Goal: Answer question/provide support: Answer question/provide support

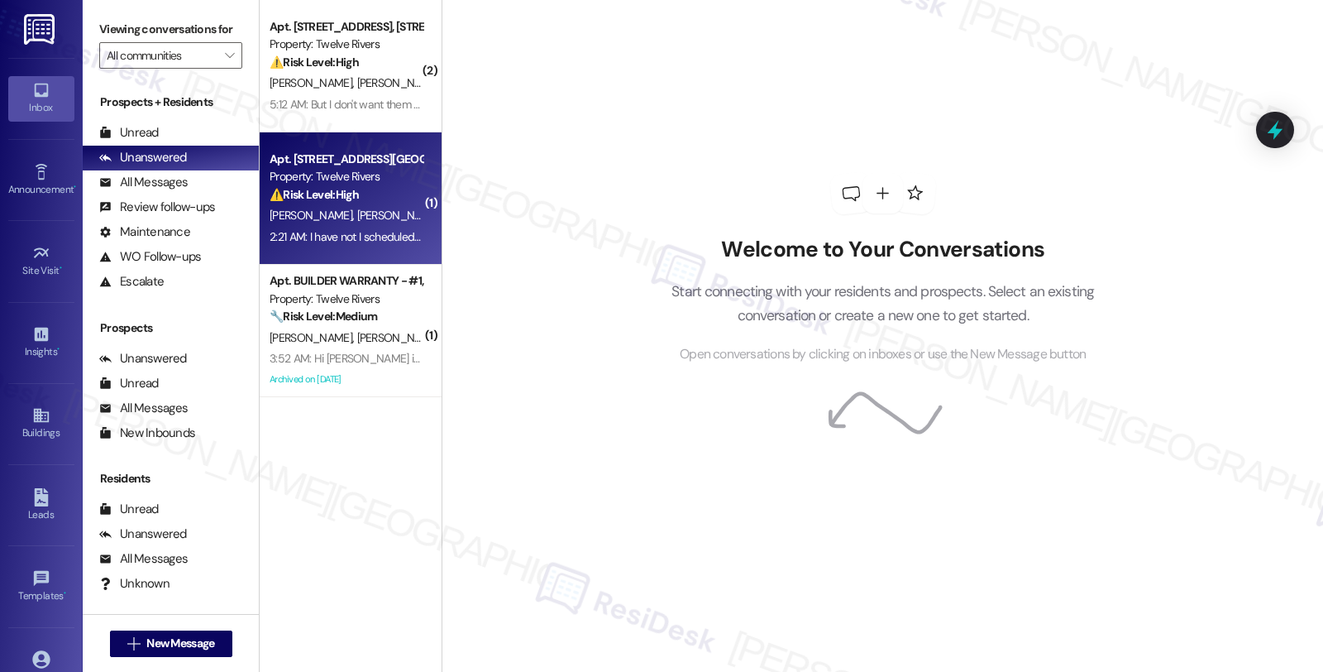
click at [361, 196] on div "⚠️ Risk Level: High The resident is inquiring about the replacement of closet b…" at bounding box center [346, 194] width 153 height 17
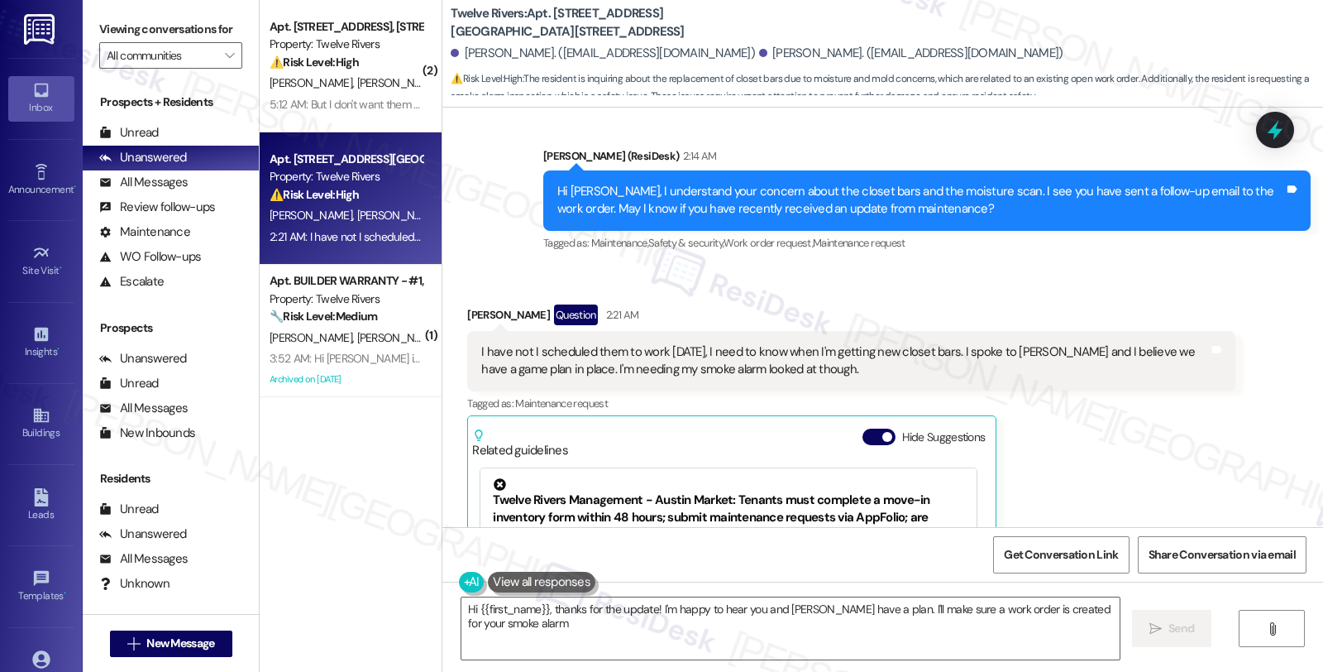
scroll to position [2072, 0]
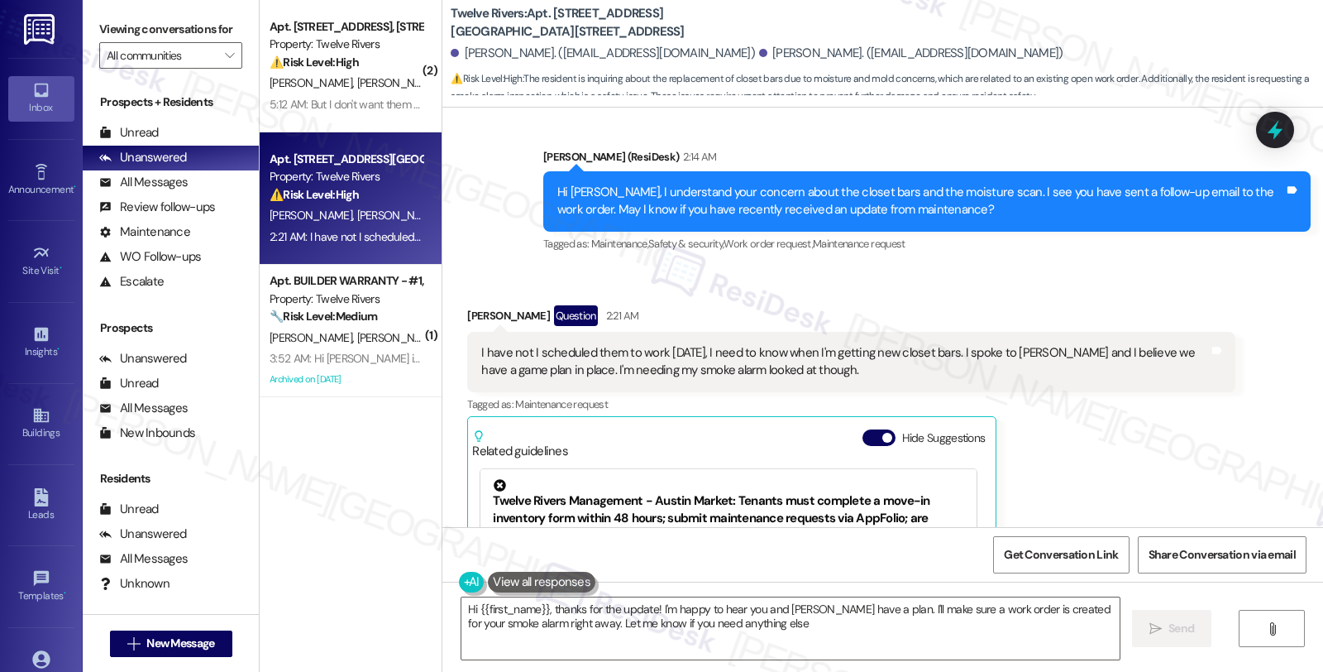
type textarea "Hi {{first_name}}, thanks for the update! I'm happy to hear you and [PERSON_NAM…"
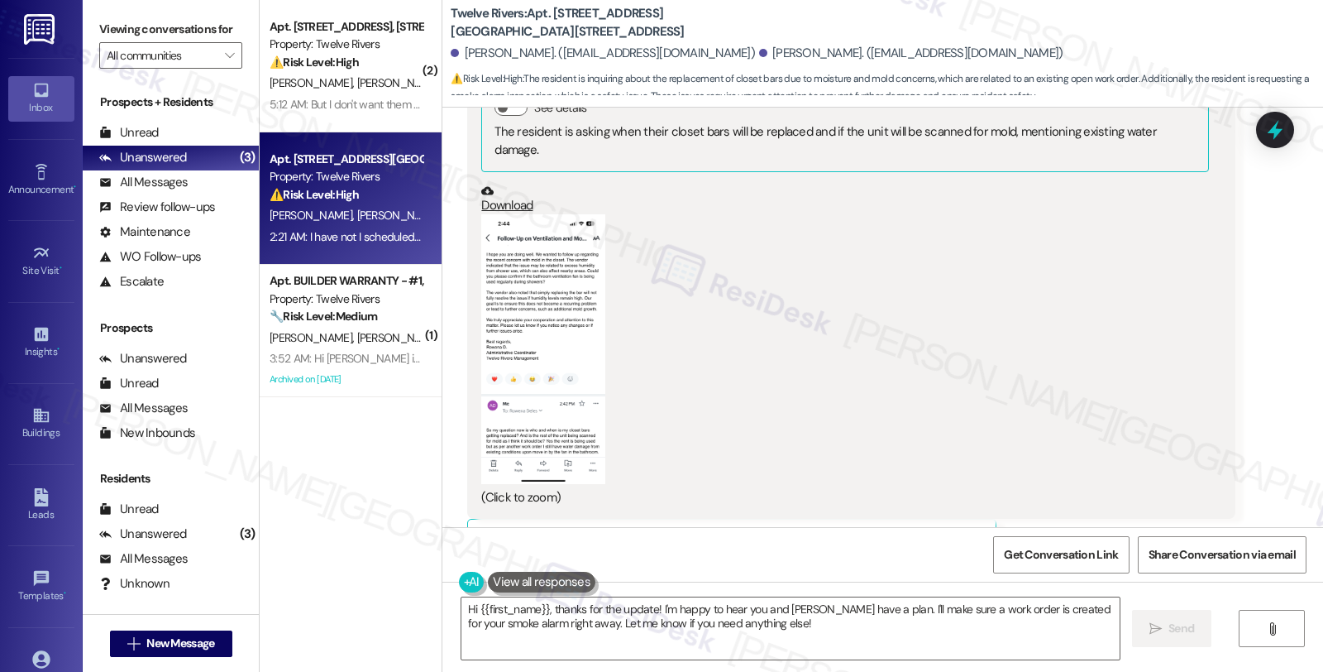
scroll to position [1520, 0]
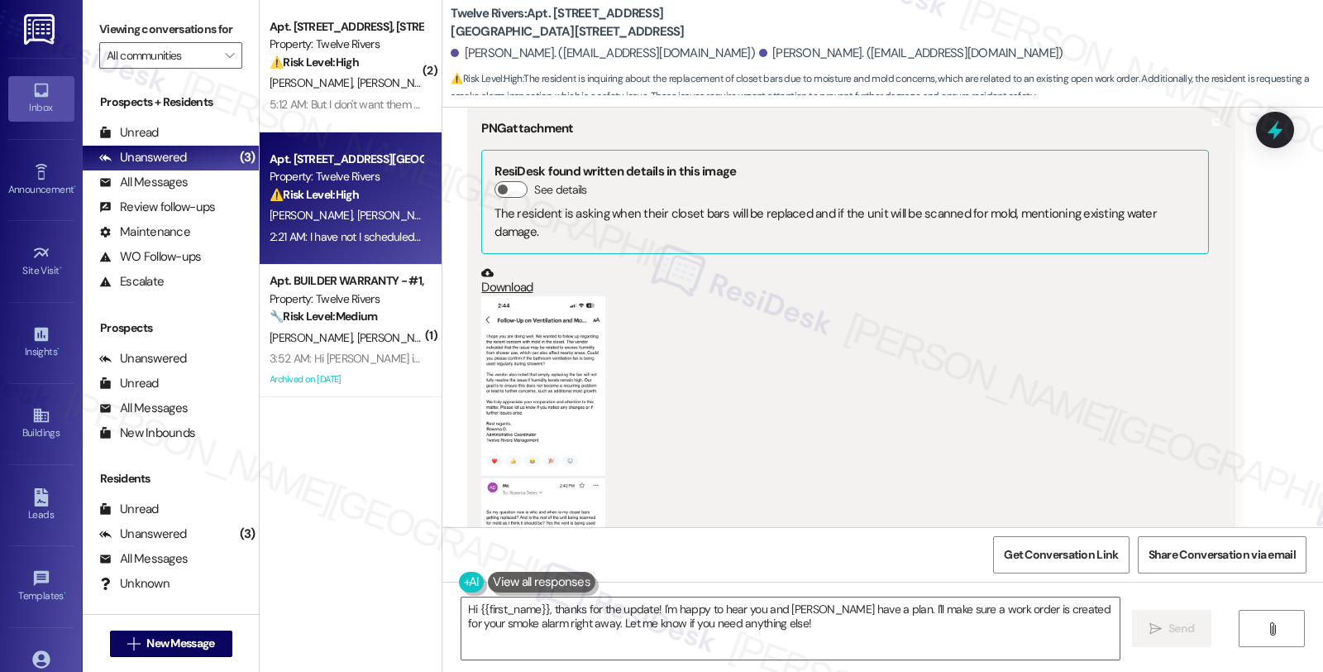
click at [569, 359] on button "Zoom image" at bounding box center [543, 430] width 124 height 269
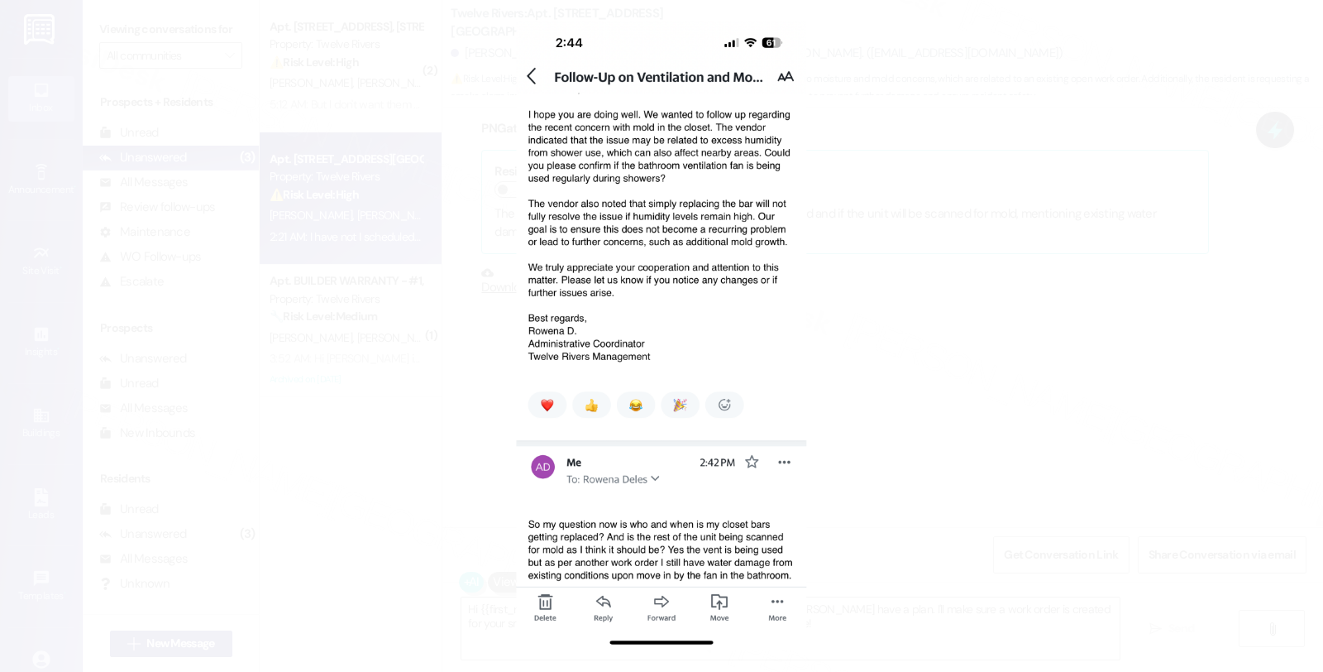
click at [946, 361] on button "Unzoom image" at bounding box center [661, 336] width 1323 height 672
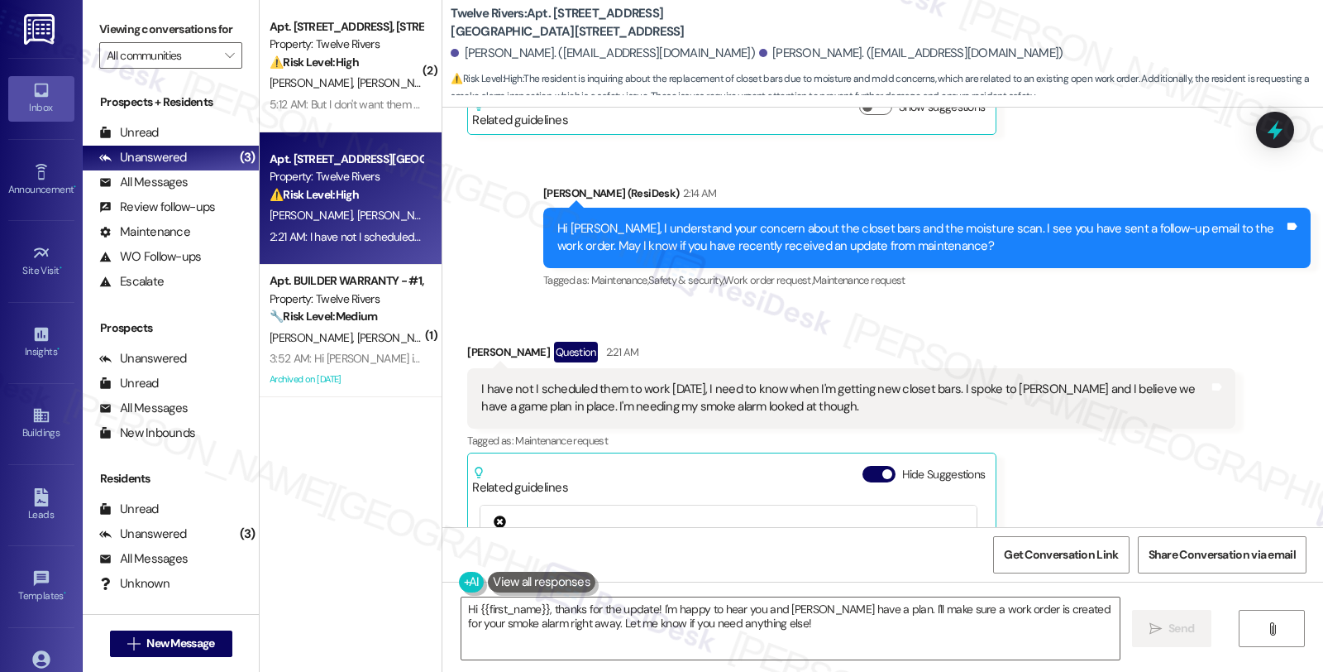
scroll to position [2072, 0]
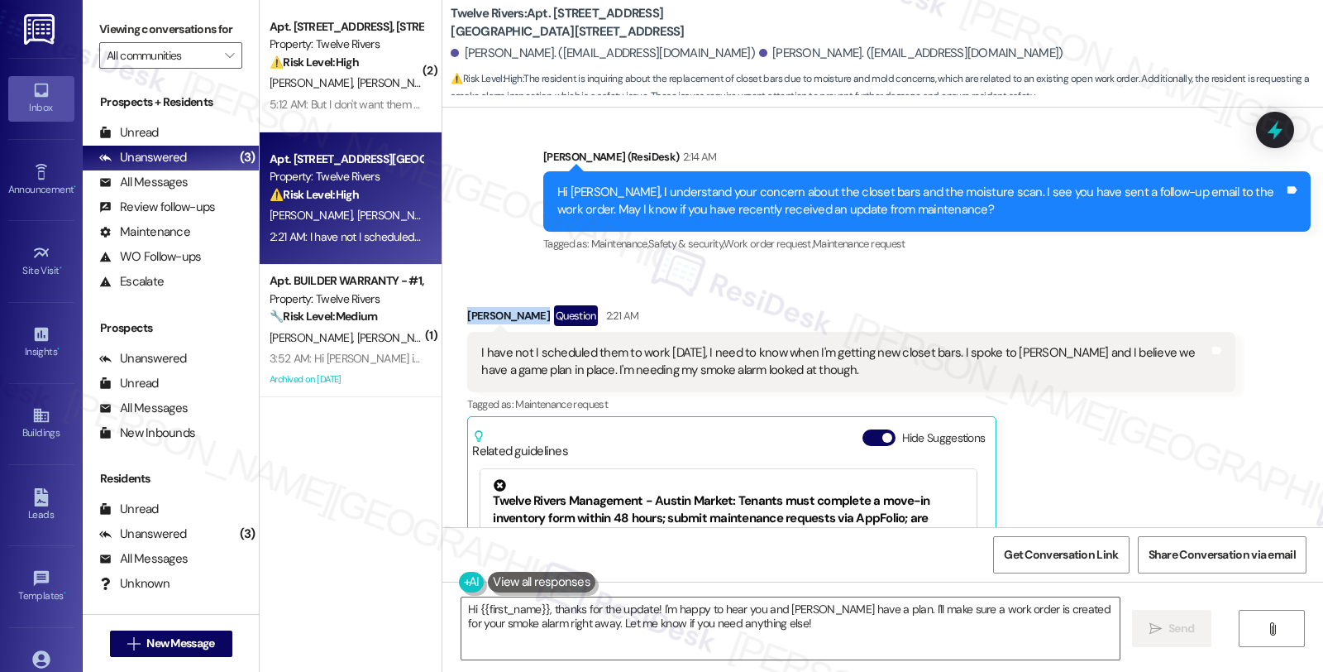
drag, startPoint x: 457, startPoint y: 274, endPoint x: 523, endPoint y: 282, distance: 65.9
click at [523, 305] on div "Aidan Doherty Question 2:21 AM" at bounding box center [851, 318] width 768 height 26
copy div "Aidan Doherty"
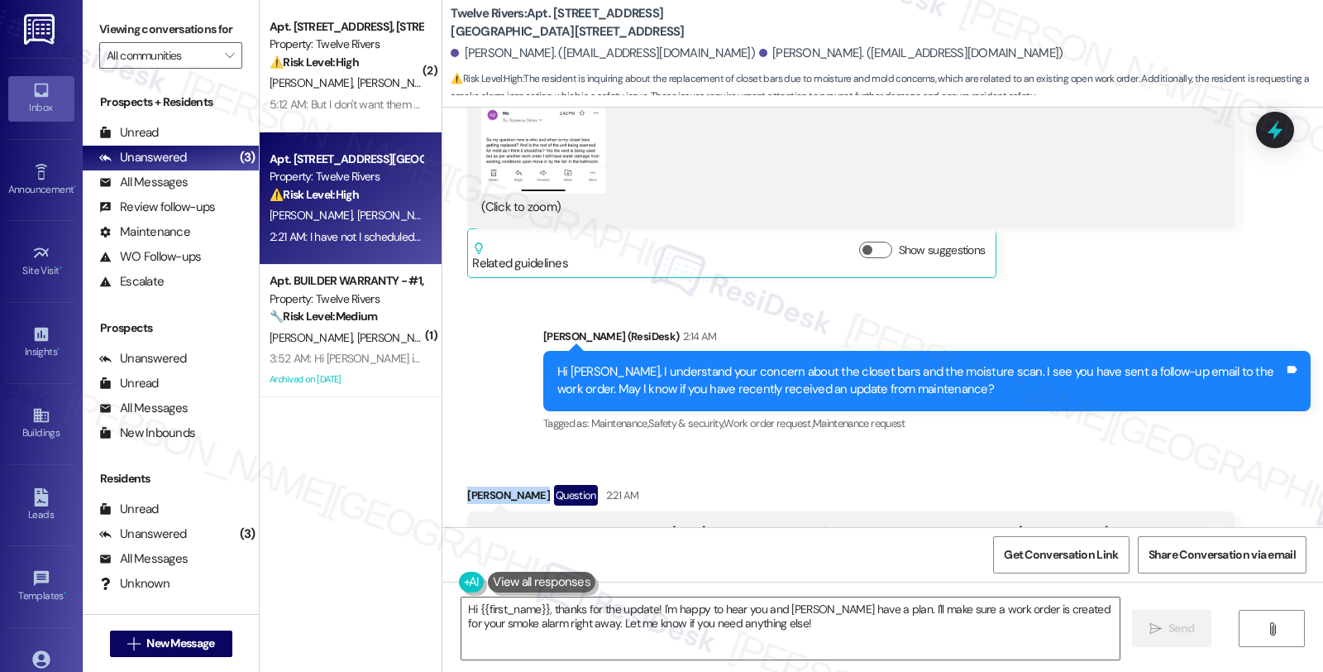
scroll to position [1705, 0]
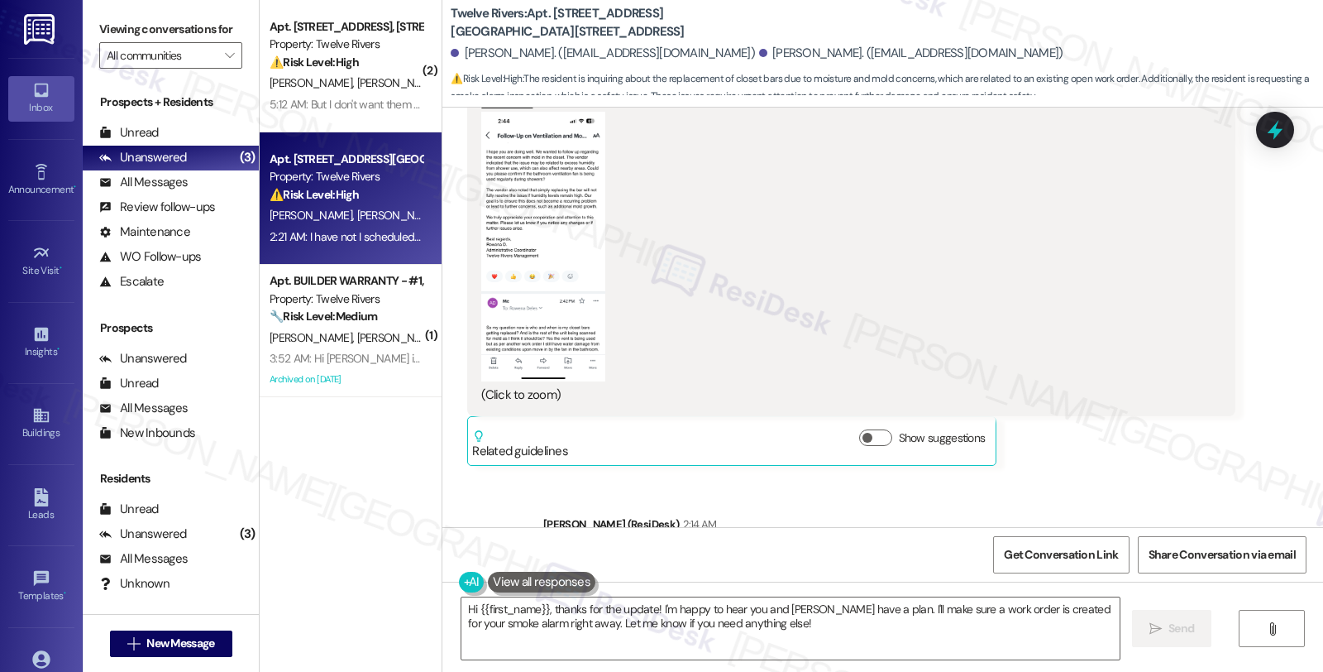
click at [591, 242] on button "Zoom image" at bounding box center [543, 246] width 124 height 269
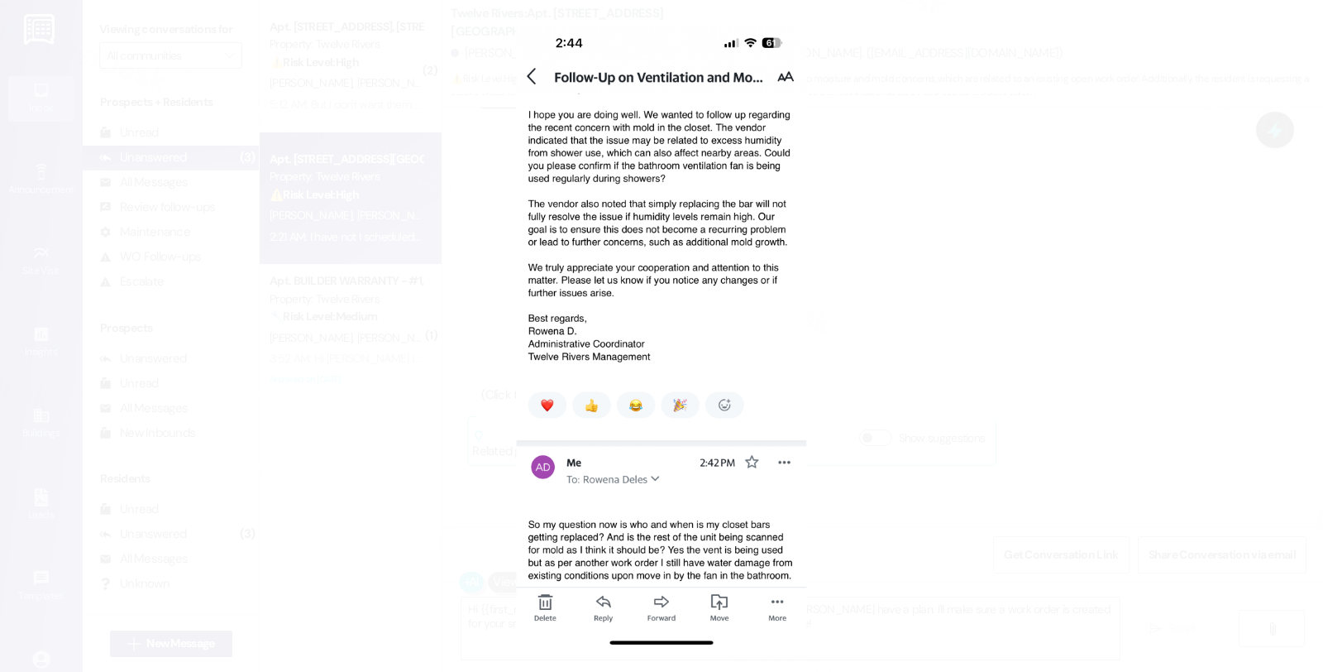
click at [936, 476] on button "Unzoom image" at bounding box center [661, 336] width 1323 height 672
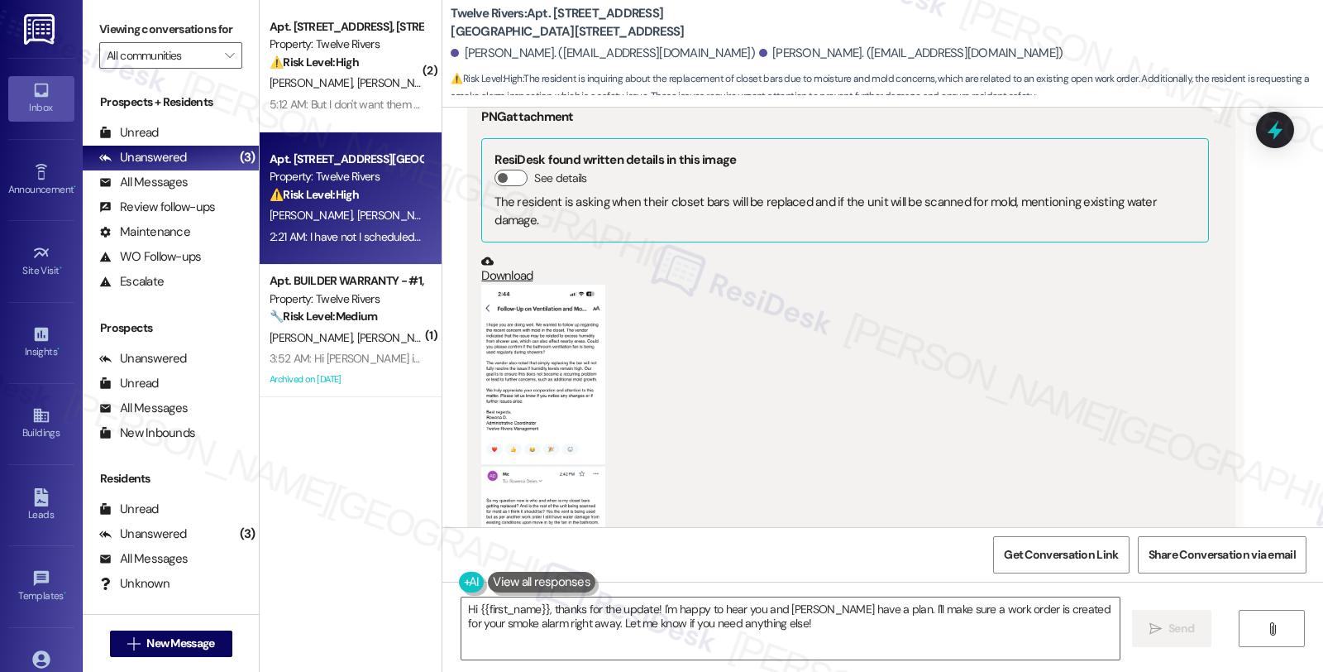
scroll to position [1429, 0]
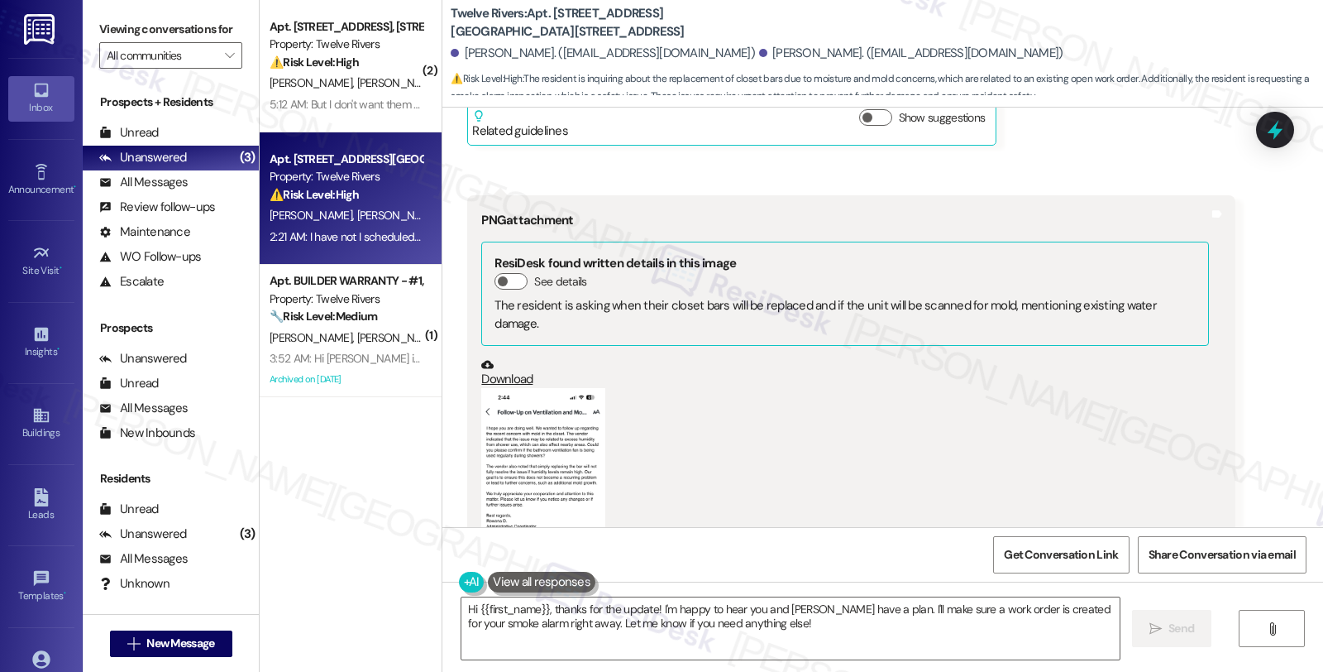
click at [543, 442] on button "Zoom image" at bounding box center [543, 522] width 124 height 269
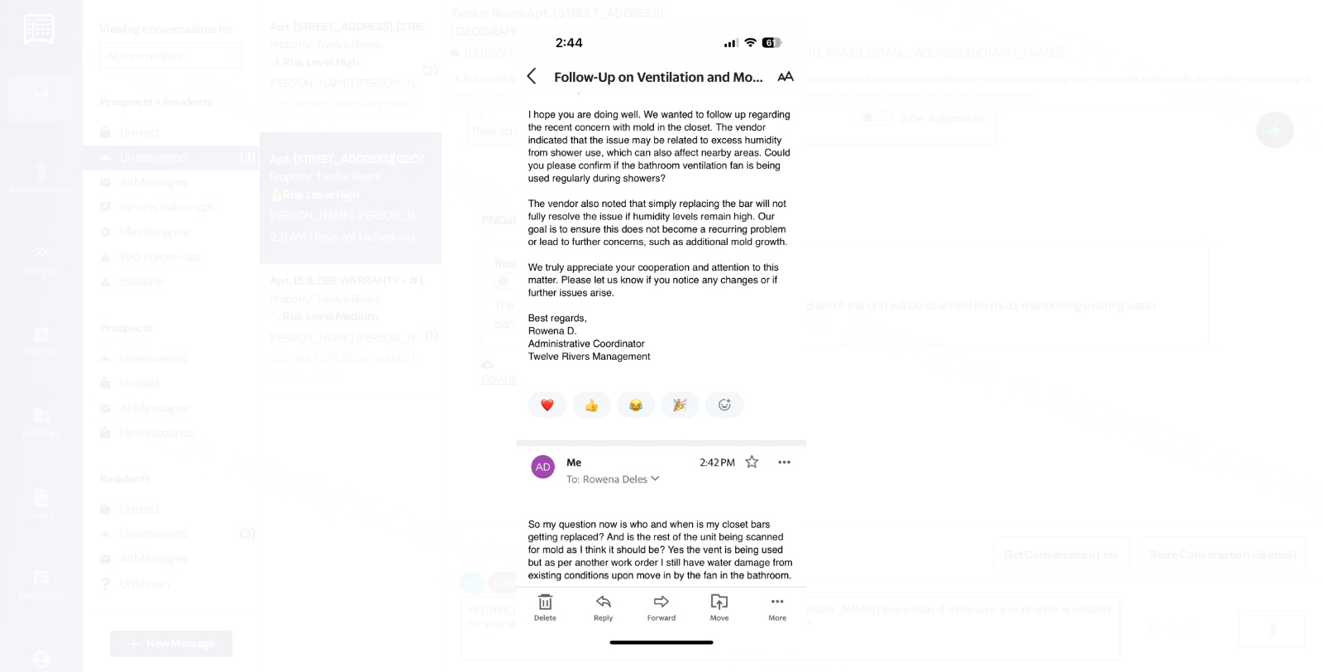
click at [916, 384] on button "Unzoom image" at bounding box center [661, 336] width 1323 height 672
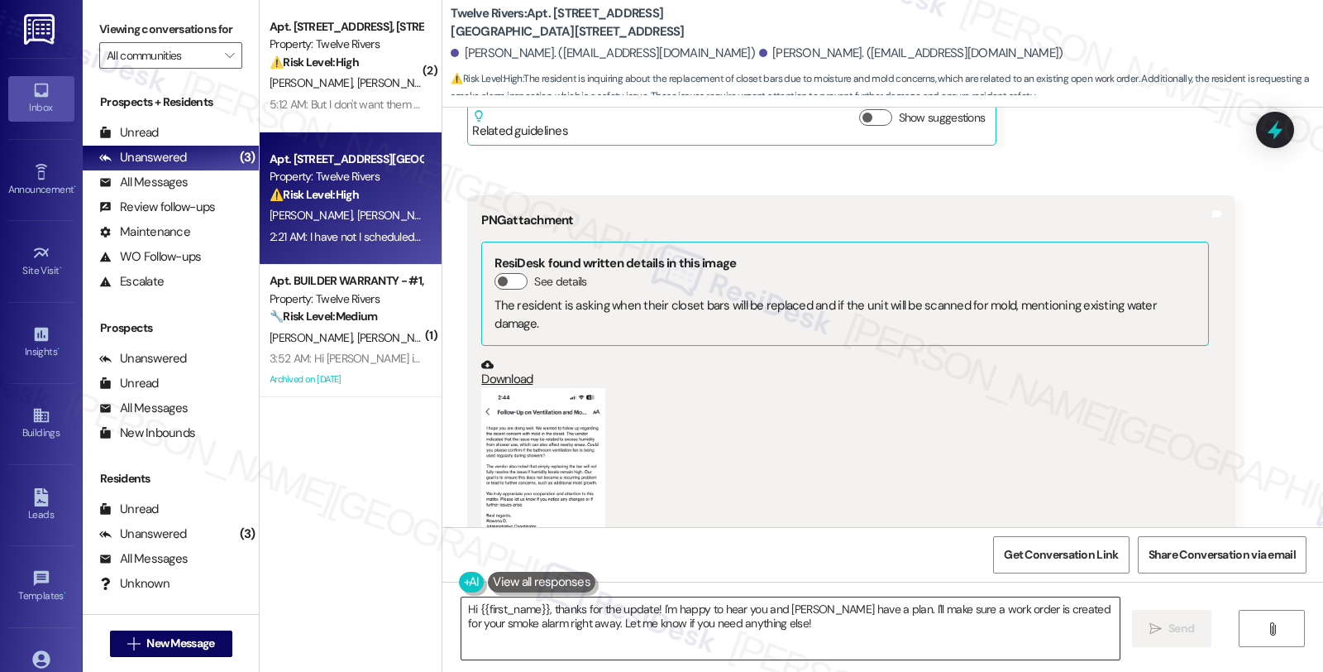
click at [490, 647] on textarea "Hi {{first_name}}, thanks for the update! I'm happy to hear you and Kevin have …" at bounding box center [791, 628] width 658 height 62
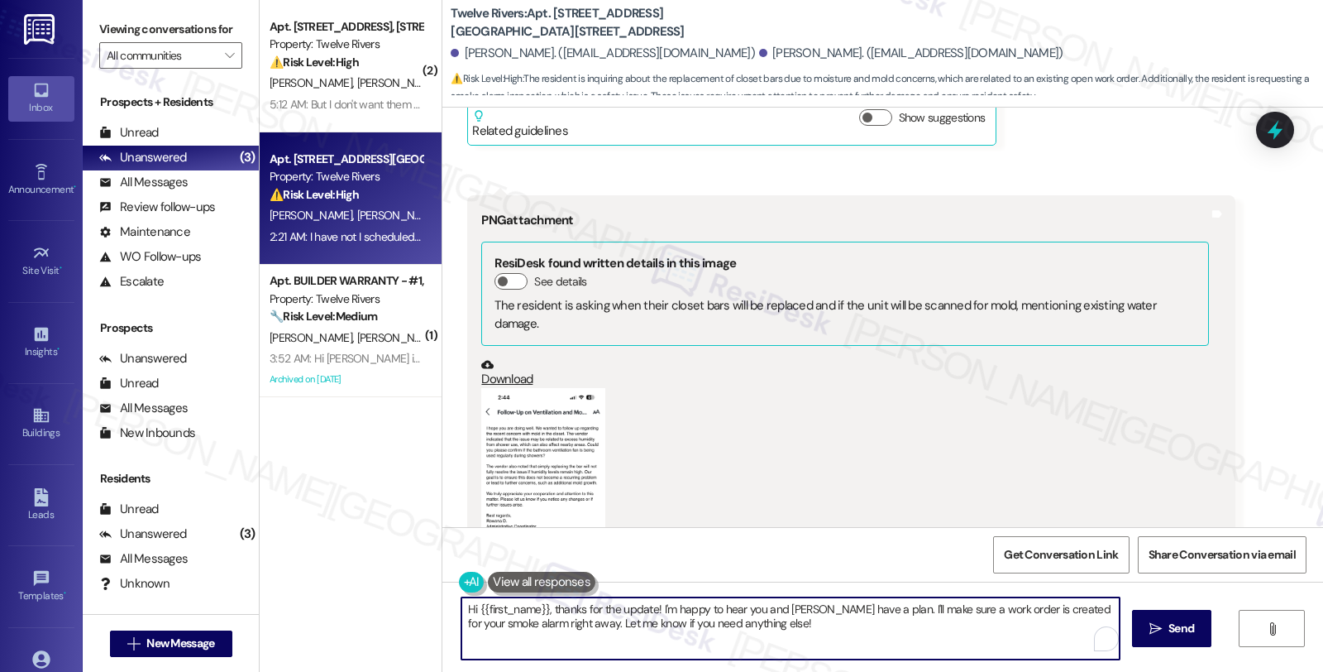
click at [767, 623] on textarea "Hi {{first_name}}, thanks for the update! I'm happy to hear you and Kevin have …" at bounding box center [791, 628] width 658 height 62
paste textarea "#14926-1"
click at [813, 624] on textarea "Hi {{first_name}}, thanks for the update! I'm happy to hear you and Kevin have …" at bounding box center [791, 628] width 658 height 62
paste textarea "#14944-1"
click at [557, 388] on button "Zoom image" at bounding box center [543, 522] width 124 height 269
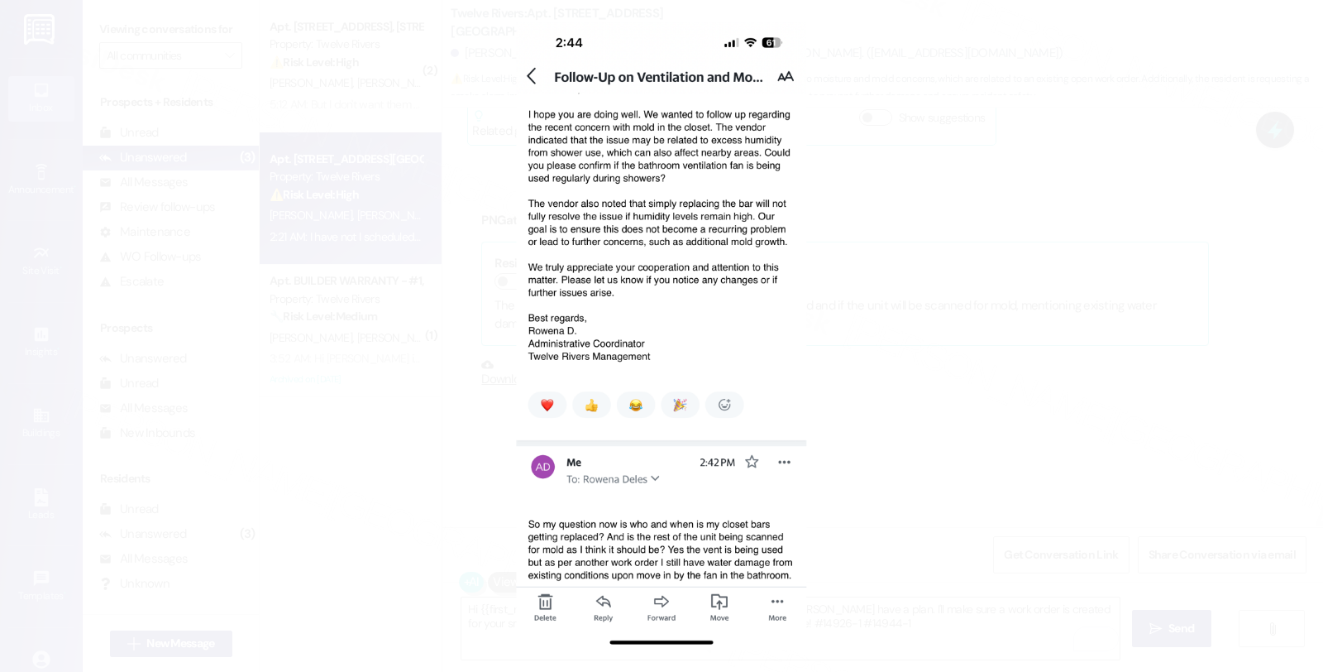
click at [1002, 373] on button "Unzoom image" at bounding box center [661, 336] width 1323 height 672
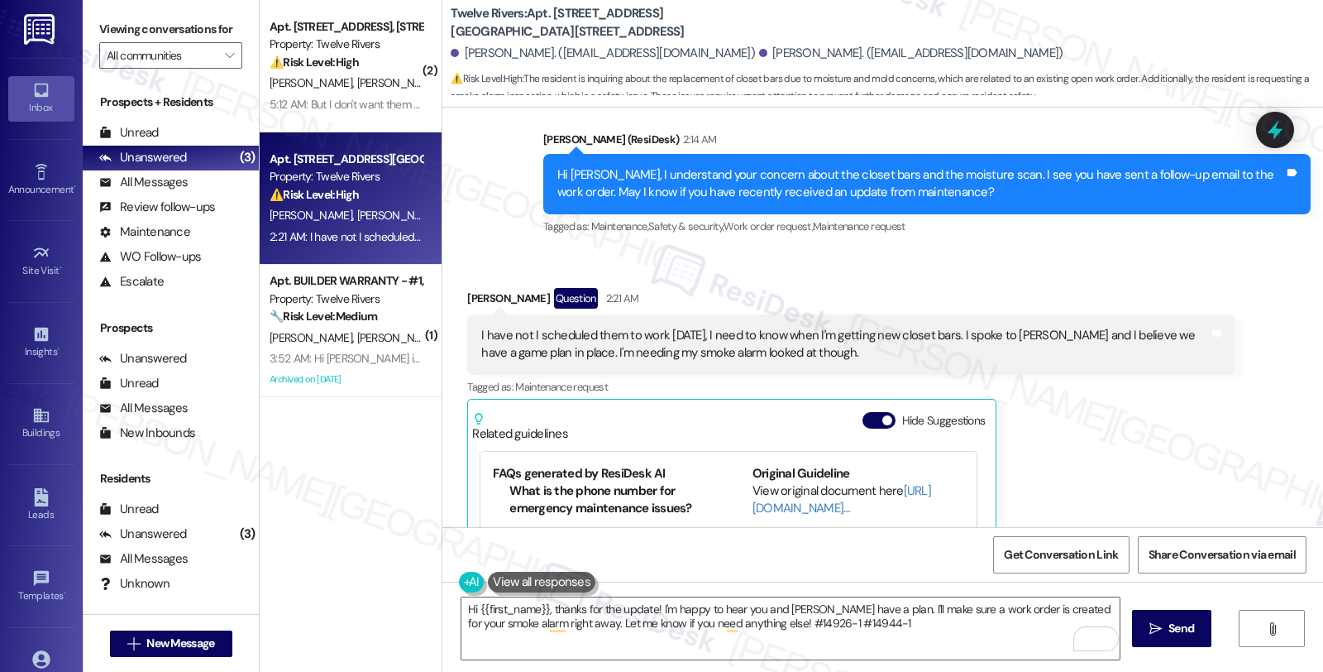
scroll to position [2072, 0]
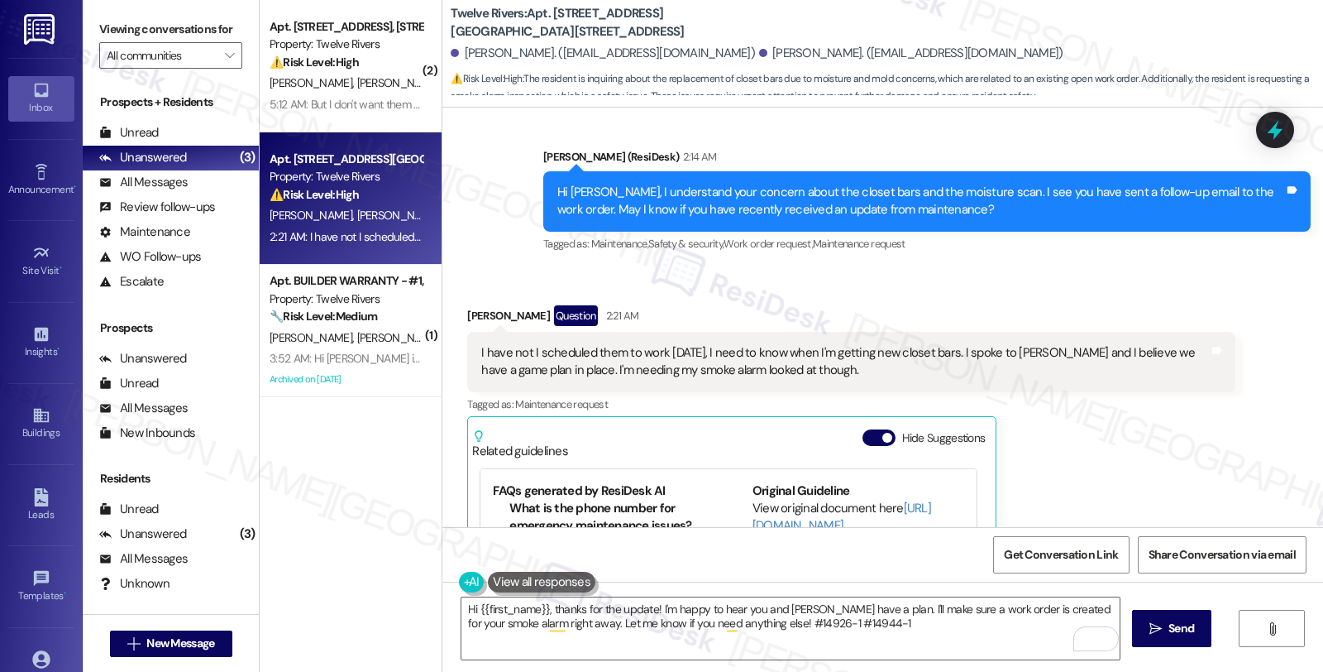
click at [467, 305] on div "Aidan Doherty Question 2:21 AM" at bounding box center [851, 318] width 768 height 26
copy div "Aidan"
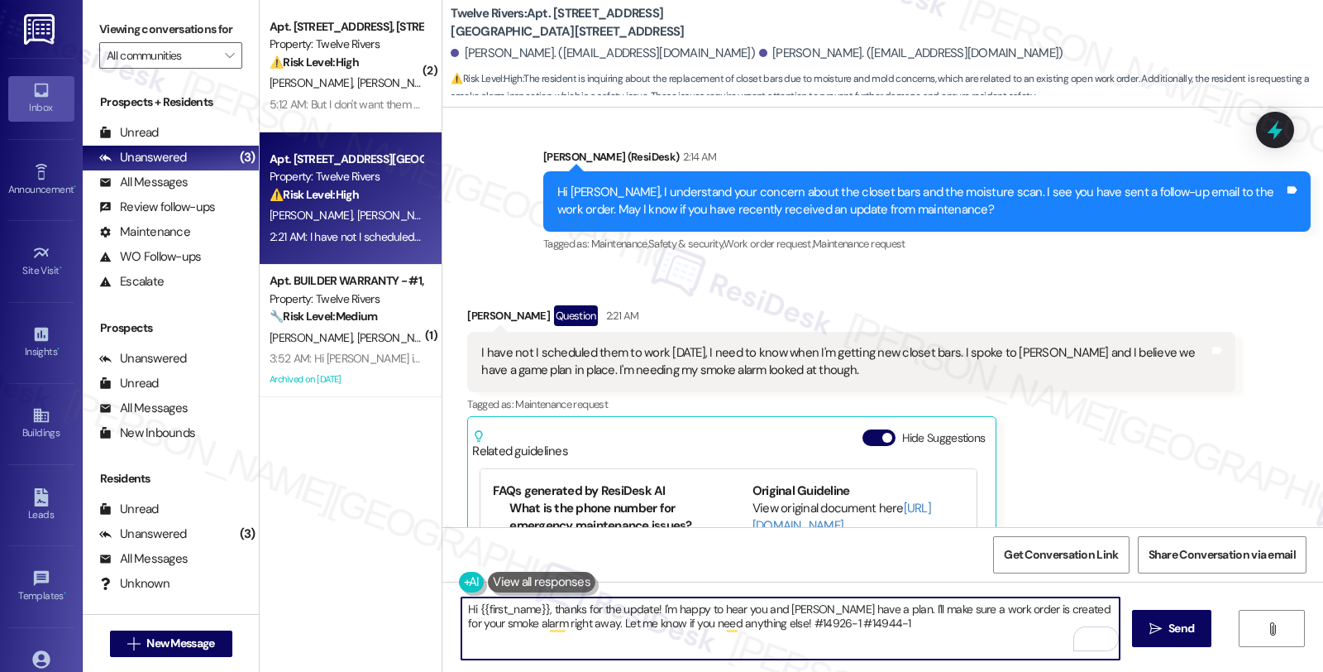
drag, startPoint x: 468, startPoint y: 609, endPoint x: 536, endPoint y: 610, distance: 67.8
click at [536, 610] on textarea "Hi {{first_name}}, thanks for the update! I'm happy to hear you and Kevin have …" at bounding box center [791, 628] width 658 height 62
paste textarea "Aidan"
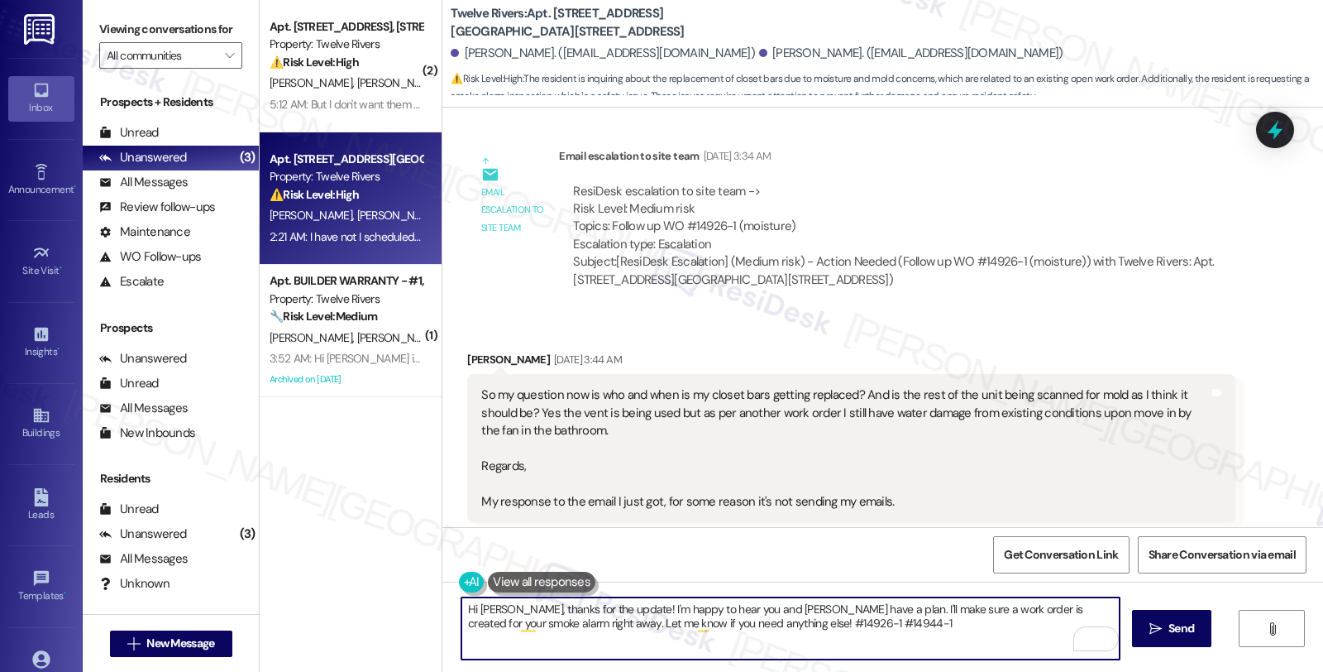
scroll to position [969, 0]
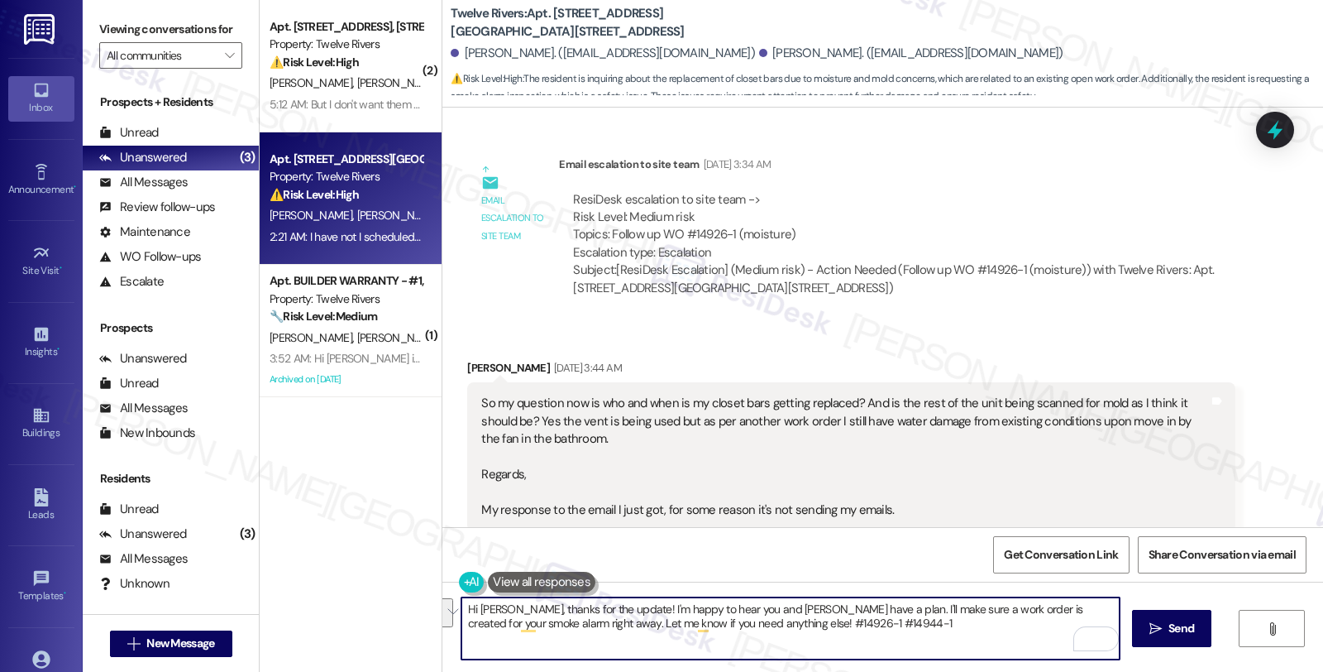
drag, startPoint x: 821, startPoint y: 608, endPoint x: 503, endPoint y: 631, distance: 319.3
click at [503, 631] on textarea "Hi Aidan, thanks for the update! I'm happy to hear you and Kevin have a plan. I…" at bounding box center [791, 628] width 658 height 62
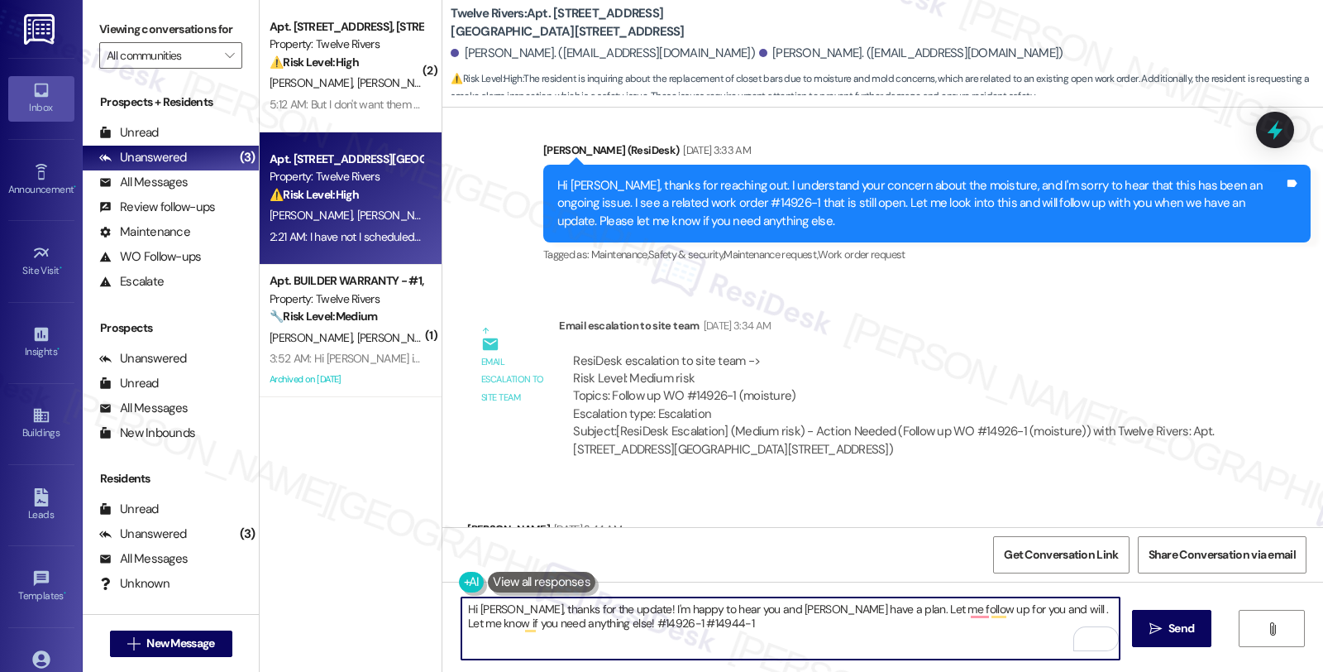
scroll to position [786, 0]
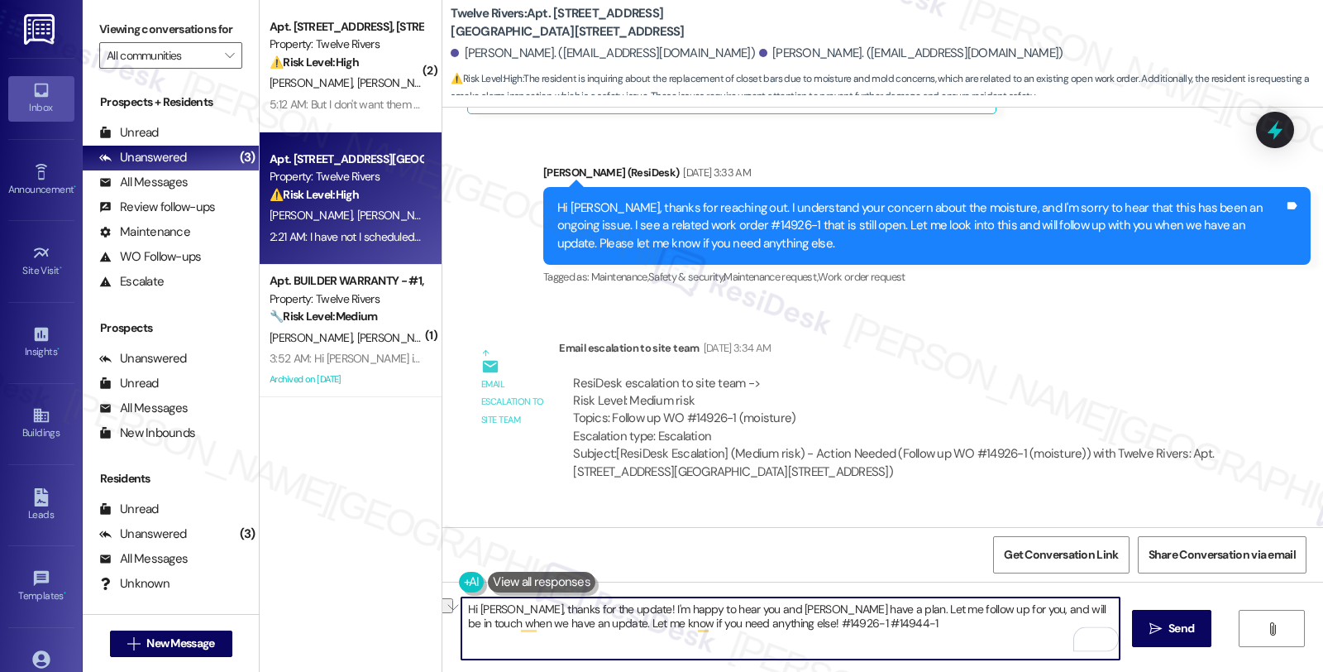
drag, startPoint x: 698, startPoint y: 622, endPoint x: 848, endPoint y: 634, distance: 150.2
click at [848, 634] on textarea "Hi Aidan, thanks for the update! I'm happy to hear you and Kevin have a plan. L…" at bounding box center [791, 628] width 658 height 62
type textarea "Hi Aidan, thanks for the update! I'm happy to hear you and Kevin have a plan. L…"
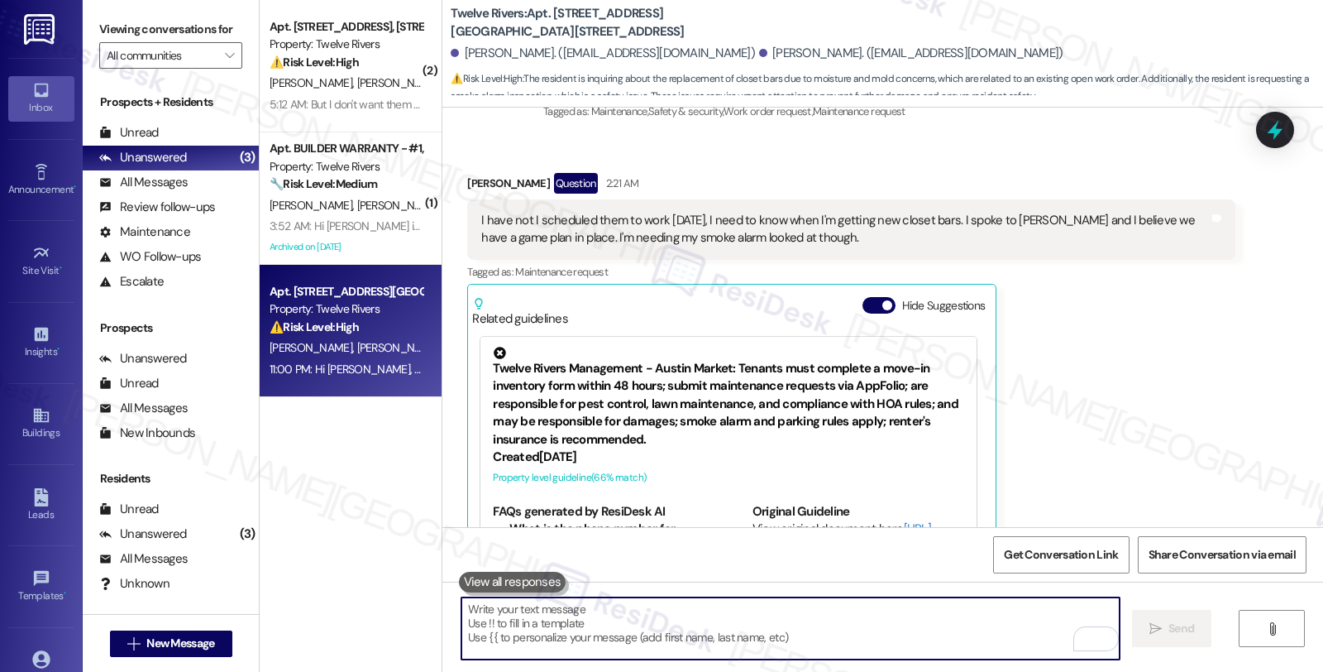
click at [535, 626] on textarea "To enrich screen reader interactions, please activate Accessibility in Grammarl…" at bounding box center [791, 628] width 658 height 62
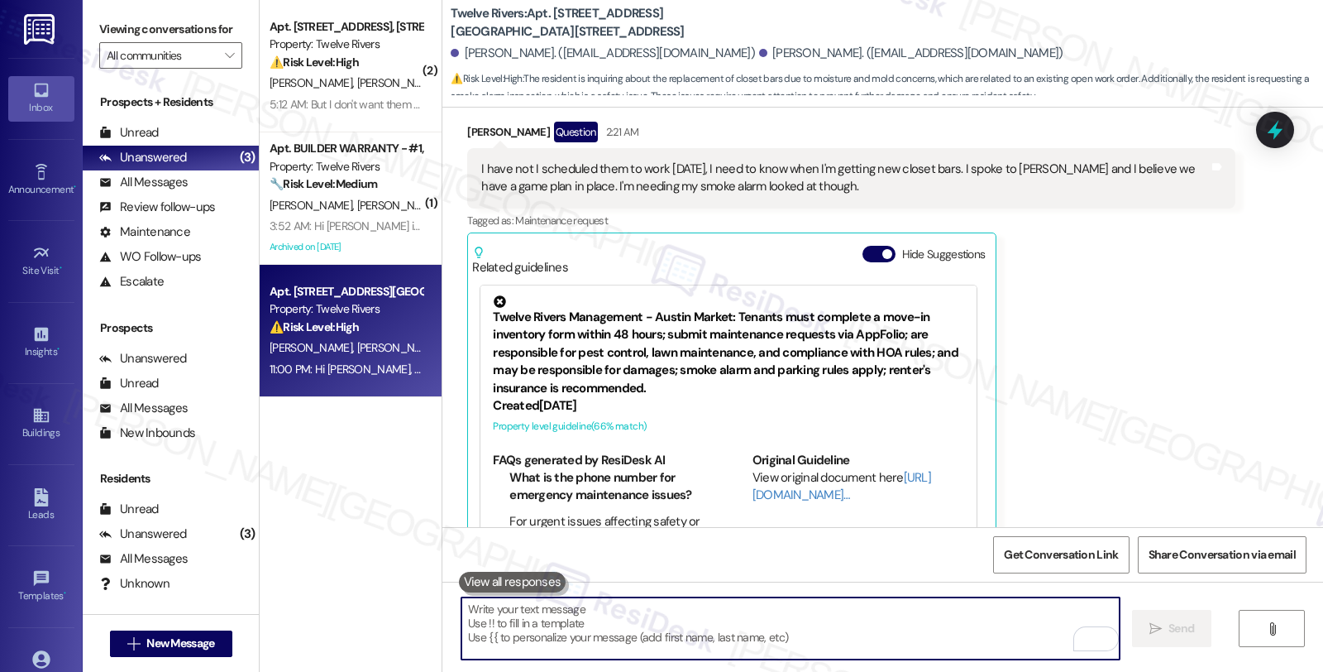
paste textarea "#14926-1 #14944-1"
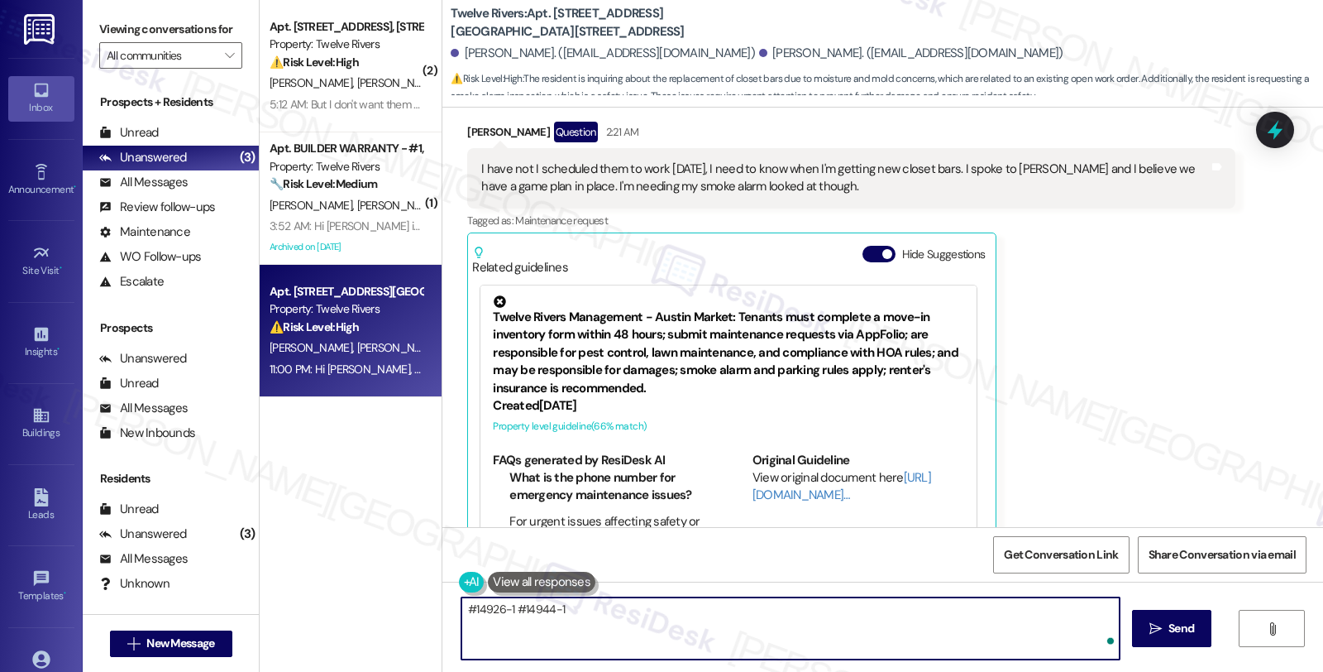
type textarea "#14926-1 #14944-1"
drag, startPoint x: 604, startPoint y: 606, endPoint x: 400, endPoint y: 601, distance: 203.5
click at [400, 601] on div "( 2 ) Apt. 1815 Golden Pheasant Drive, 1815 Golden Pheasant Drive Property: Twe…" at bounding box center [792, 336] width 1064 height 672
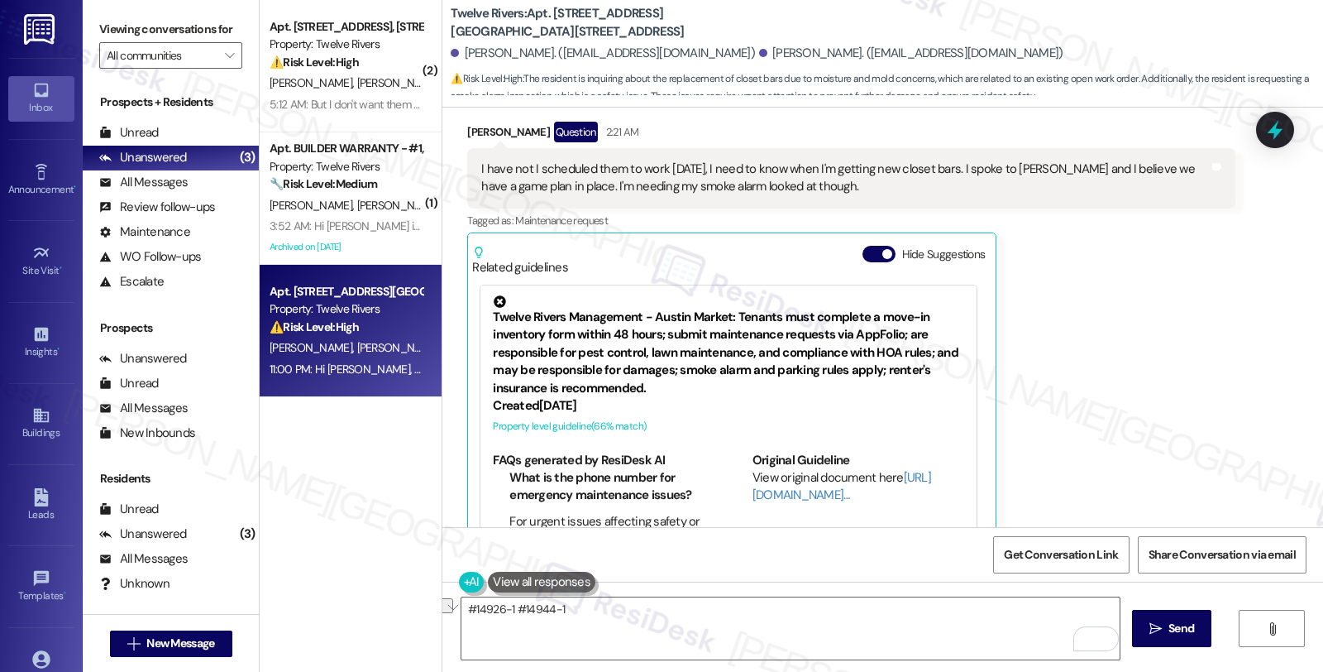
click at [751, 208] on div "Tagged as: Maintenance request Click to highlight conversations about Maintenan…" at bounding box center [851, 220] width 768 height 24
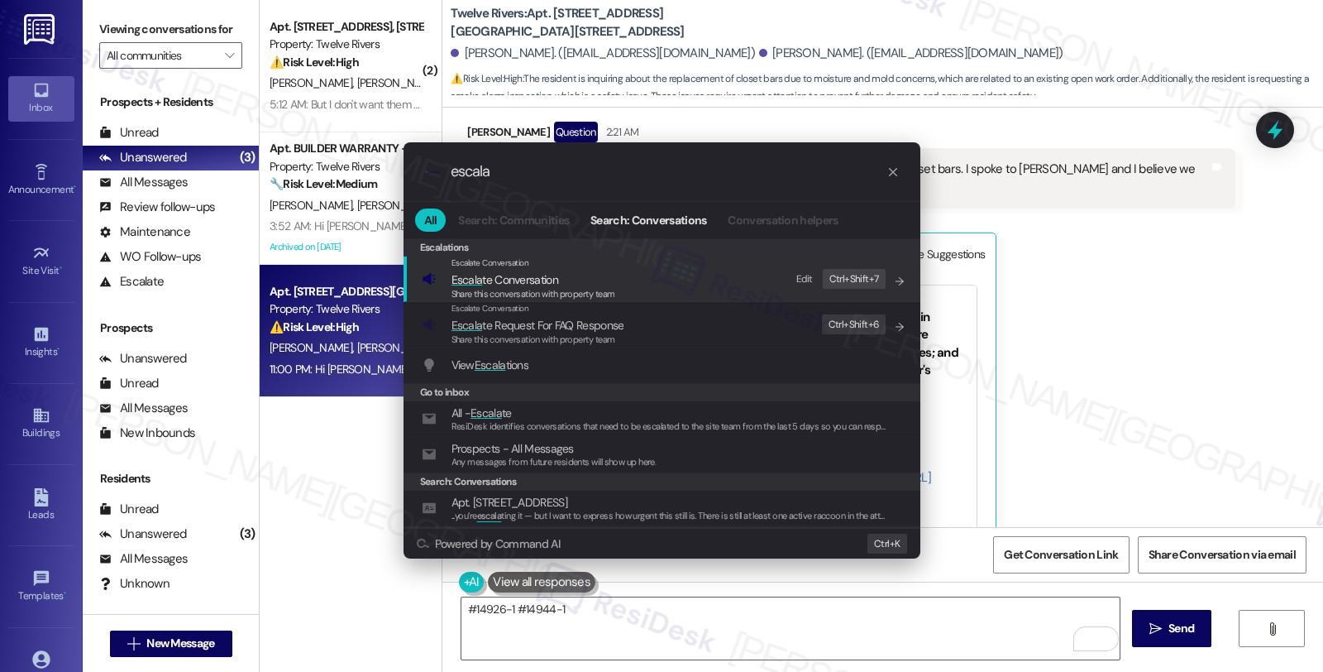
type input "escala"
click at [574, 275] on span "Escala te Conversation" at bounding box center [534, 279] width 164 height 18
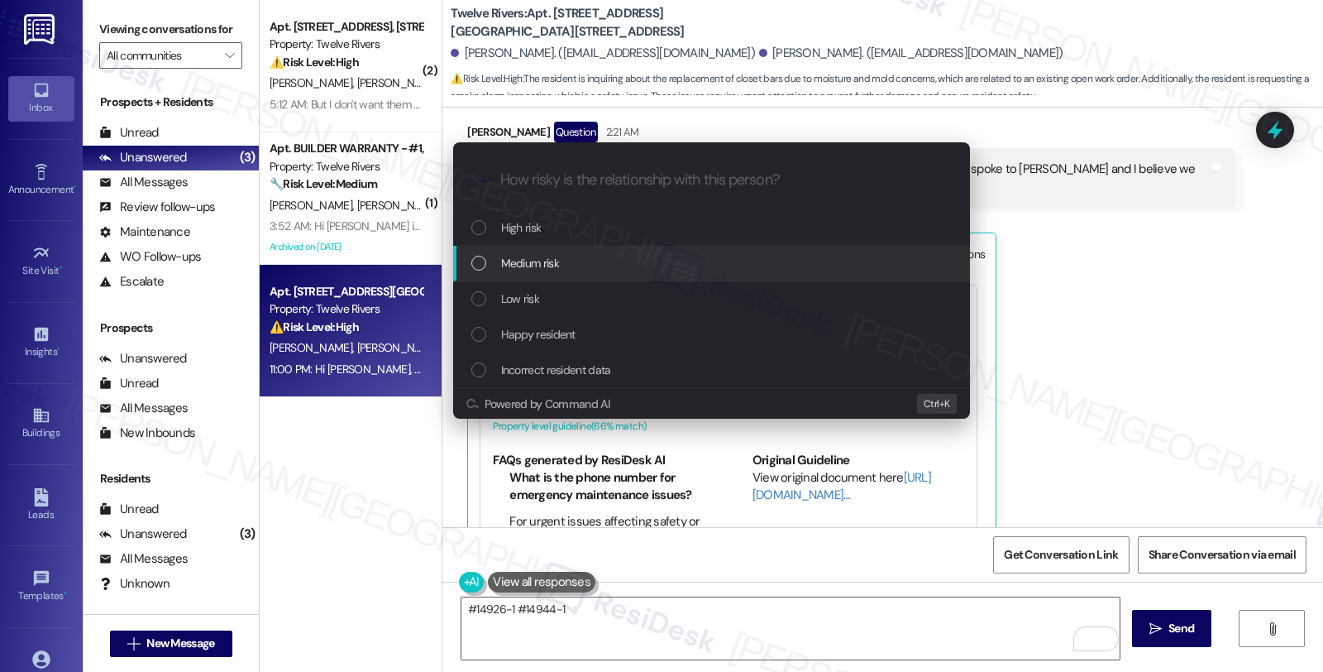
click at [572, 254] on div "Medium risk" at bounding box center [713, 263] width 484 height 18
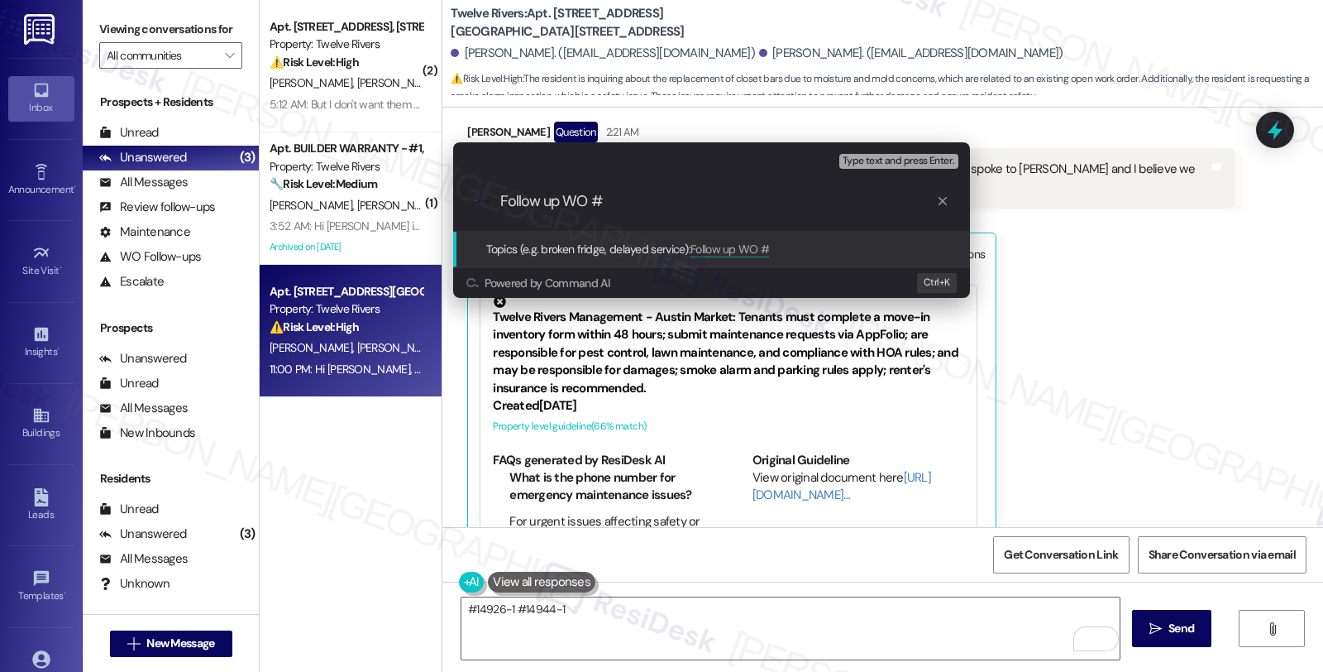
paste input "#14926-1 #14944-1"
click at [664, 200] on input "Follow up WO ##14926-1 #14944-1" at bounding box center [718, 201] width 436 height 17
click at [842, 199] on input "Follow up WO ##14926-1 (moisture) and #14944-1" at bounding box center [718, 201] width 436 height 17
click at [918, 203] on input "Follow up WO ##14926-1 (moisture) and #14944-1 (smoke detector, leak, moisture)" at bounding box center [718, 201] width 436 height 17
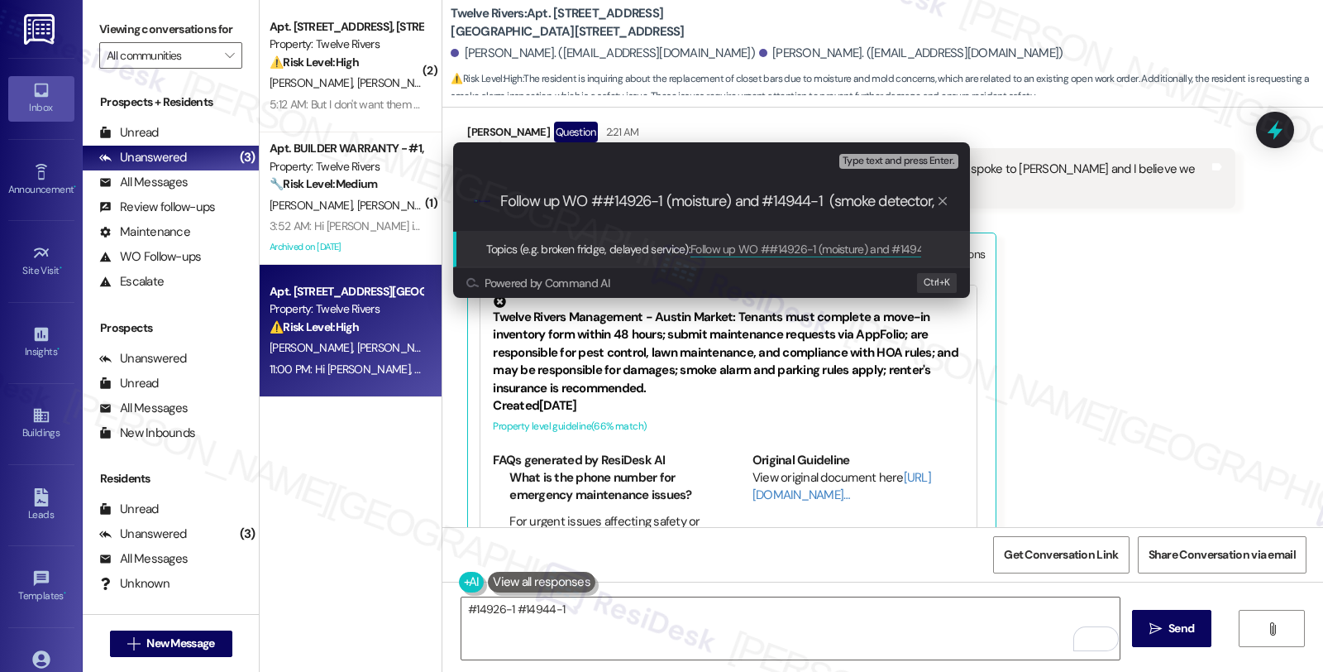
click at [693, 203] on input "Follow up WO ##14926-1 (moisture) and #14944-1 (smoke detector, leak, moisture)" at bounding box center [718, 201] width 436 height 17
click at [675, 202] on input "Follow up WO ##14926-1 (moisture) and #14944-1 (smoke detector, leak, moisture)" at bounding box center [718, 201] width 436 height 17
click at [698, 203] on input "Follow up WO ##14926-1 (closet moisture) and #14944-1 (smoke detector, leak, mo…" at bounding box center [718, 201] width 436 height 17
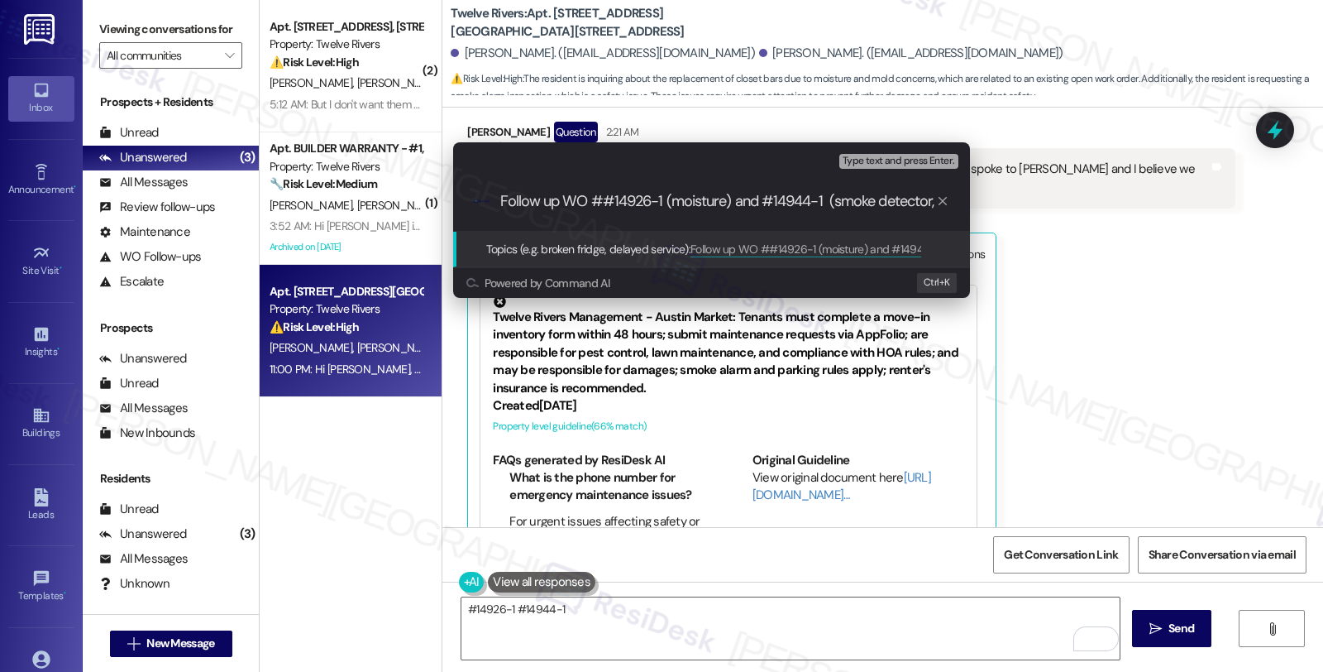
click at [725, 203] on input "Follow up WO ##14926-1 (moisture) and #14944-1 (smoke detector, leak, moisture)" at bounding box center [718, 201] width 436 height 17
type input "Follow up WO ##14926-1 (moisture in closet) and #14944-1 (smoke detector, leak,…"
click at [855, 156] on span "Type text and press Enter." at bounding box center [899, 162] width 112 height 12
click at [747, 195] on input "Follow up WO ##14926-1 (moisture in closet) and #14944-1 (smoke detector, leak,…" at bounding box center [718, 201] width 436 height 17
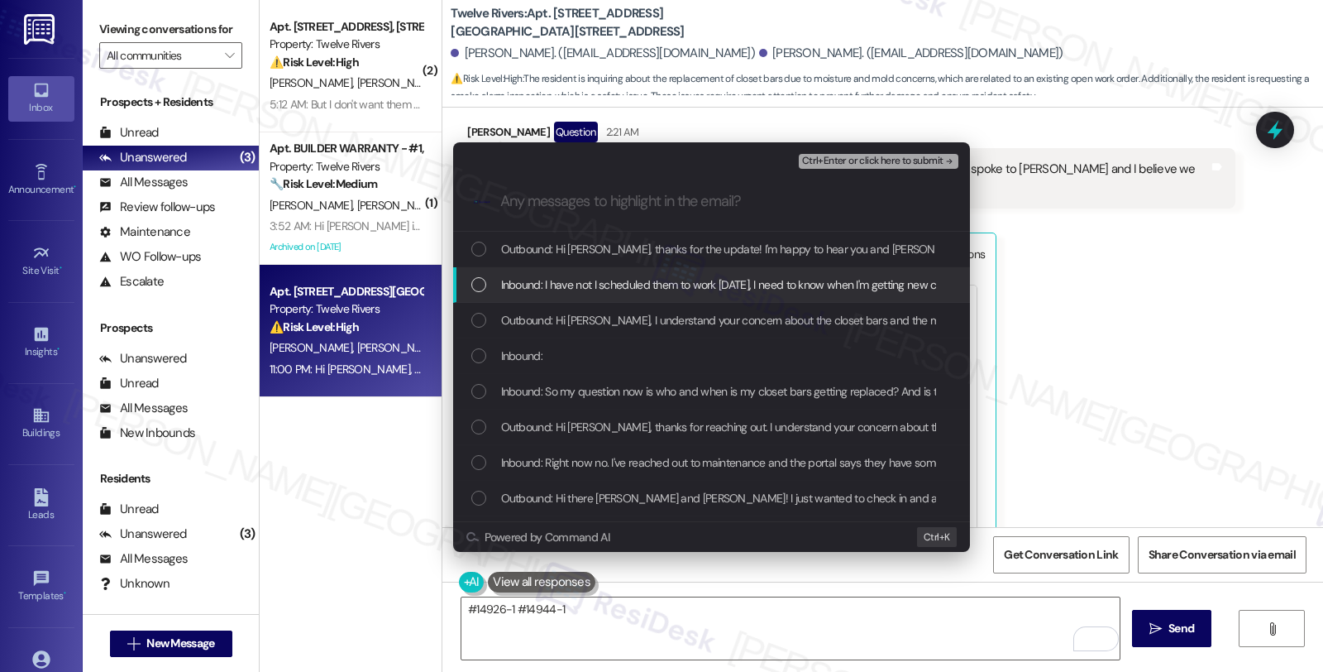
click at [645, 290] on span "Inbound: I have not I scheduled them to work today, I need to know when I'm get…" at bounding box center [1027, 284] width 1053 height 18
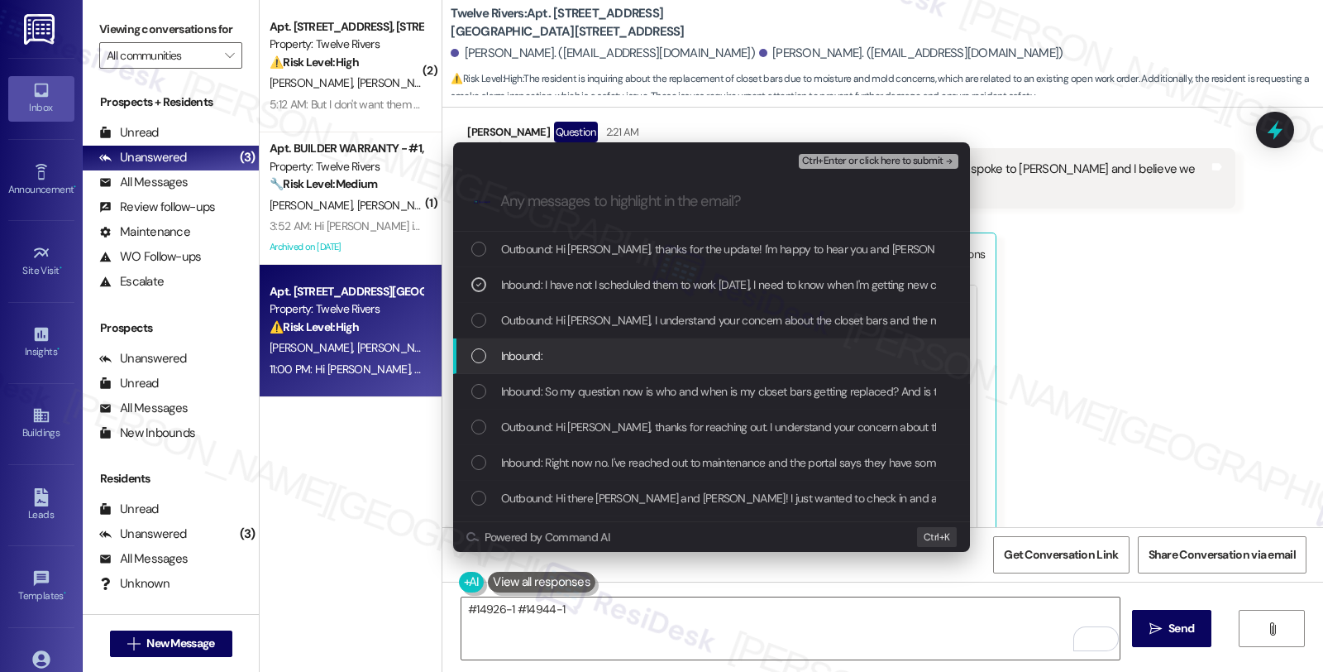
click at [634, 348] on div "Inbound:" at bounding box center [713, 356] width 484 height 18
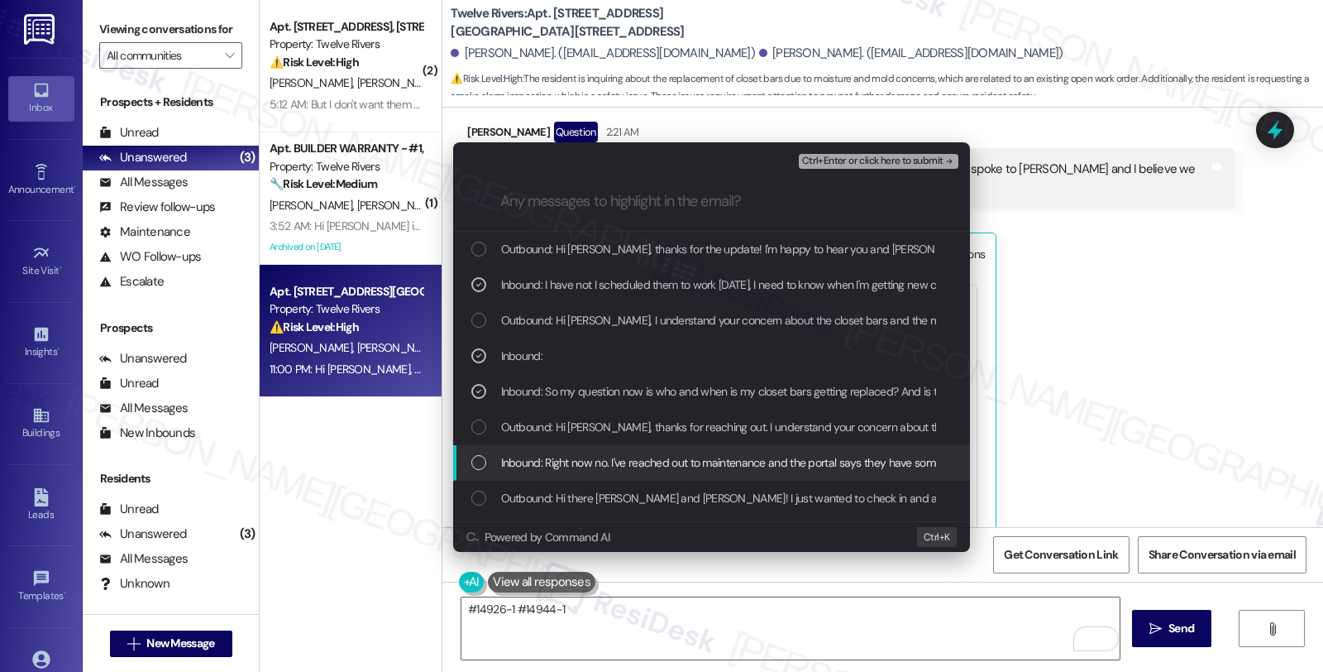
click at [649, 464] on span "Inbound: Right now no. I've reached out to maintenance and the portal says they…" at bounding box center [1069, 462] width 1136 height 18
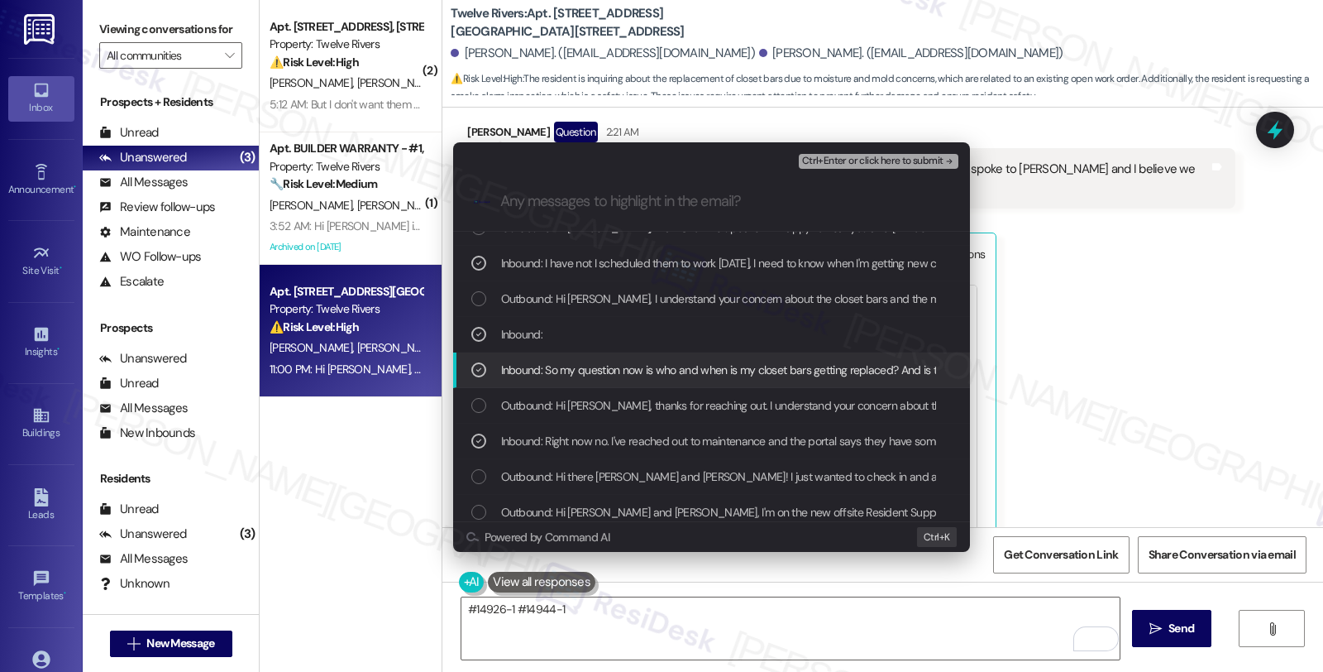
scroll to position [30, 0]
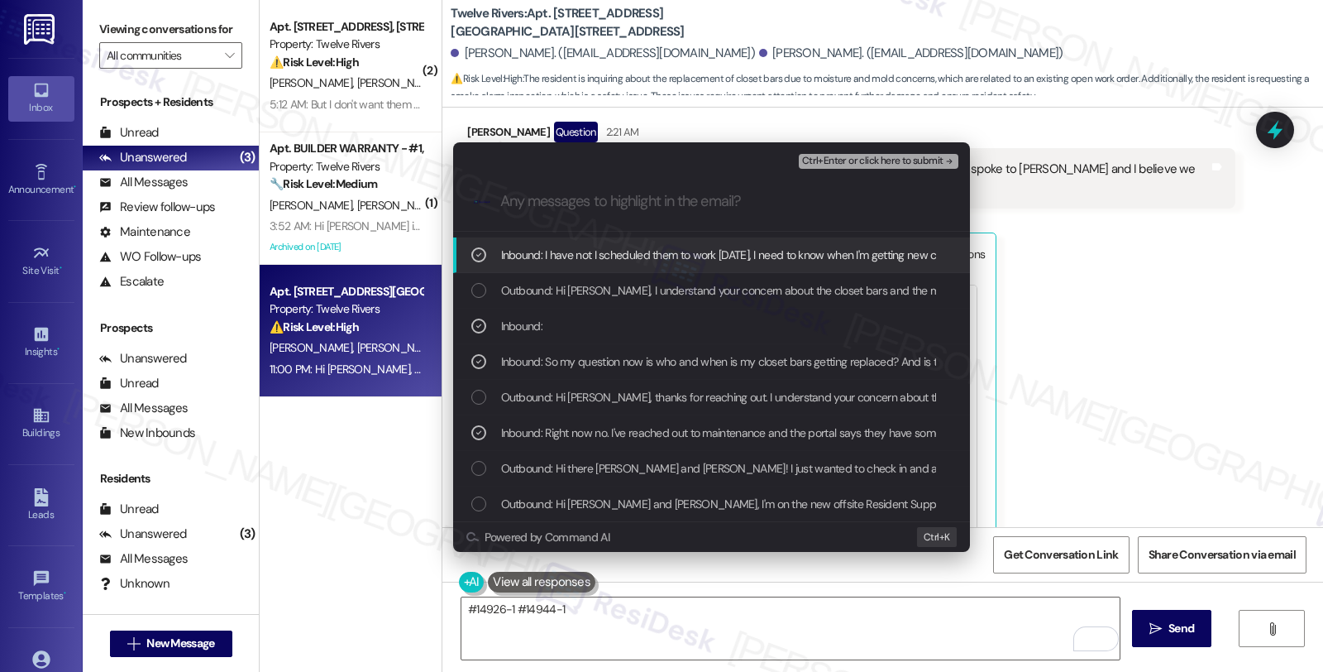
click at [848, 160] on span "Ctrl+Enter or click here to submit" at bounding box center [872, 162] width 141 height 12
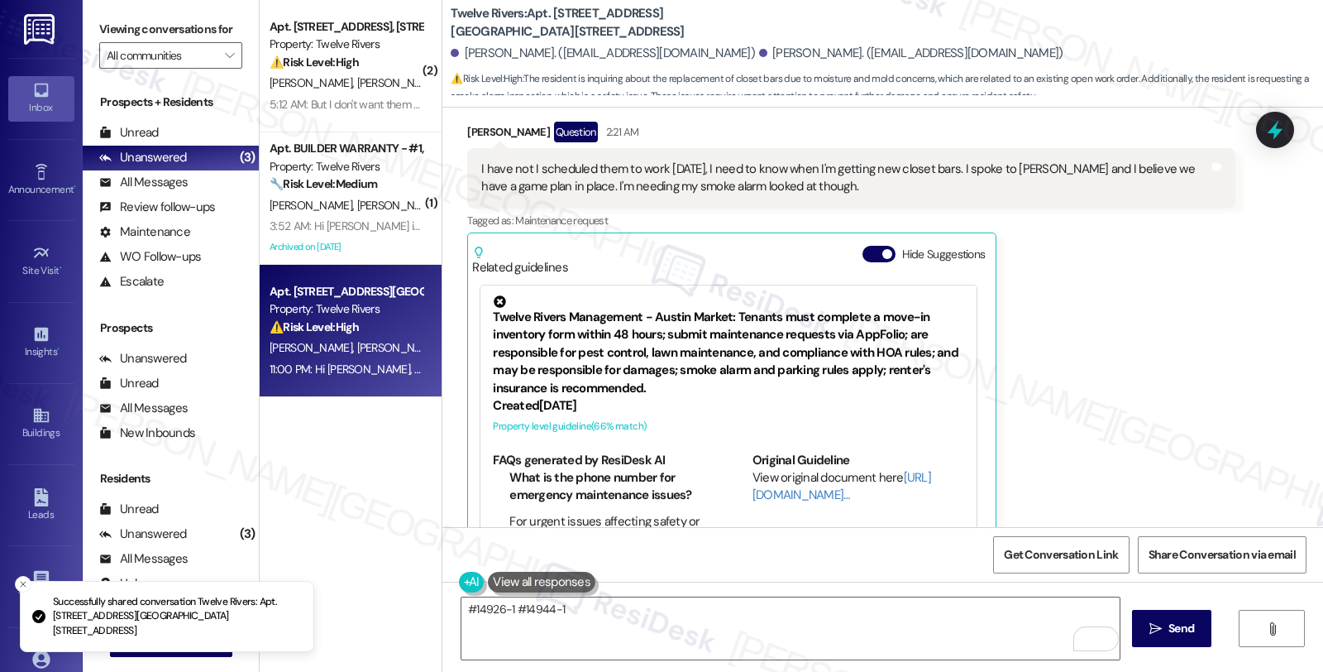
scroll to position [2389, 0]
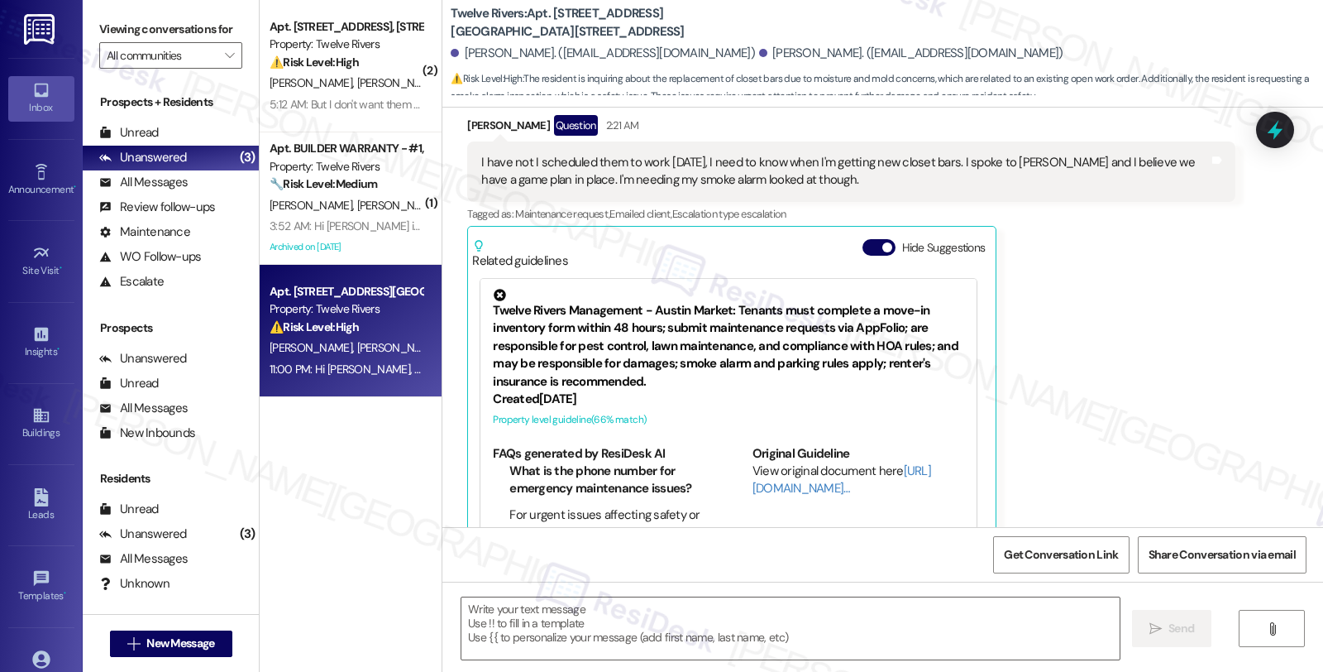
type textarea "Fetching suggested responses. Please feel free to read through the conversation…"
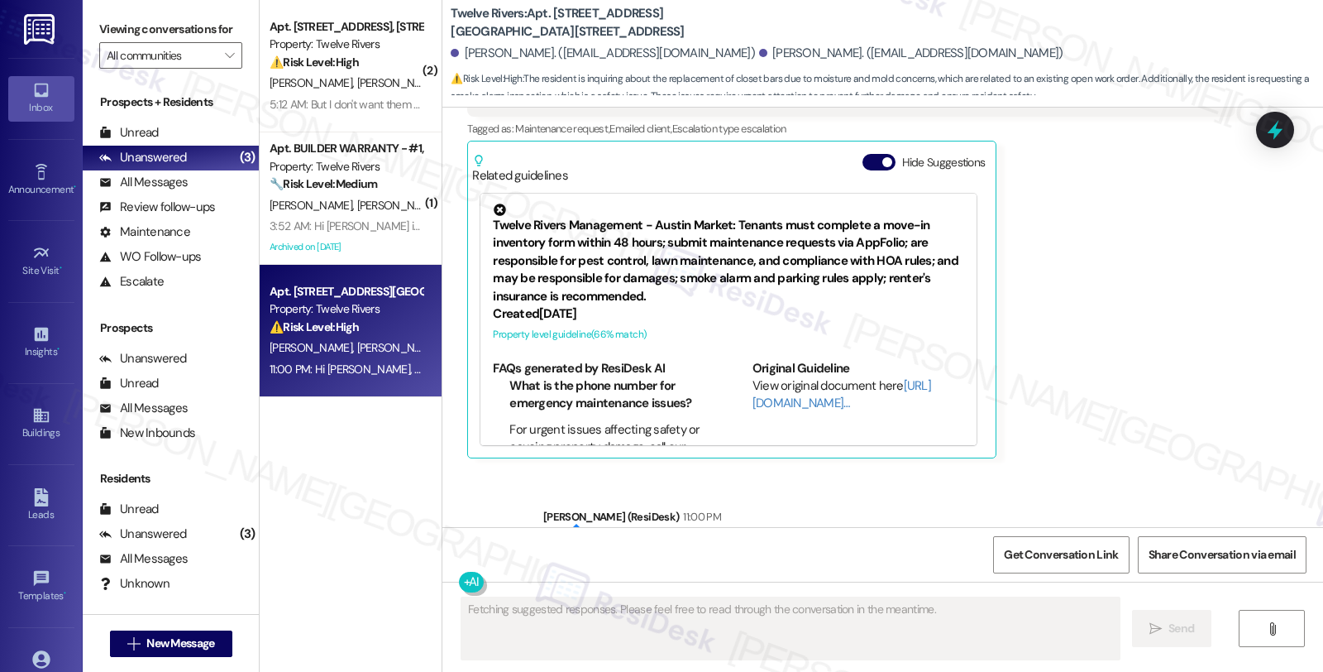
scroll to position [2414, 0]
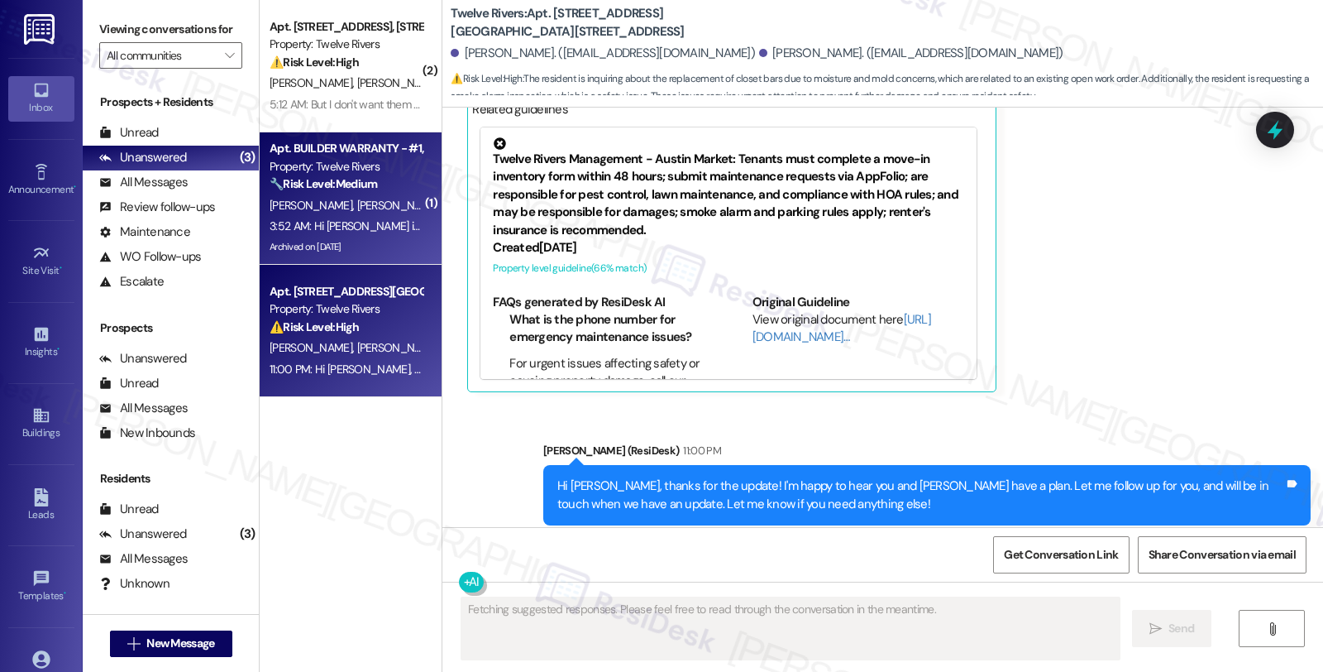
click at [357, 199] on span "[PERSON_NAME]" at bounding box center [398, 205] width 83 height 15
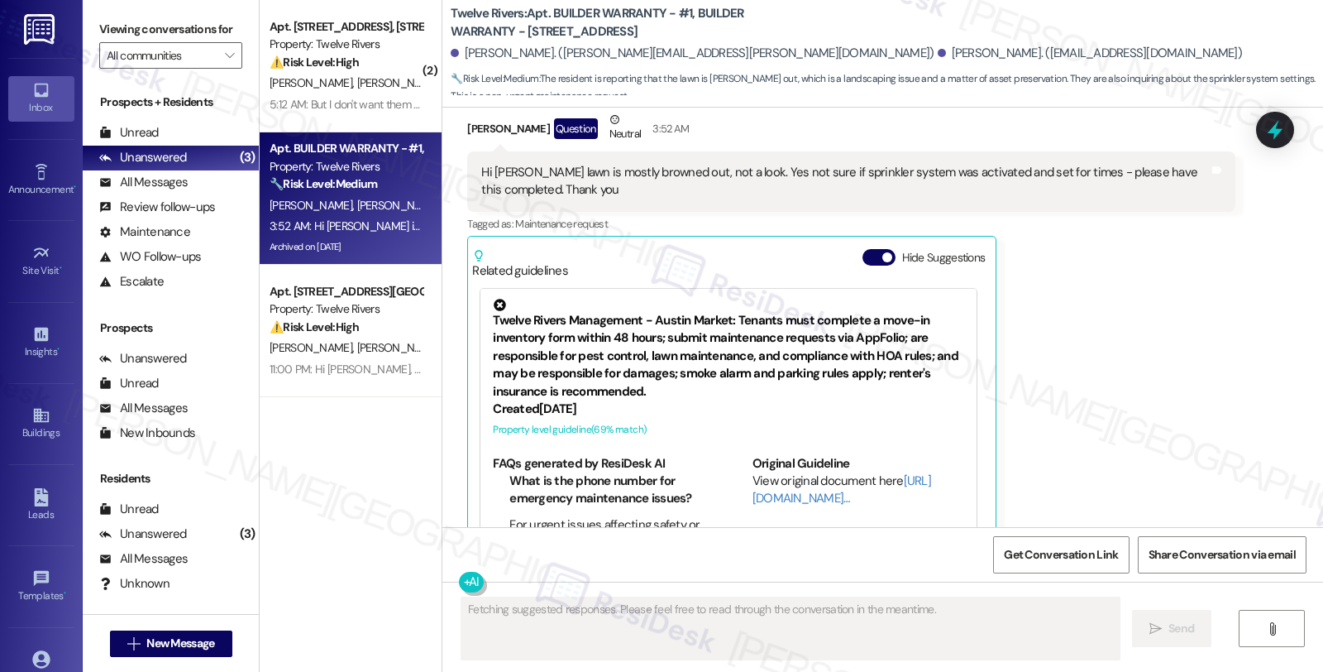
scroll to position [5146, 0]
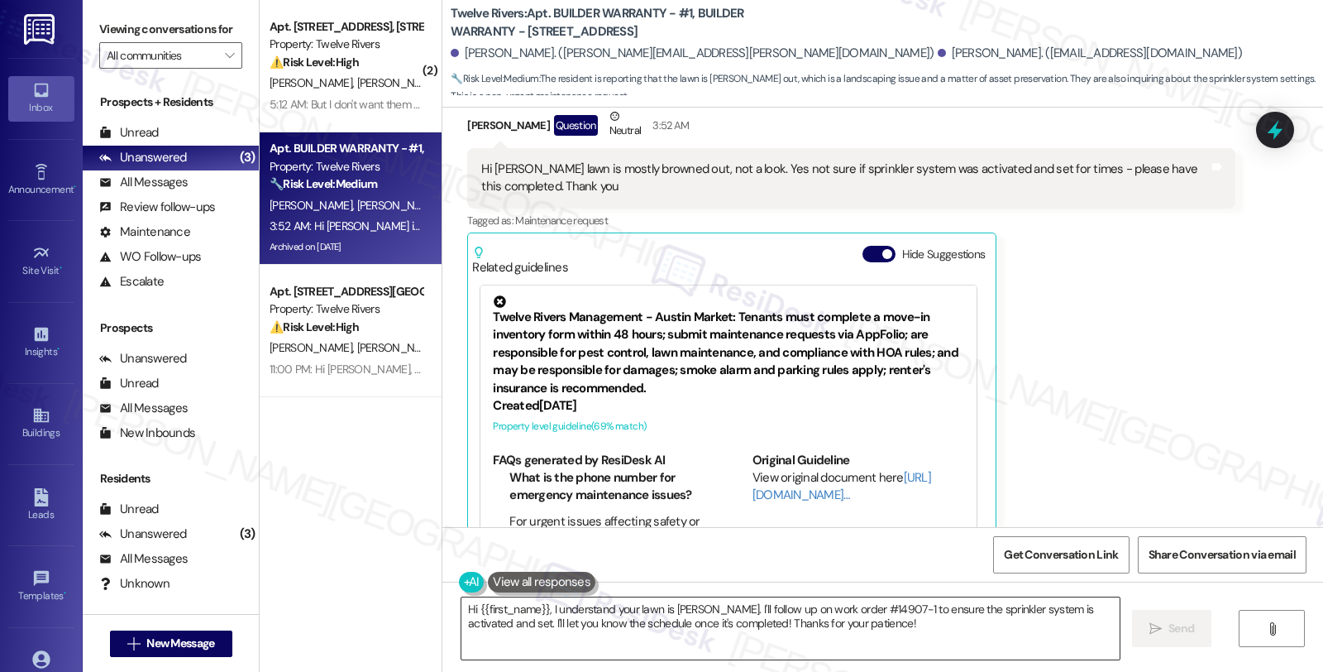
click at [823, 649] on textarea "Hi {{first_name}}, I understand your lawn is browning. I'll follow up on work o…" at bounding box center [791, 628] width 658 height 62
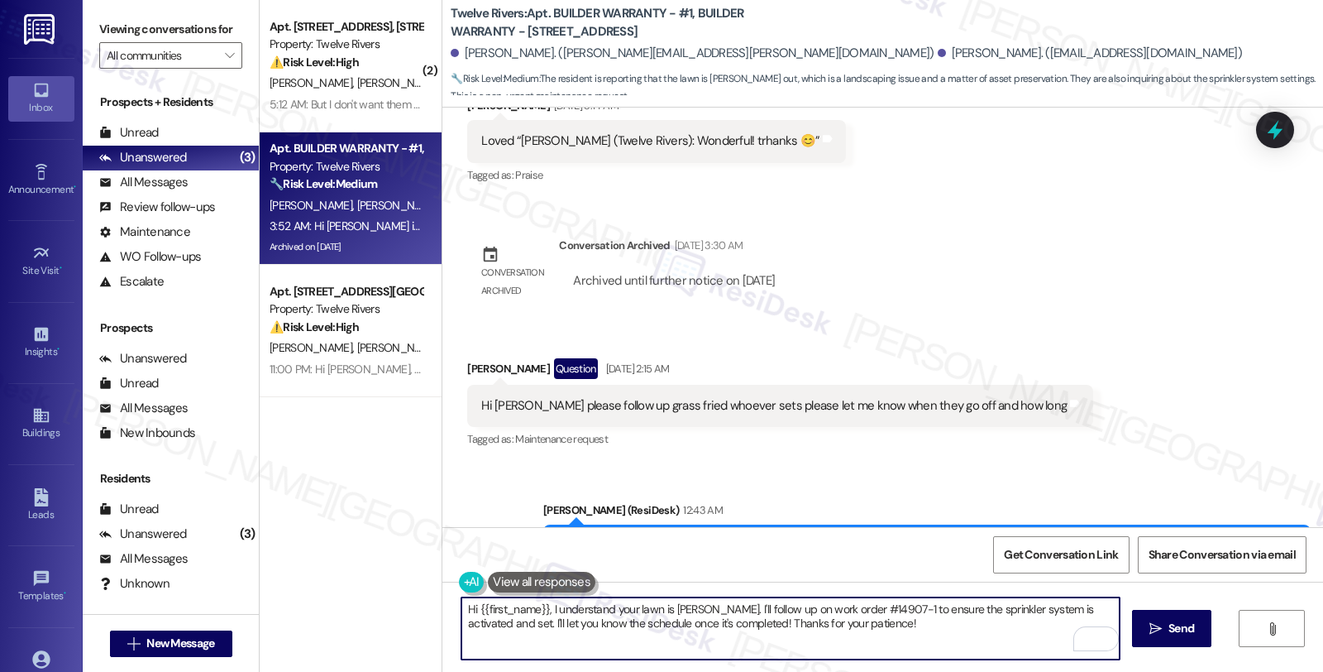
scroll to position [4594, 0]
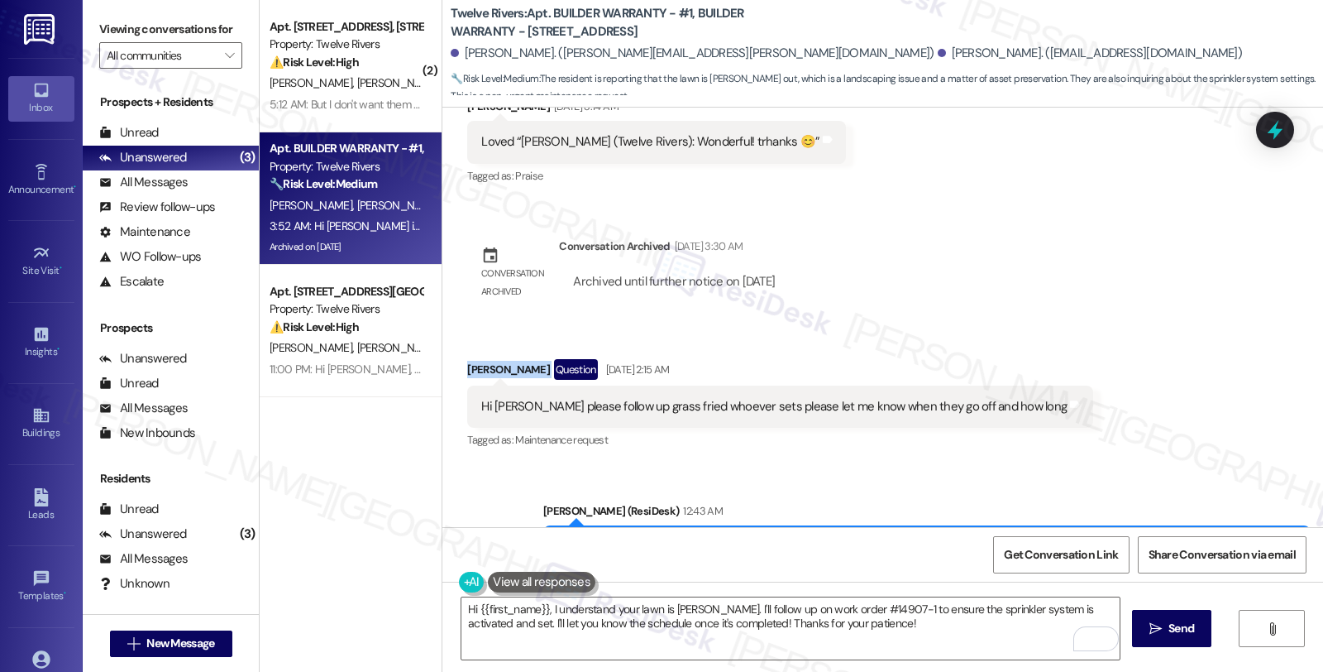
drag, startPoint x: 455, startPoint y: 333, endPoint x: 514, endPoint y: 335, distance: 58.8
click at [514, 347] on div "Received via SMS Paul Abbott Question Aug 23, 2025 at 2:15 AM Hi Sarah please f…" at bounding box center [780, 406] width 651 height 118
copy div "[PERSON_NAME]"
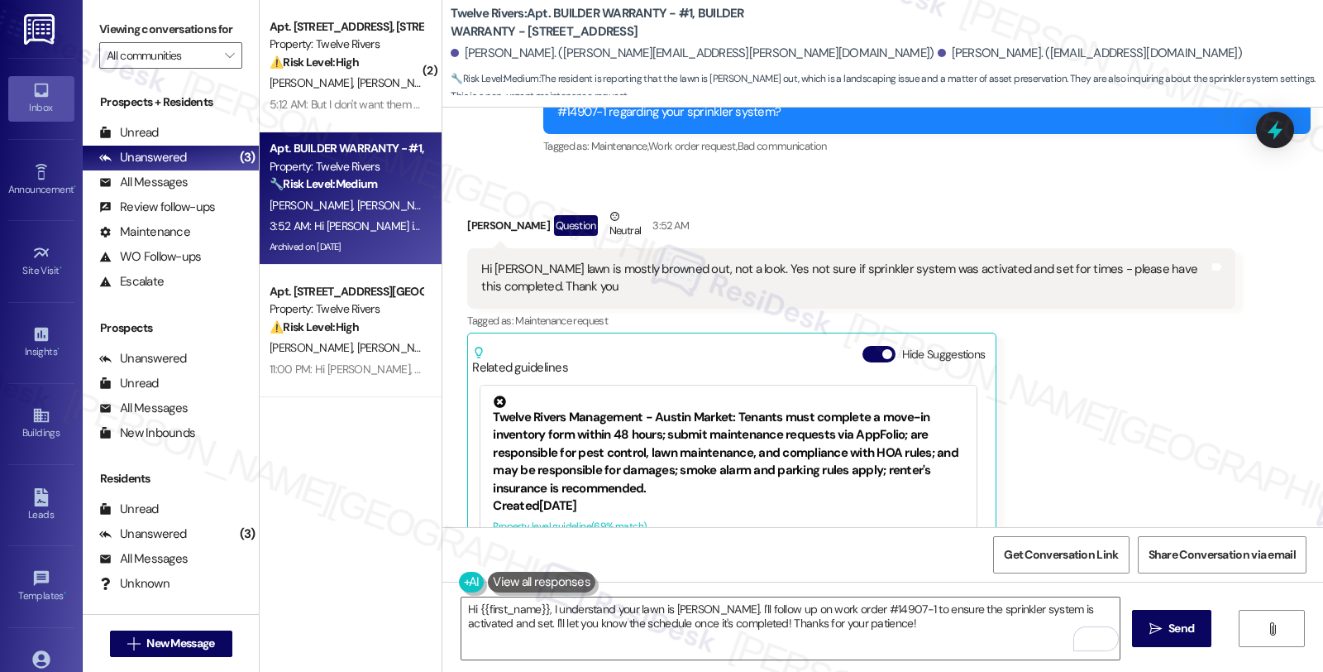
scroll to position [4870, 0]
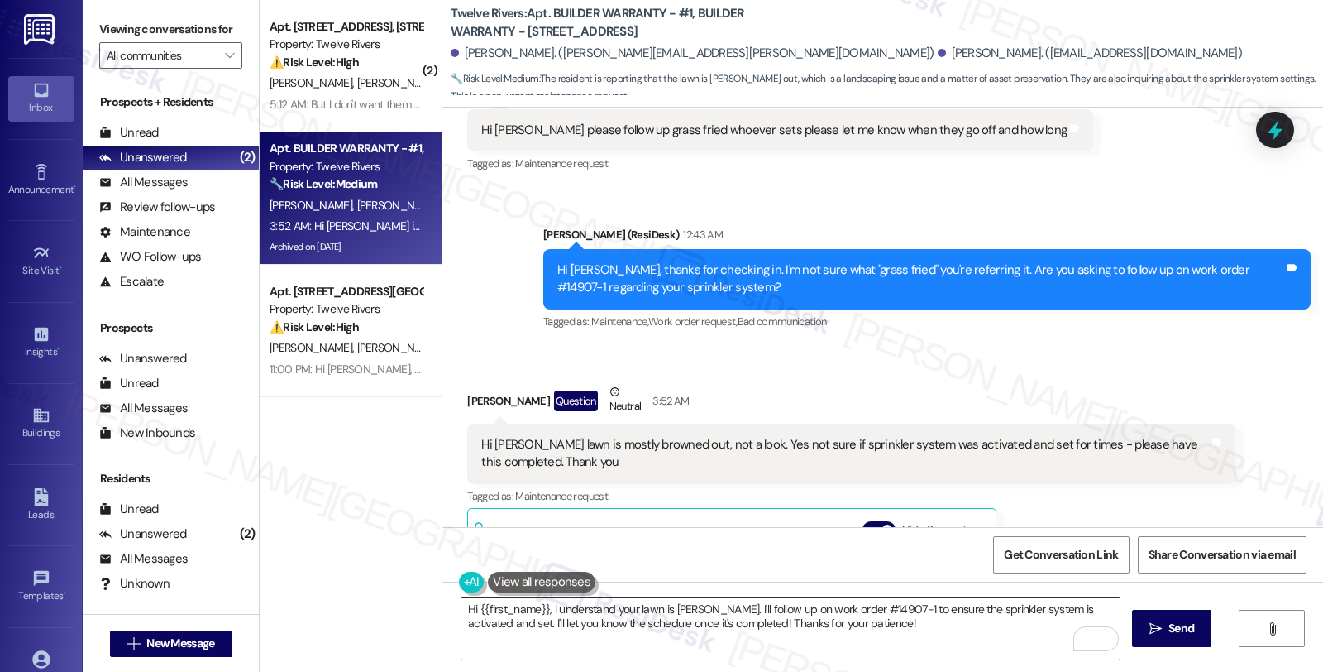
click at [462, 610] on textarea "Hi {{first_name}}, I understand your lawn is browning. I'll follow up on work o…" at bounding box center [791, 628] width 658 height 62
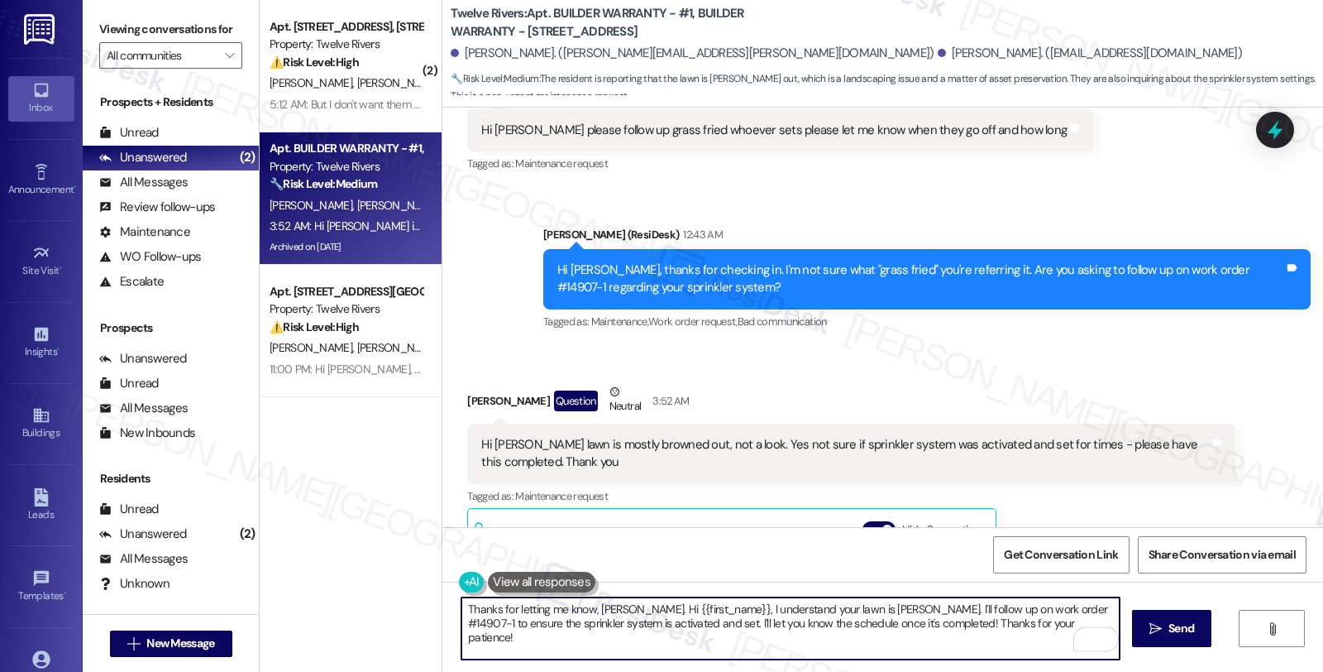
click at [527, 615] on textarea "Thanks for letting me know, Paul. Hi {{first_name}}, I understand your lawn is …" at bounding box center [791, 628] width 658 height 62
type textarea "Thanks for clarime know, Paul. Hi {{first_name}}, I understand your lawn is bro…"
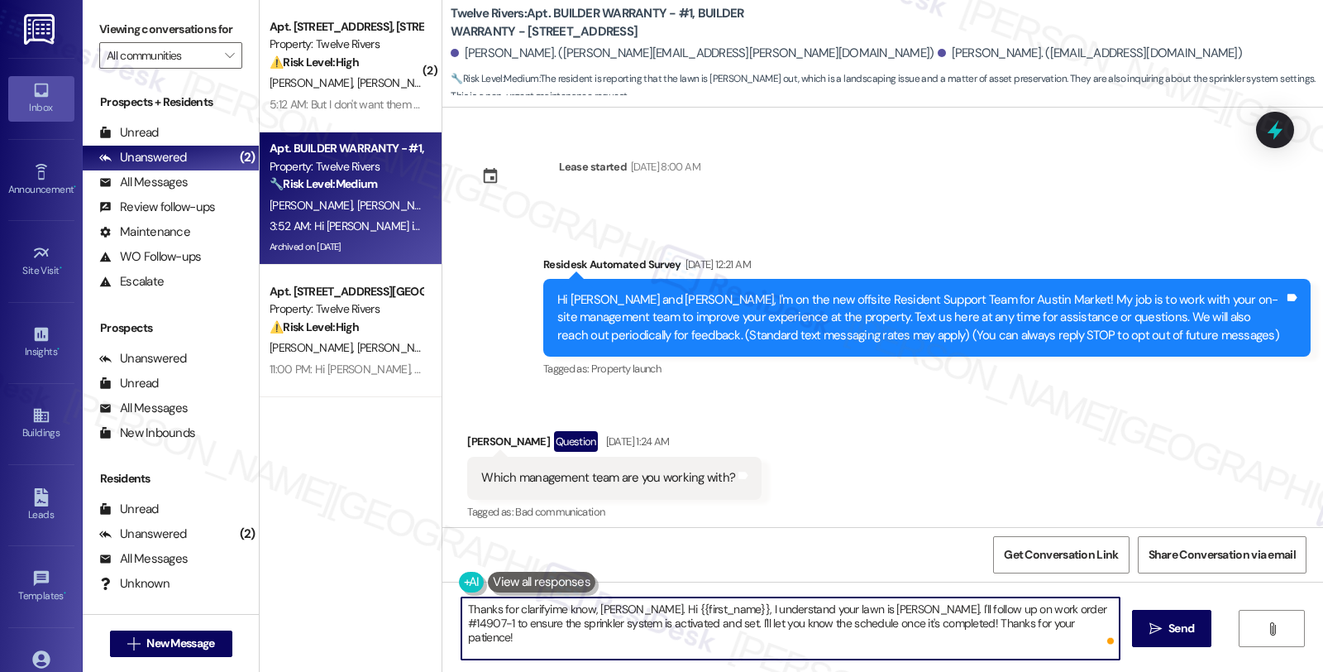
scroll to position [4870, 0]
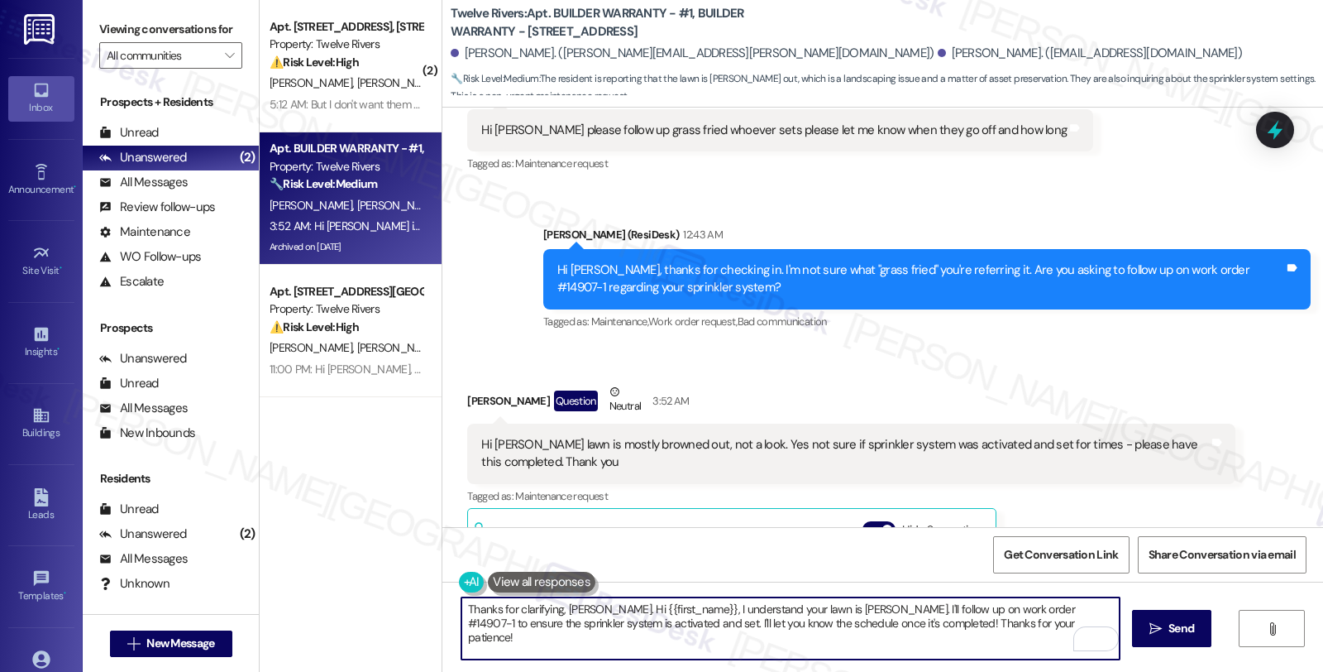
drag, startPoint x: 579, startPoint y: 605, endPoint x: 833, endPoint y: 605, distance: 253.9
click at [833, 605] on textarea "Thanks for clarifying, [PERSON_NAME]. Hi {{first_name}}, I understand your lawn…" at bounding box center [791, 628] width 658 height 62
drag, startPoint x: 1065, startPoint y: 606, endPoint x: 1077, endPoint y: 625, distance: 21.6
click at [1077, 625] on textarea "Thanks for clarifying, [PERSON_NAME]. I'll follow up on work order #14907-1 to …" at bounding box center [791, 628] width 658 height 62
click at [1028, 610] on textarea "Thanks for clarifying, [PERSON_NAME]. I'll follow up on work order #14907-1 to …" at bounding box center [791, 628] width 658 height 62
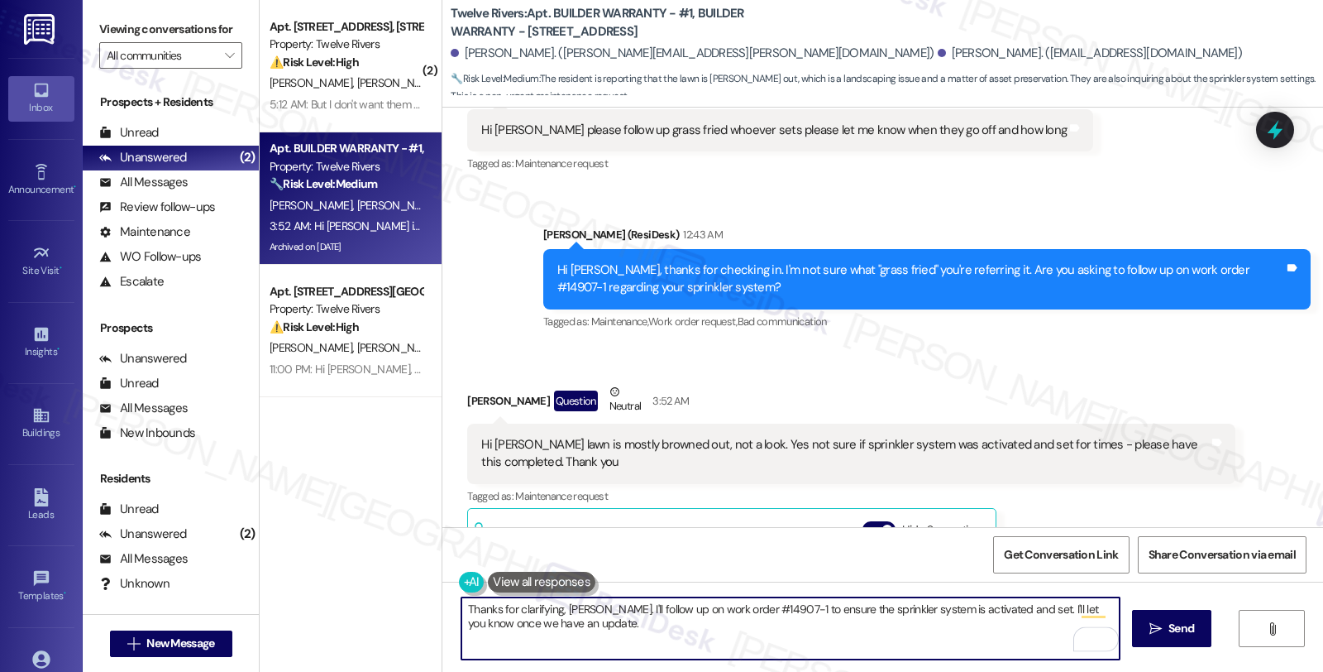
click at [1028, 610] on textarea "Thanks for clarifying, [PERSON_NAME]. I'll follow up on work order #14907-1 to …" at bounding box center [791, 628] width 658 height 62
click at [577, 634] on textarea "Thanks for clarifying, [PERSON_NAME]. I'll follow up on work order #14907-1 to …" at bounding box center [791, 628] width 658 height 62
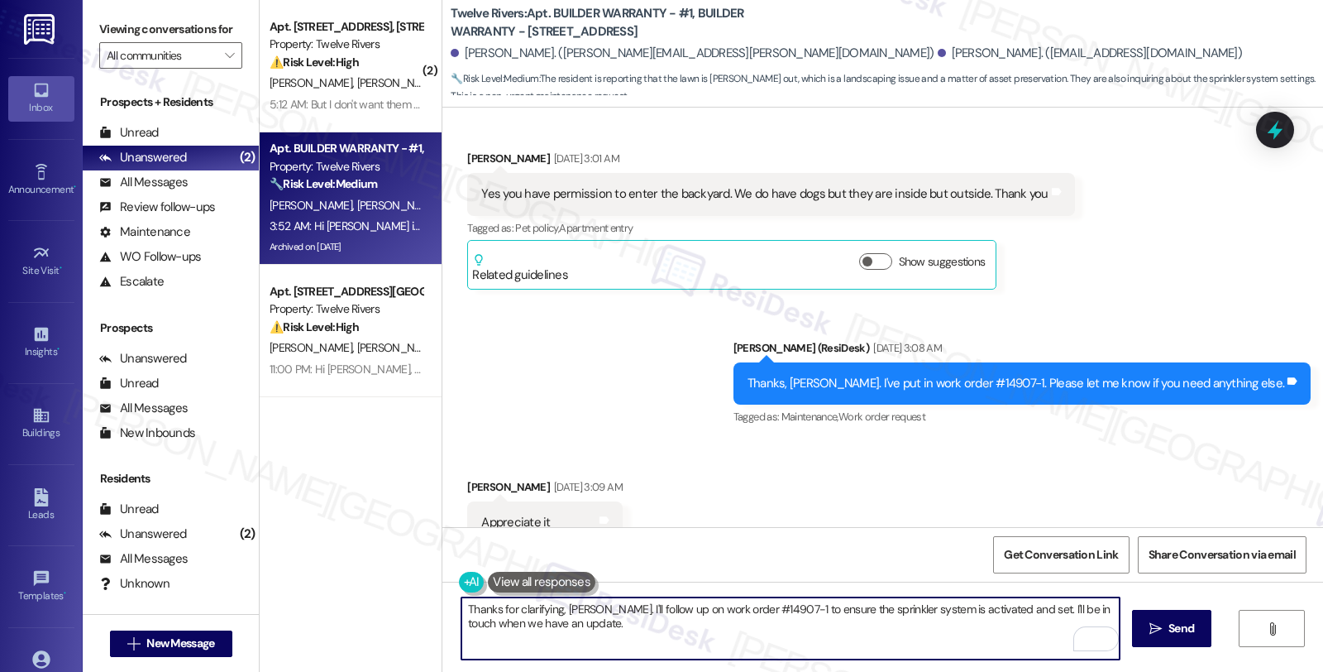
scroll to position [3951, 0]
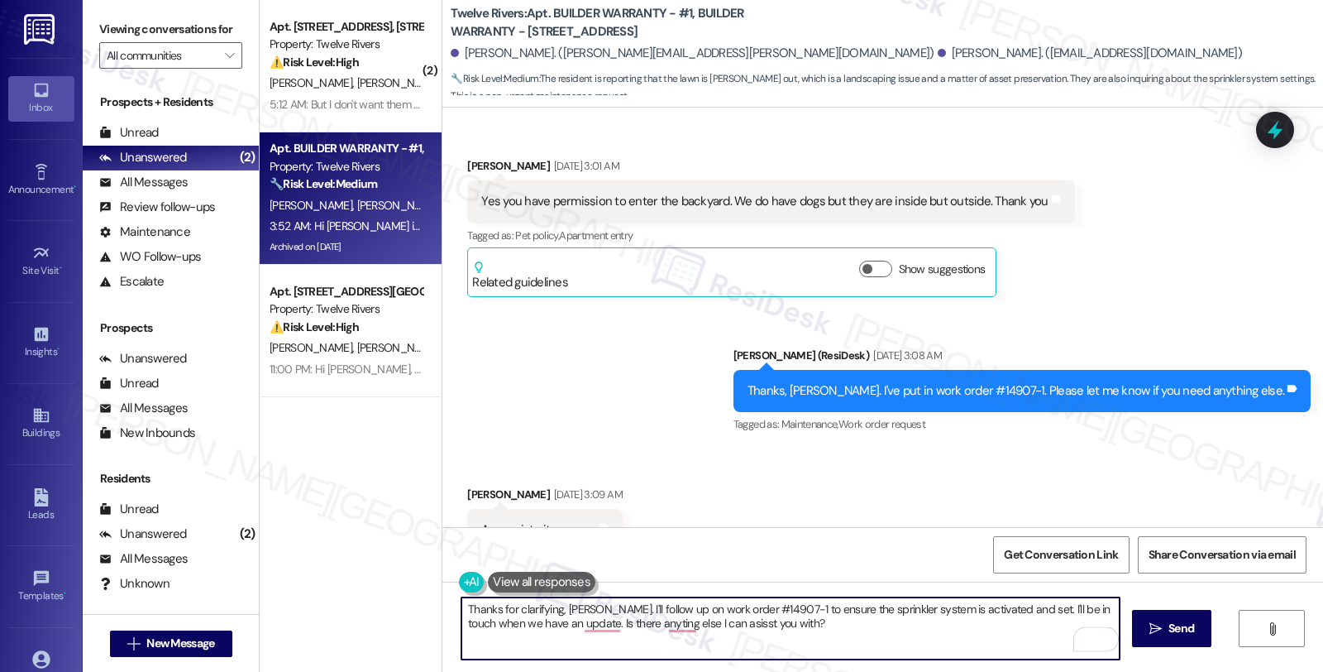
click at [772, 615] on textarea "Thanks for clarifying, [PERSON_NAME]. I'll follow up on work order #14907-1 to …" at bounding box center [791, 628] width 658 height 62
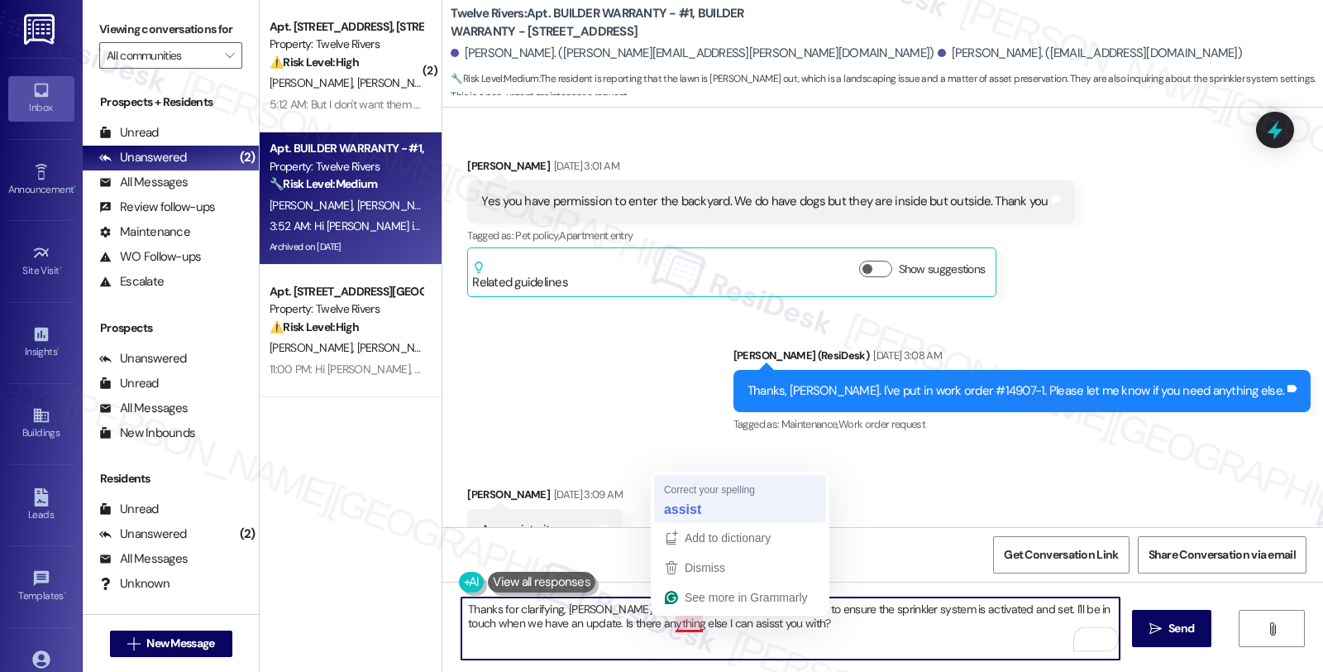
type textarea "Thanks for clarifying, [PERSON_NAME]. I'll follow up on work order #14907-1 to …"
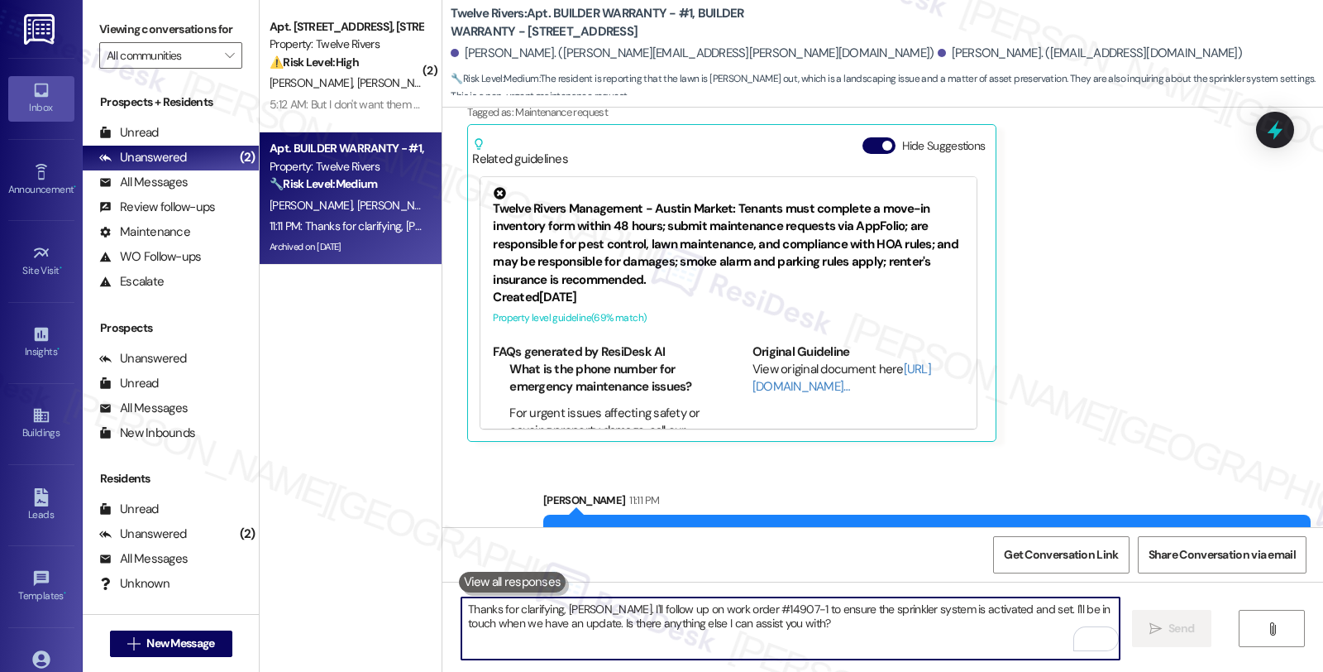
scroll to position [5279, 0]
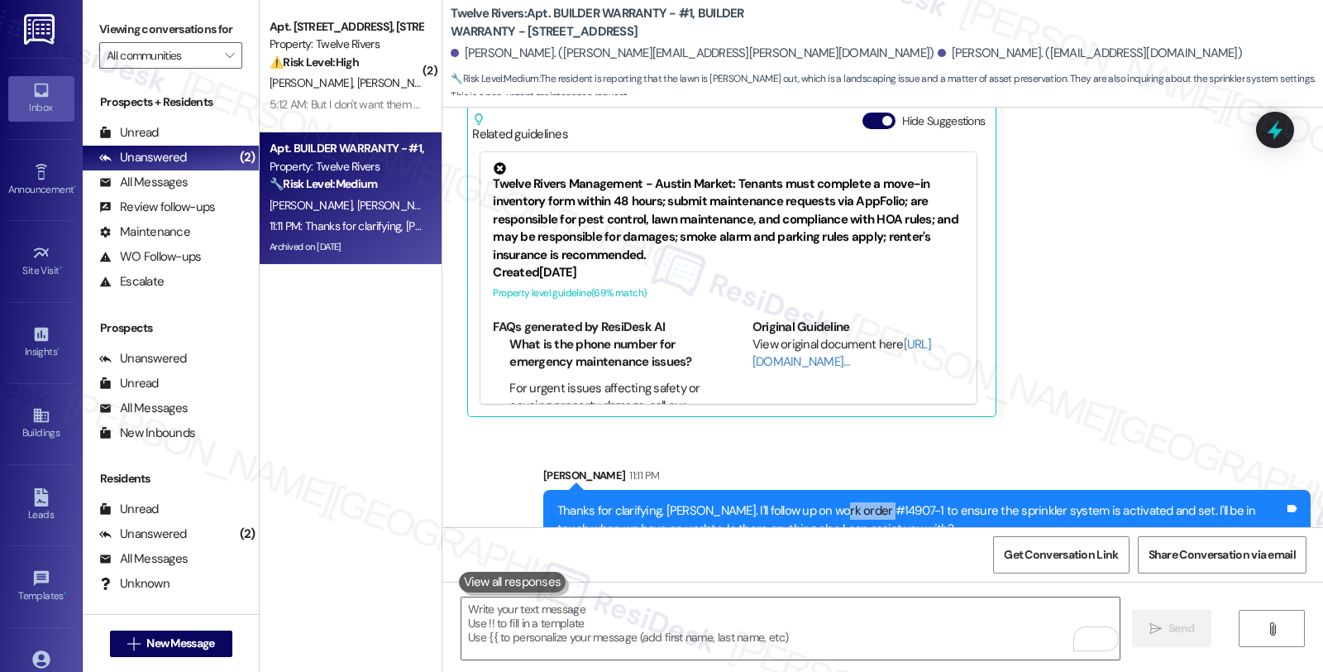
drag, startPoint x: 814, startPoint y: 476, endPoint x: 863, endPoint y: 476, distance: 48.8
click at [863, 502] on div "Thanks for clarifying, [PERSON_NAME]. I'll follow up on work order #14907-1 to …" at bounding box center [921, 520] width 727 height 36
copy div "#14907-1"
click at [1279, 133] on icon at bounding box center [1276, 130] width 20 height 26
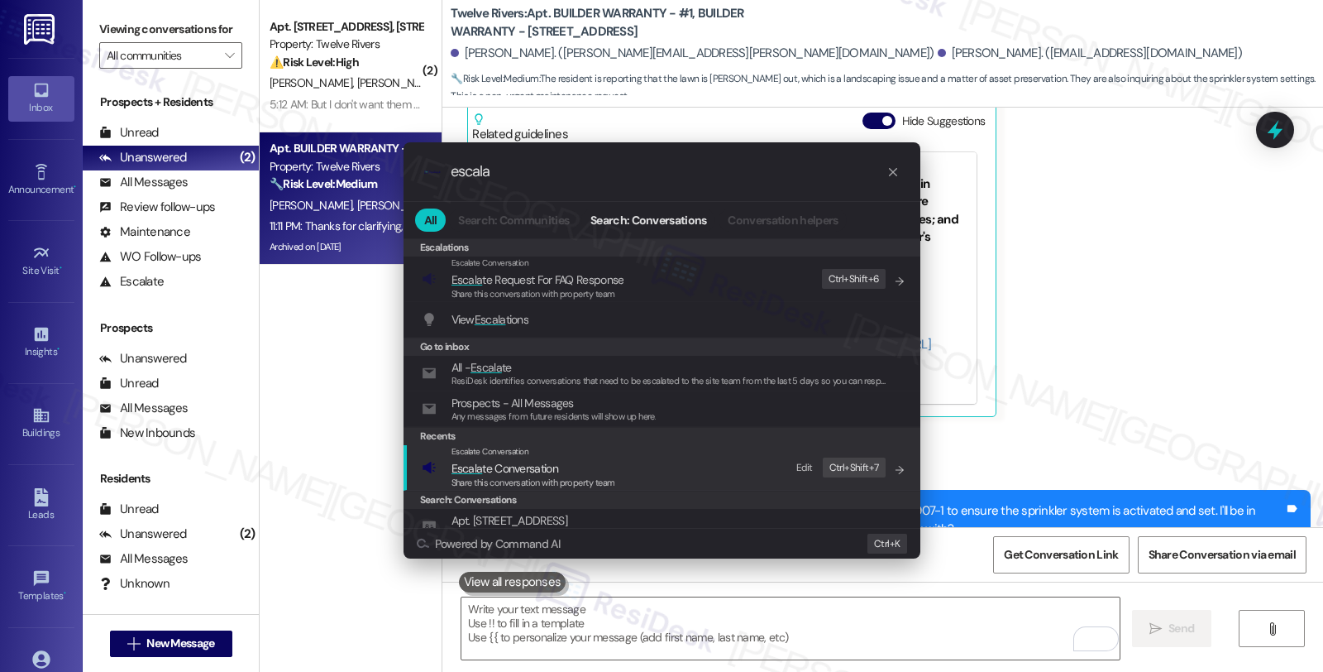
type input "escala"
click at [538, 452] on div "Escalate Conversation" at bounding box center [534, 451] width 164 height 13
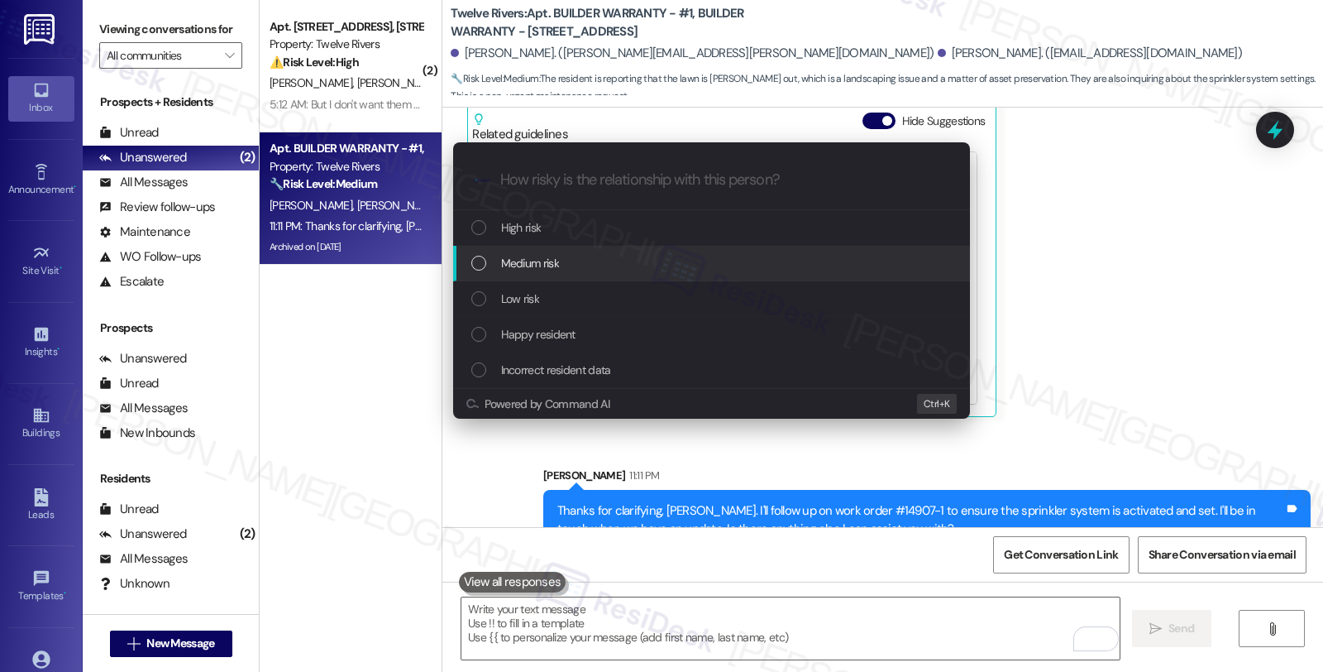
click at [598, 260] on div "Medium risk" at bounding box center [713, 263] width 484 height 18
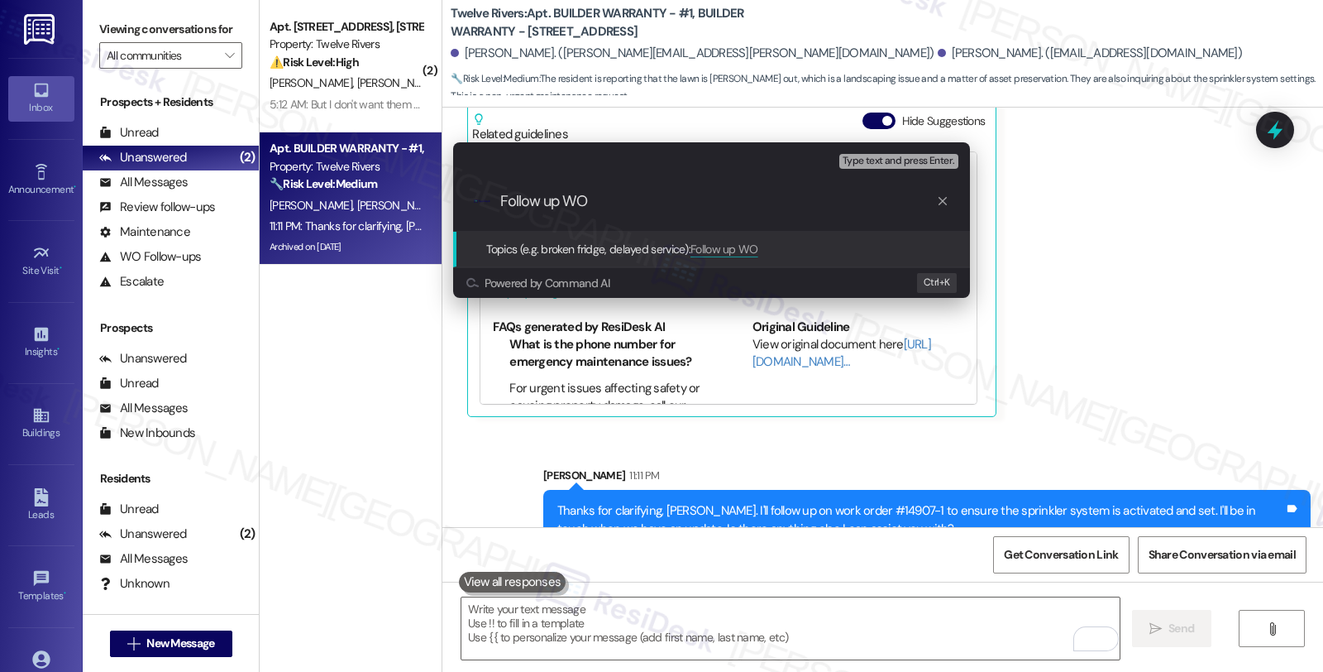
paste input "#14907-1"
type input "Follow up WO #14907-1 (sprinkler)"
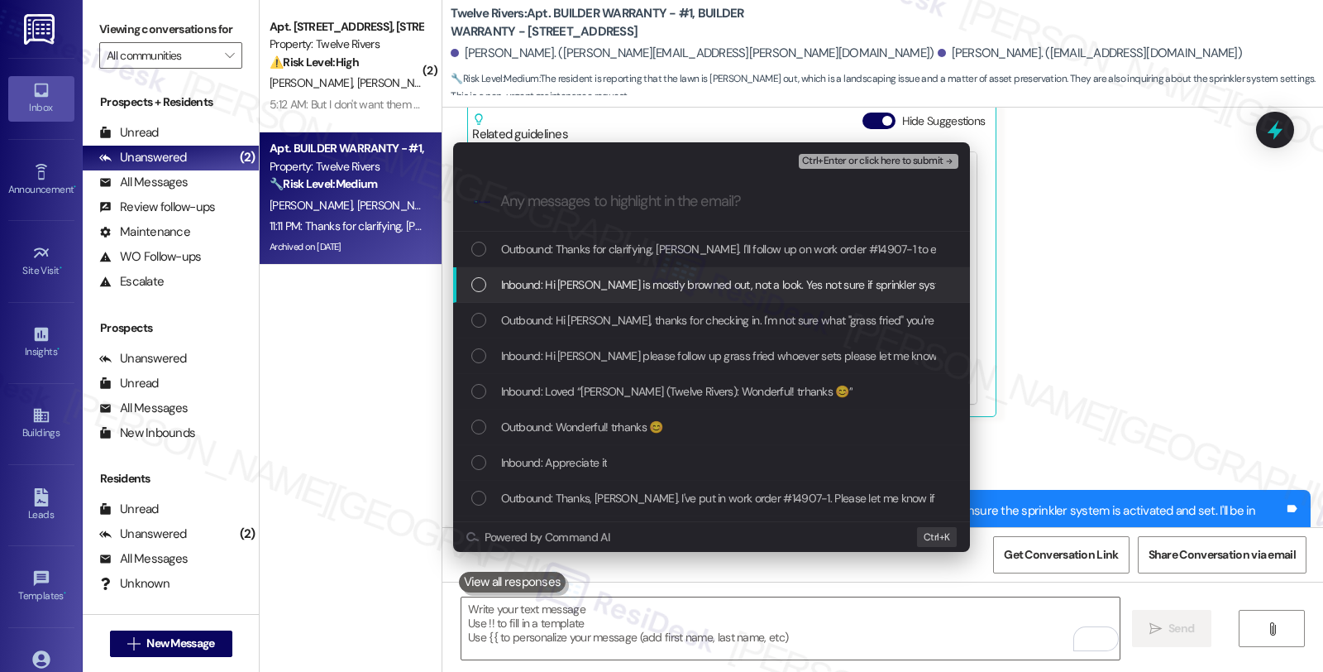
click at [597, 270] on div "Inbound: Hi [PERSON_NAME] is mostly browned out, not a look. Yes not sure if sp…" at bounding box center [711, 285] width 517 height 36
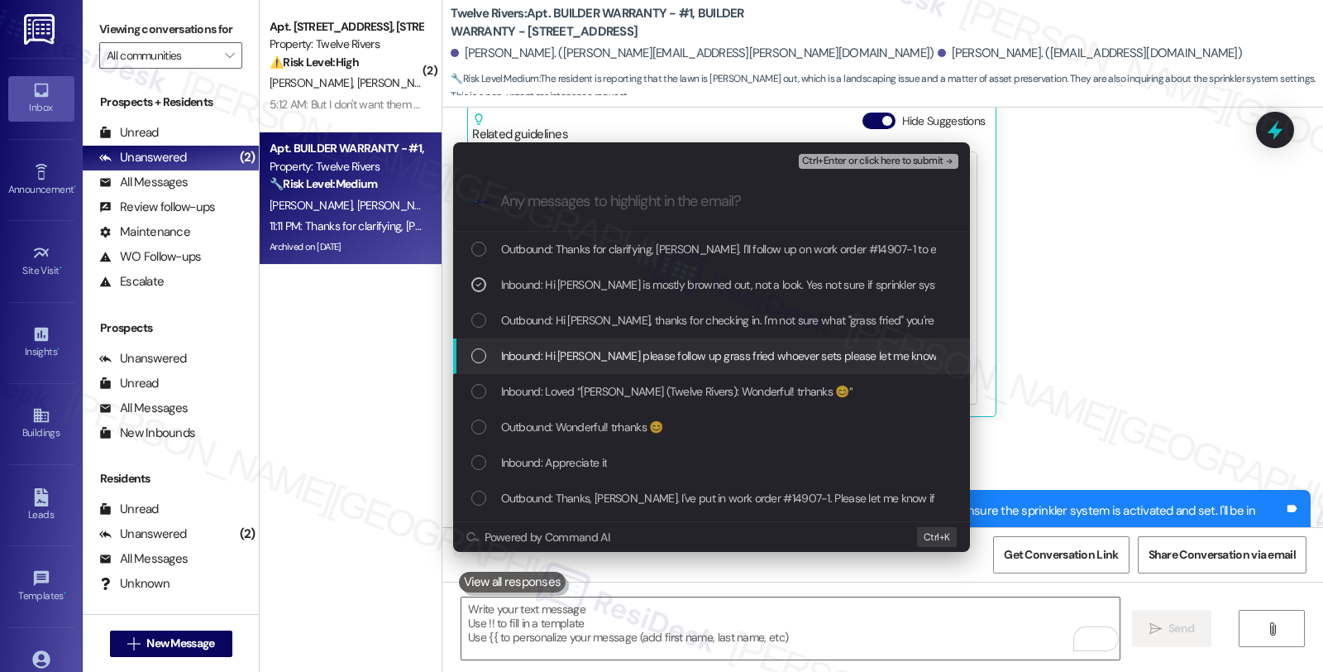
click at [605, 340] on div "Inbound: Hi [PERSON_NAME] please follow up grass fried whoever sets please let …" at bounding box center [711, 356] width 517 height 36
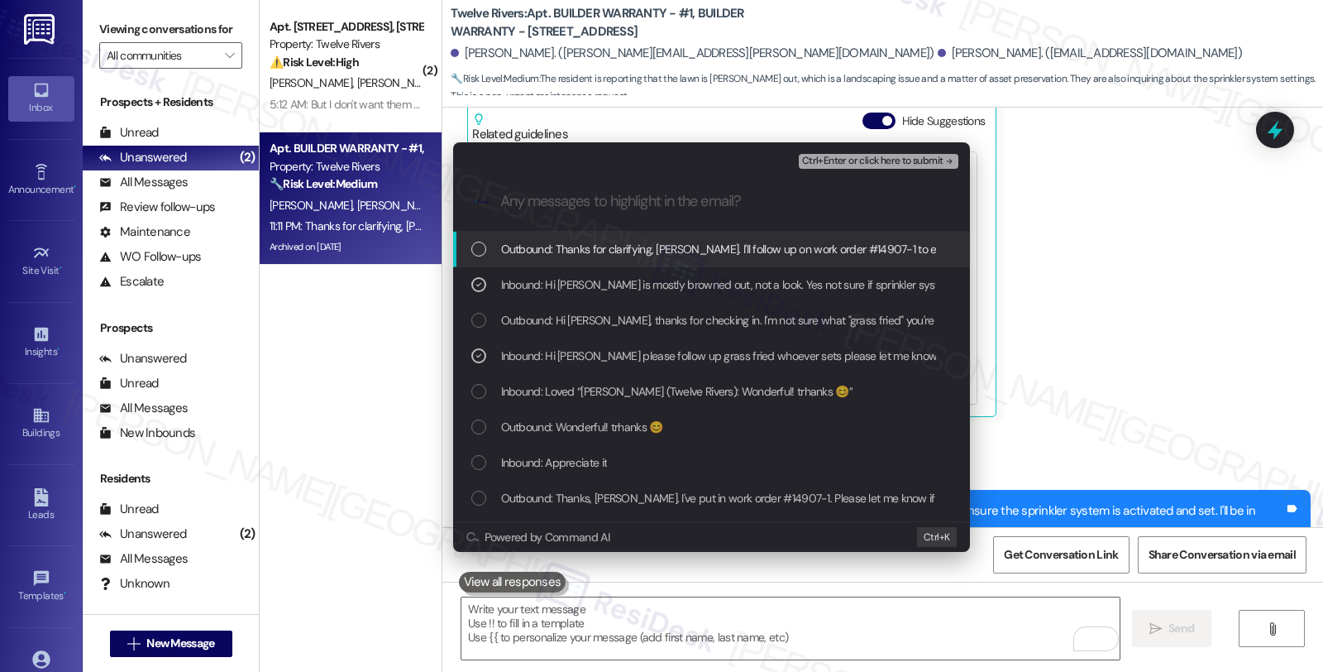
click at [845, 157] on span "Ctrl+Enter or click here to submit" at bounding box center [872, 162] width 141 height 12
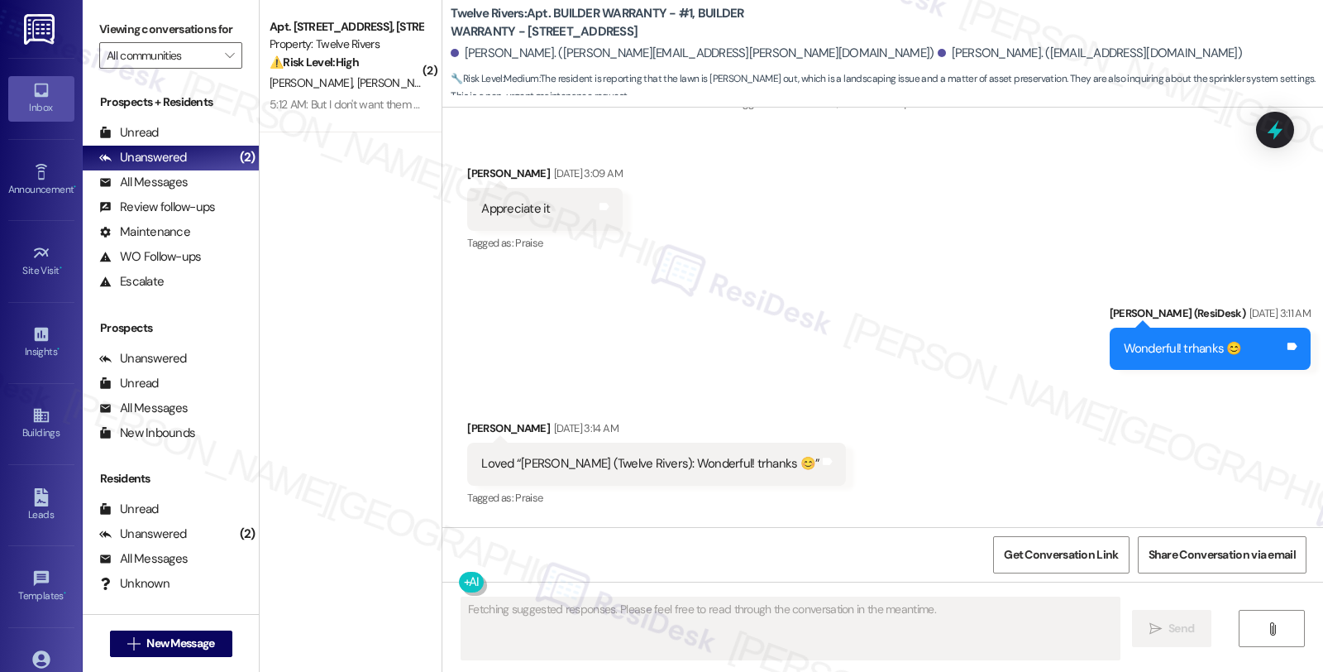
scroll to position [5146, 0]
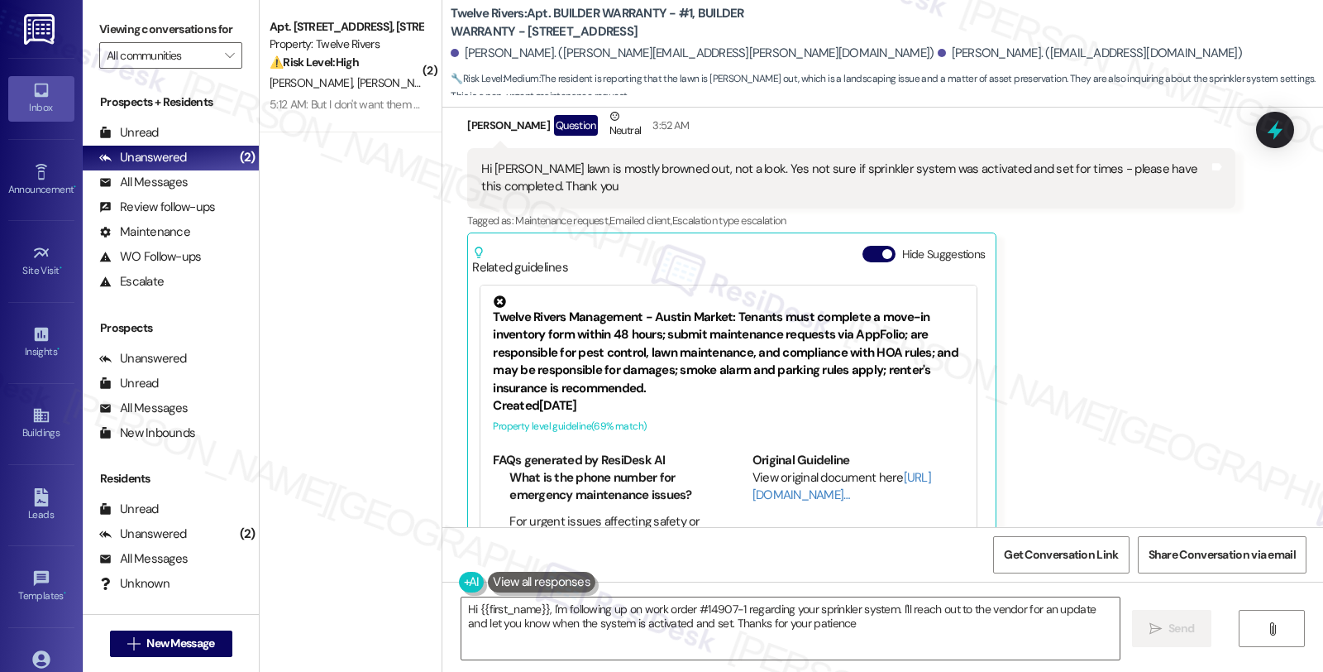
type textarea "Hi {{first_name}}, I'm following up on work order #14907-1 regarding your sprin…"
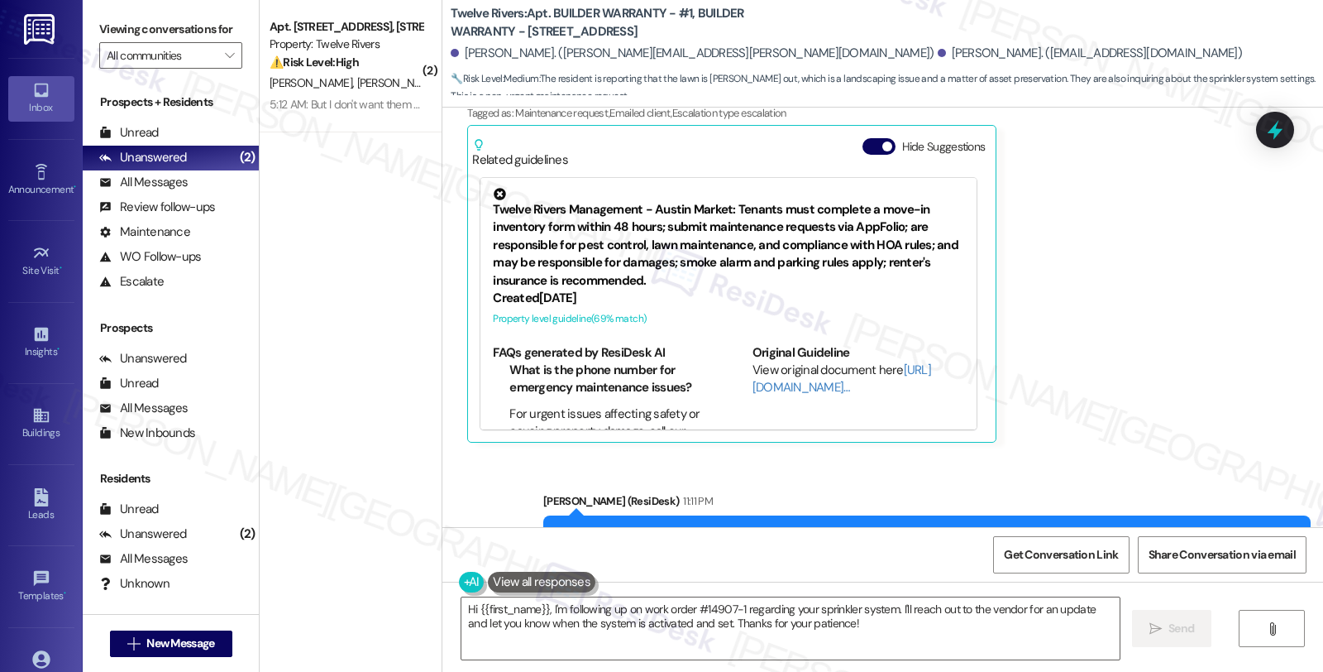
scroll to position [5304, 0]
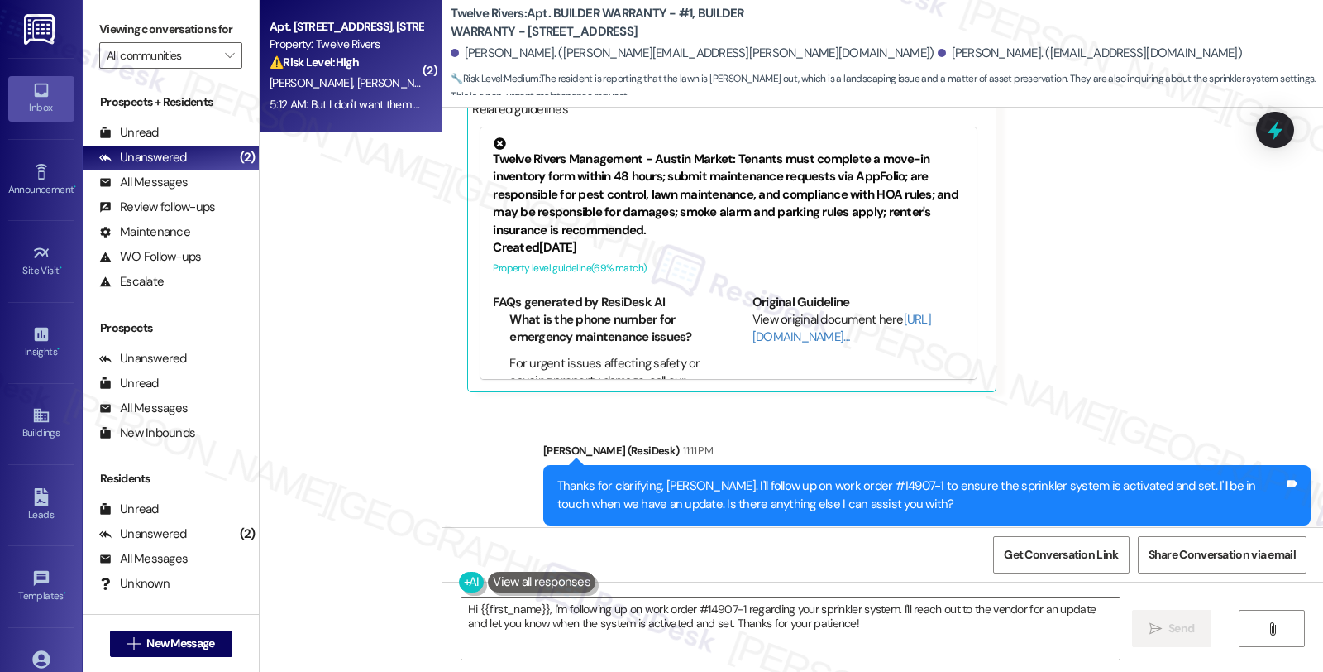
click at [340, 67] on strong "⚠️ Risk Level: High" at bounding box center [314, 62] width 89 height 15
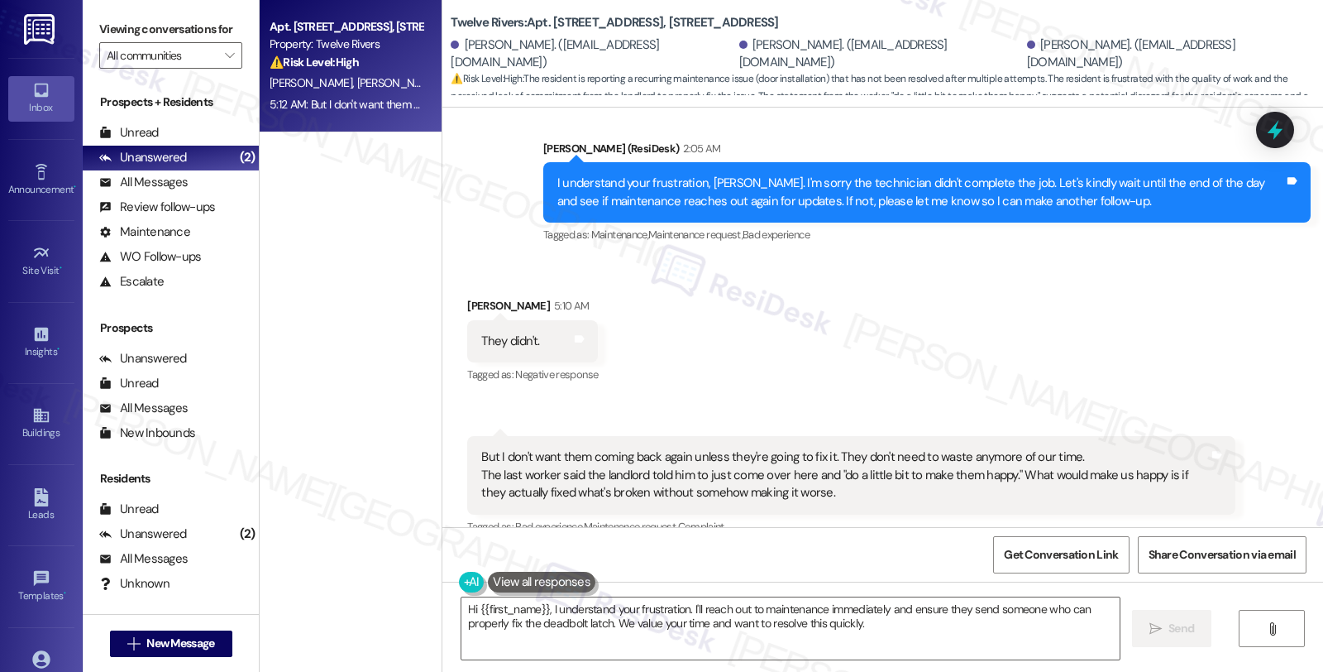
scroll to position [11243, 0]
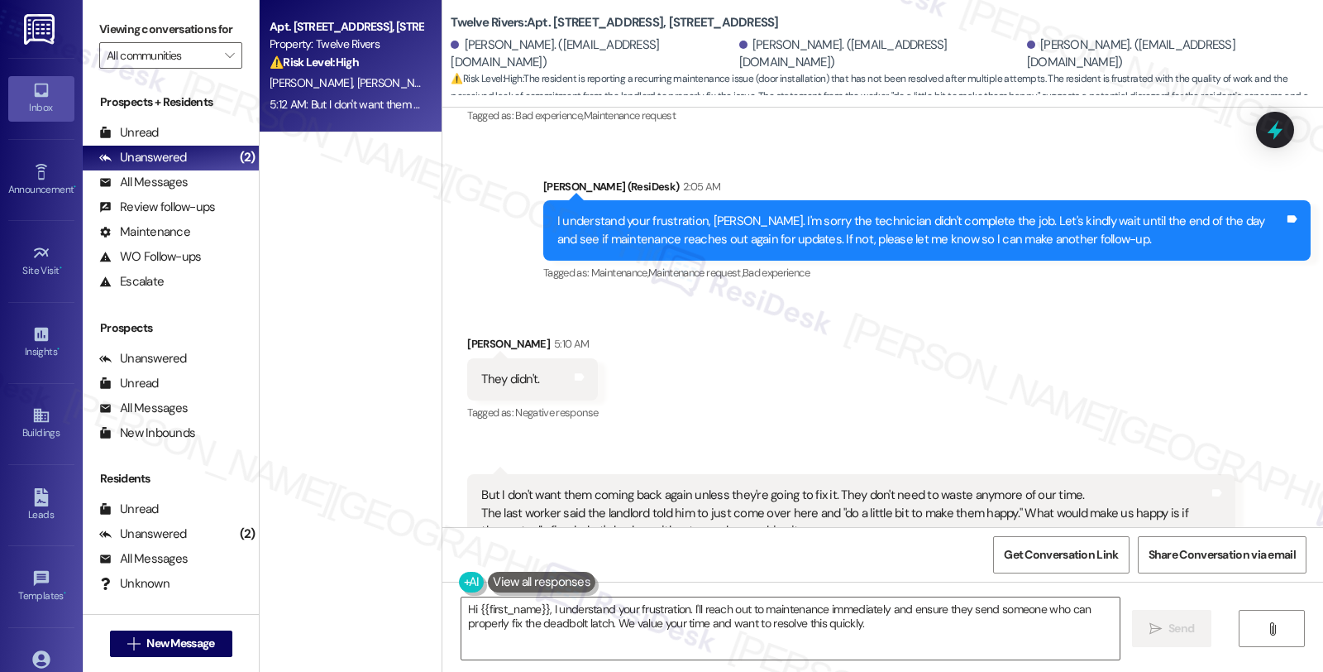
click at [1078, 326] on div "Received via SMS [PERSON_NAME] 5:10 AM They didn't. Tags and notes Tagged as: N…" at bounding box center [883, 468] width 881 height 341
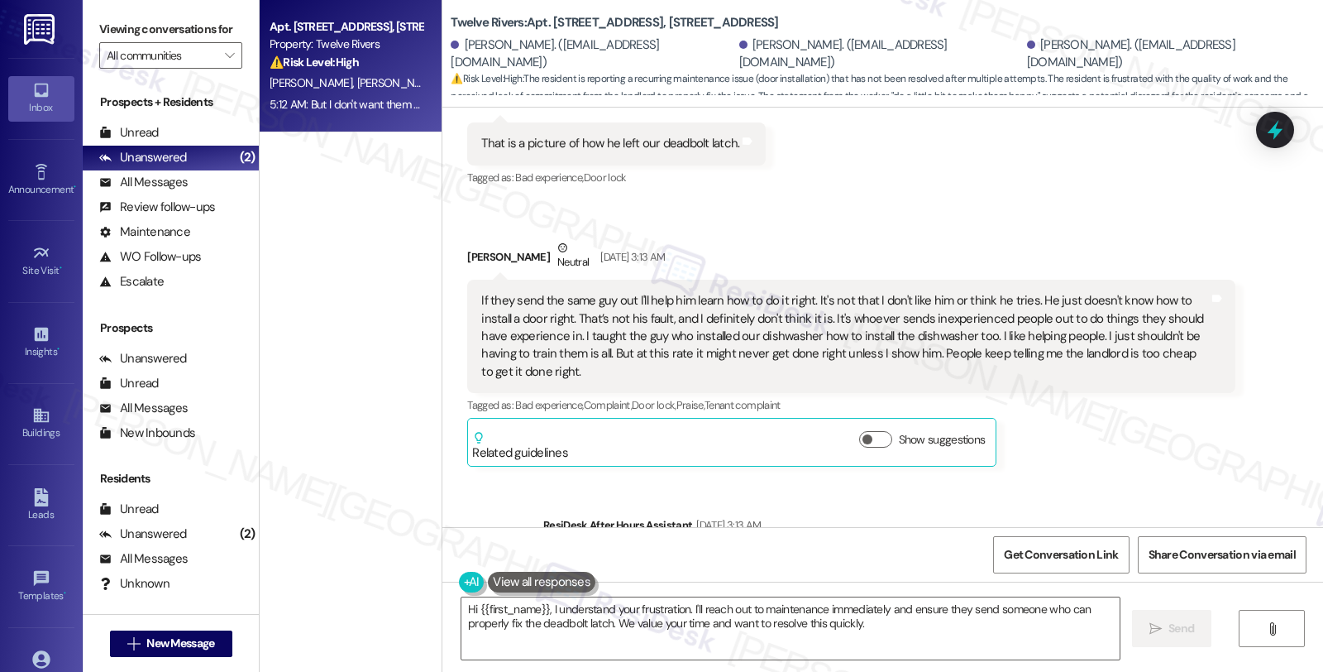
scroll to position [10508, 0]
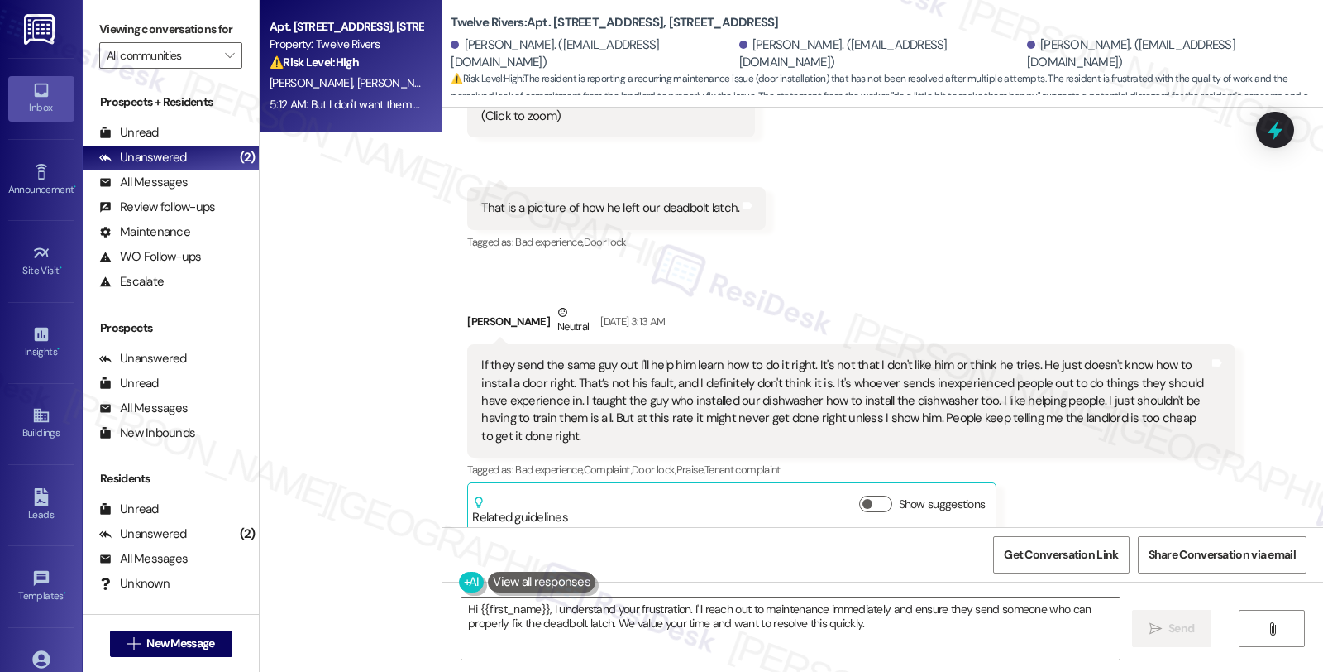
drag, startPoint x: 455, startPoint y: 300, endPoint x: 532, endPoint y: 307, distance: 77.2
click at [532, 307] on div "Received via SMS [PERSON_NAME] Neutral [DATE] 3:13 AM If they send the same guy…" at bounding box center [851, 417] width 792 height 252
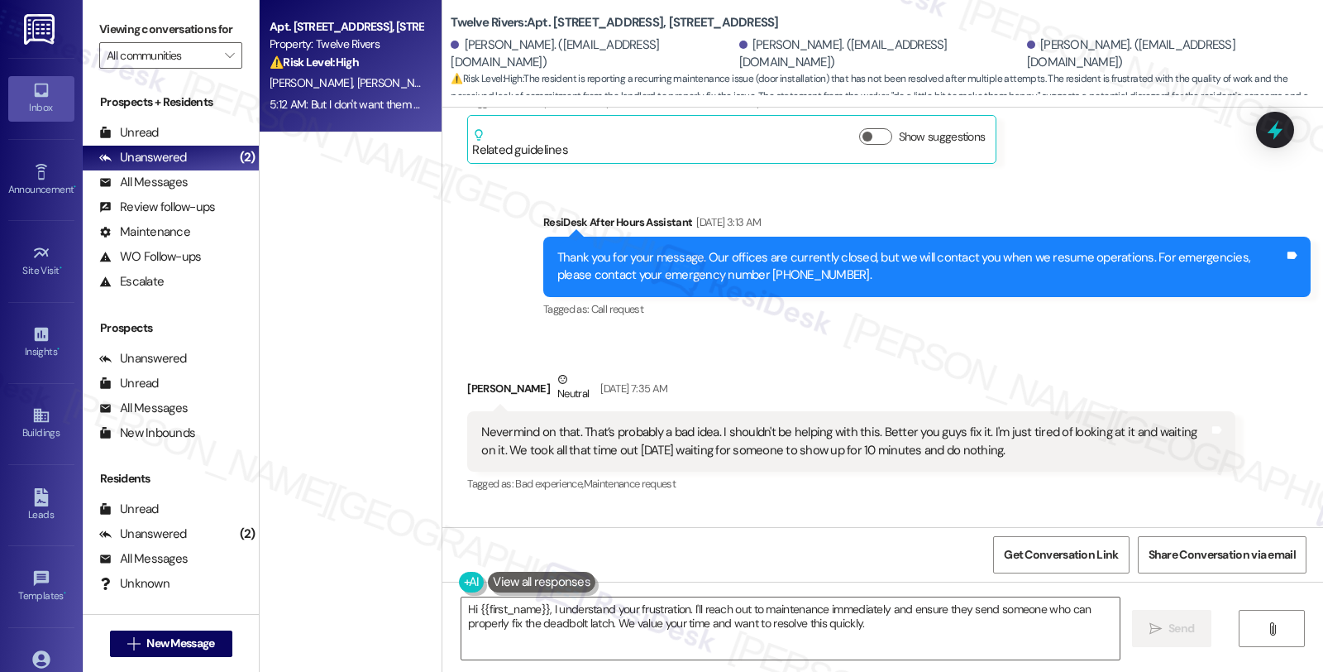
scroll to position [10599, 0]
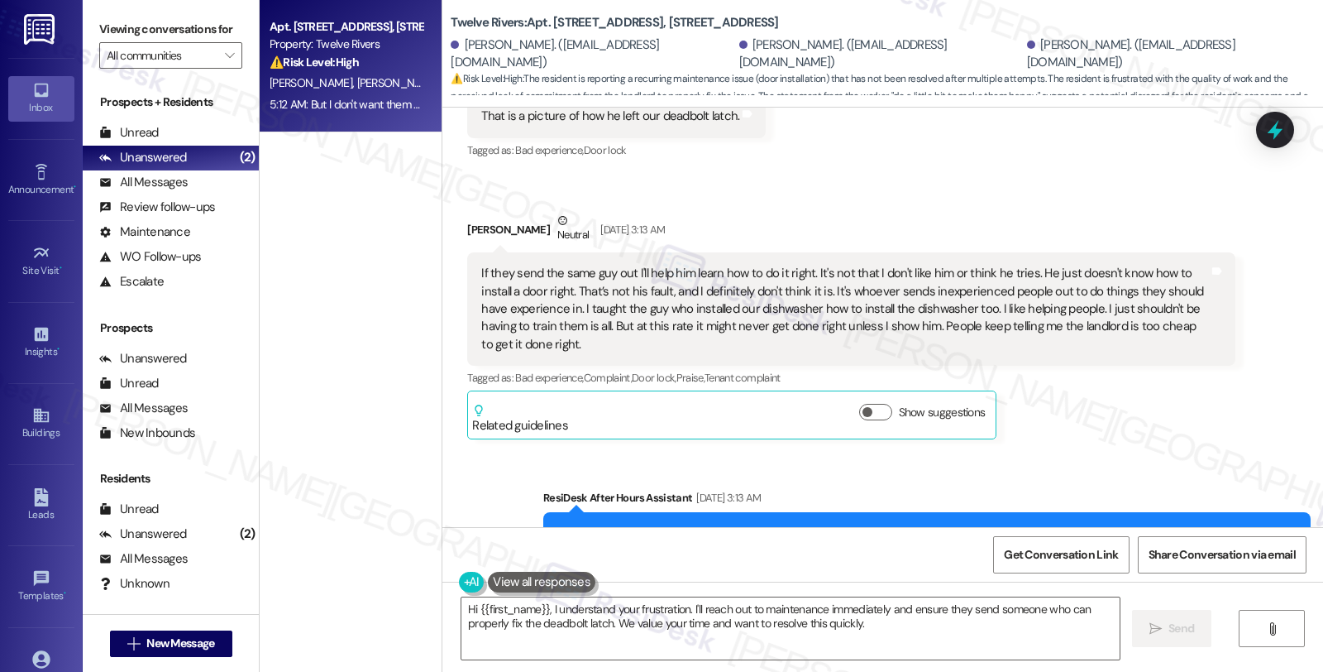
copy div "[PERSON_NAME]"
click at [1031, 452] on div "Sent via SMS ResiDesk After Hours Assistant [DATE] 3:13 AM Thank you for your m…" at bounding box center [883, 530] width 881 height 157
click at [1151, 373] on div "[PERSON_NAME] Neutral [DATE] 3:13 AM If they send the same guy out I'll help hi…" at bounding box center [851, 325] width 768 height 227
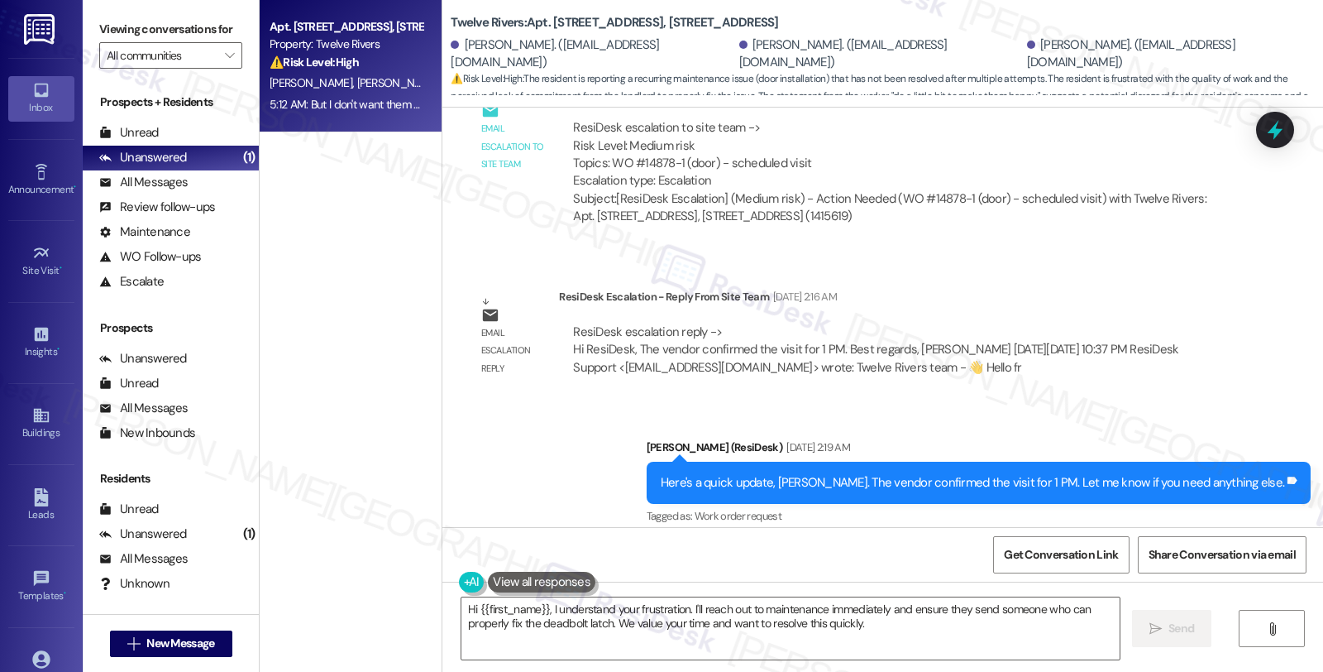
scroll to position [7934, 0]
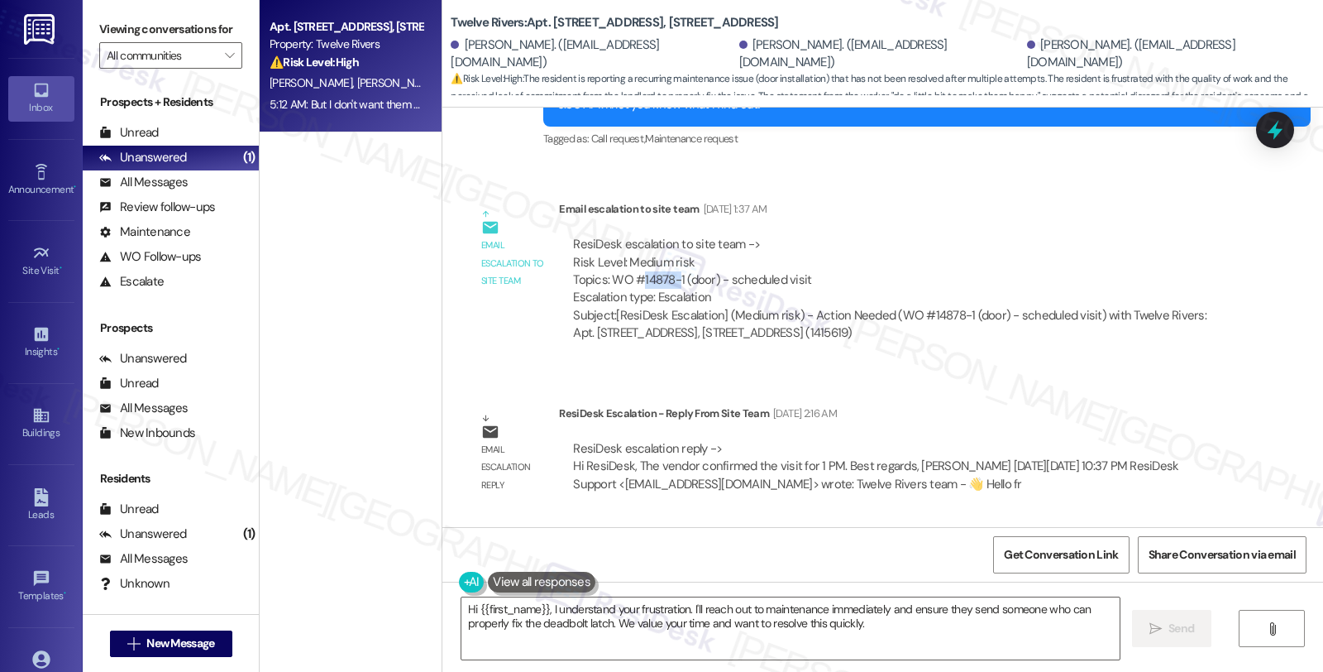
drag, startPoint x: 632, startPoint y: 263, endPoint x: 668, endPoint y: 262, distance: 36.4
click at [668, 262] on div "ResiDesk escalation to site team -> Risk Level: Medium risk Topics: WO #14878-1…" at bounding box center [897, 271] width 648 height 71
copy div "14878-"
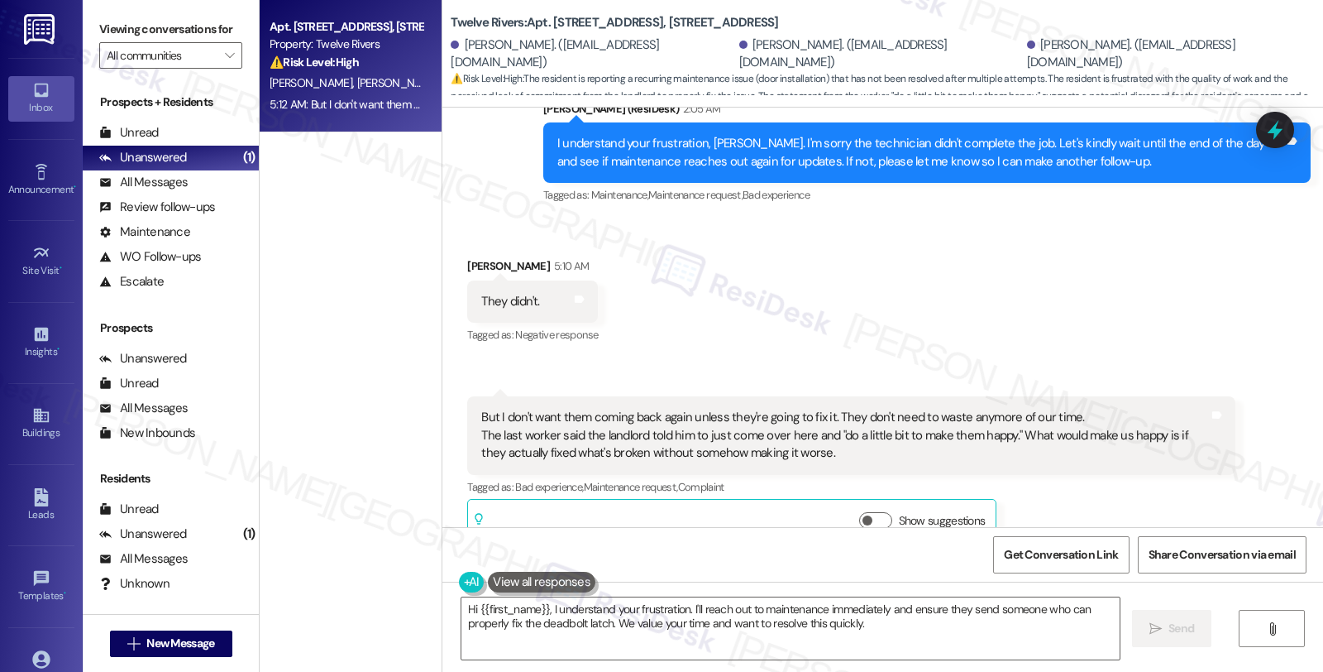
scroll to position [11335, 0]
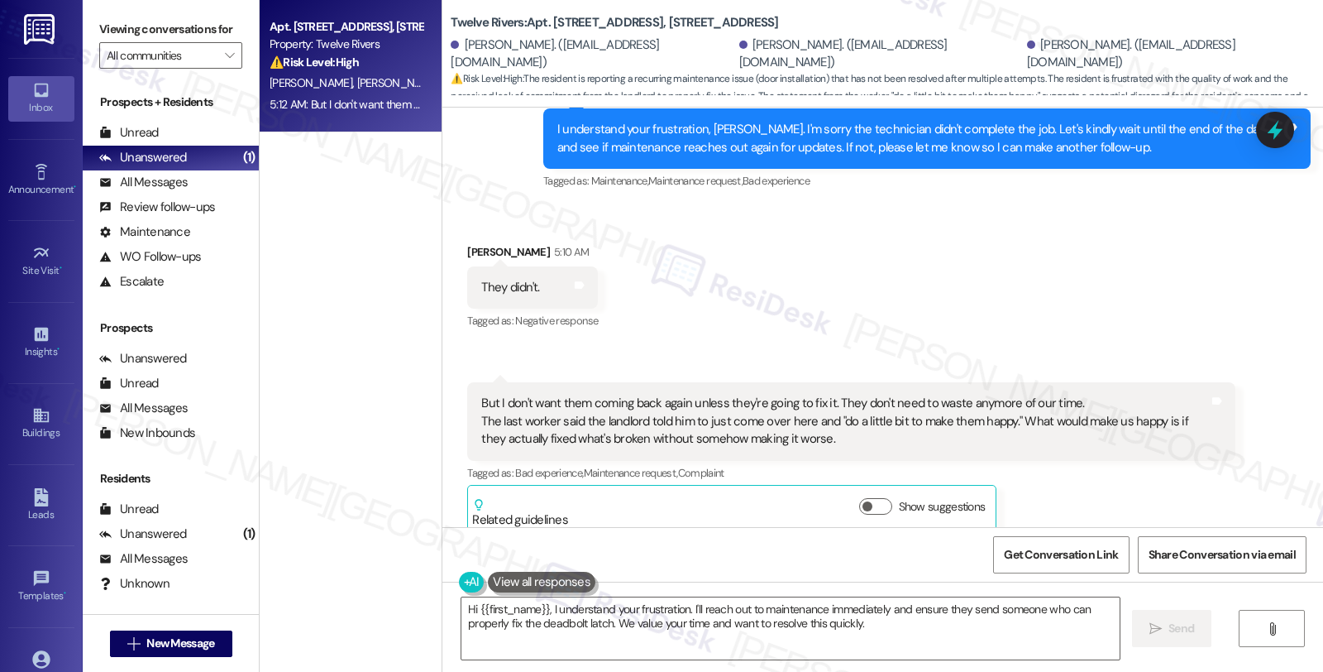
click at [1129, 481] on div "[PERSON_NAME] Question Neutral 5:12 AM But I don't want them coming back again …" at bounding box center [851, 457] width 768 height 151
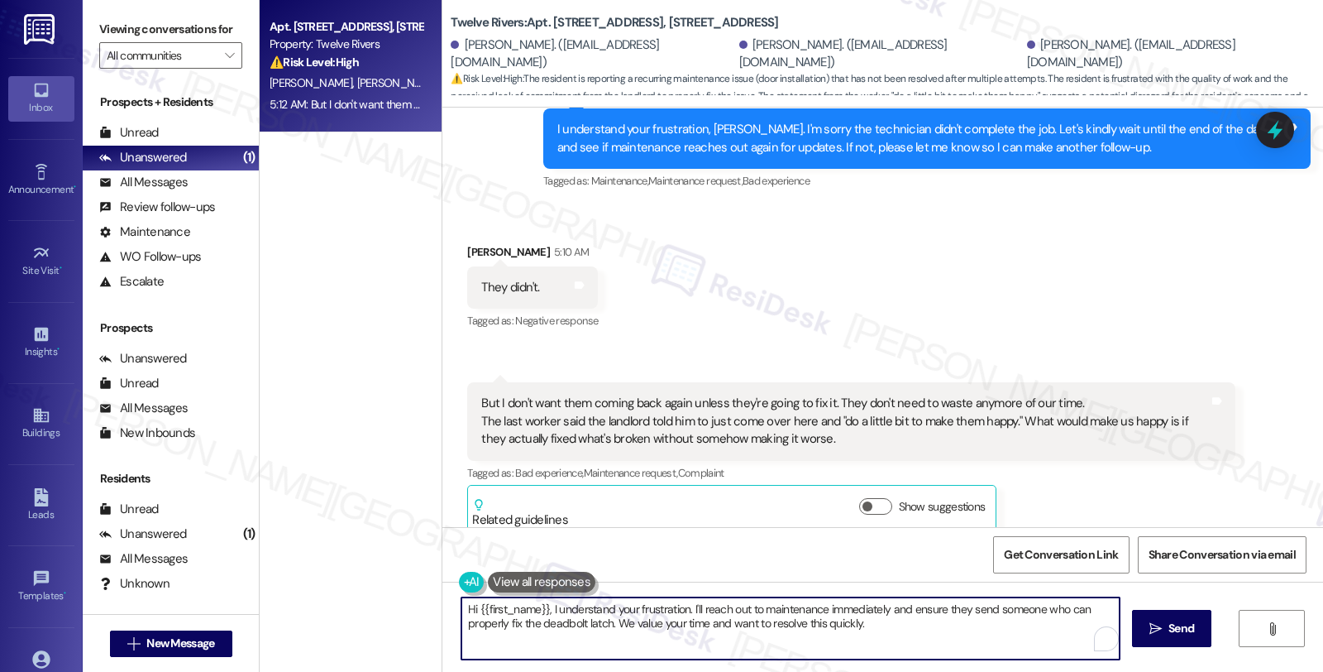
drag, startPoint x: 540, startPoint y: 607, endPoint x: 424, endPoint y: 607, distance: 116.6
click at [424, 607] on div "Apt. [STREET_ADDRESS], [STREET_ADDRESS] Property: Twelve Rivers ⚠️ Risk Level: …" at bounding box center [792, 336] width 1064 height 672
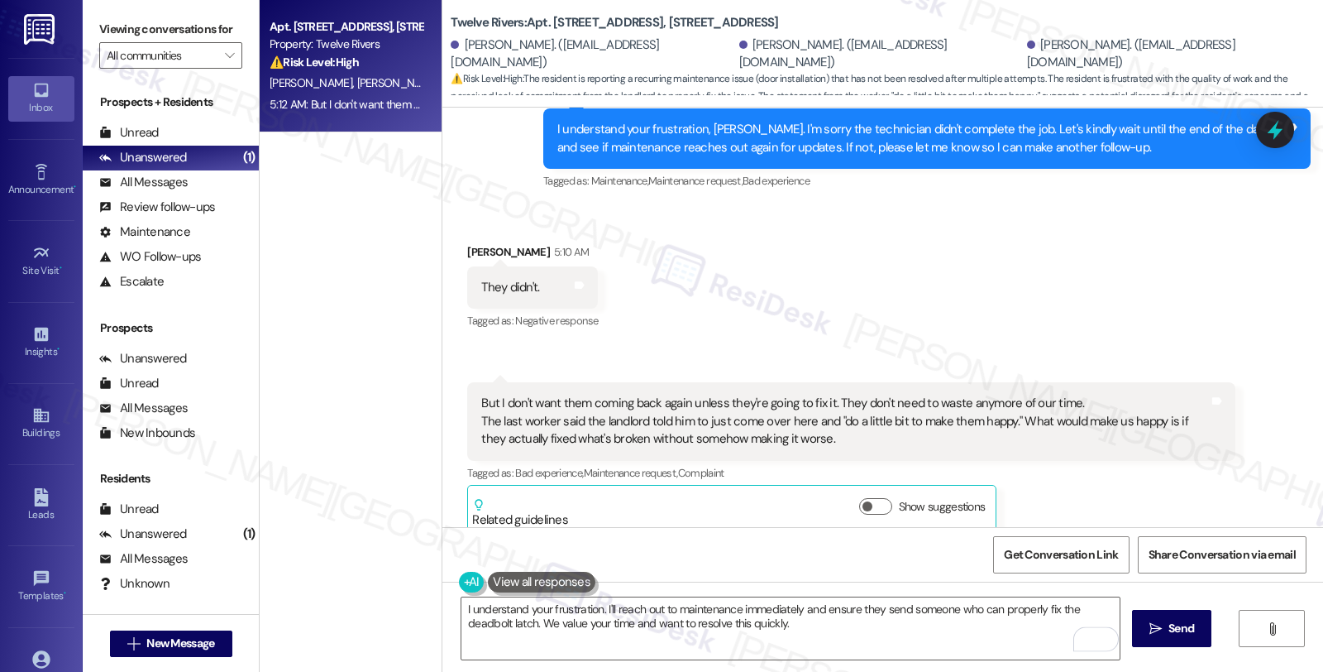
click at [467, 243] on div "[PERSON_NAME] 5:10 AM" at bounding box center [532, 254] width 131 height 23
copy div "[PERSON_NAME]"
click at [593, 607] on textarea "I understand your frustration. I'll reach out to maintenance immediately and en…" at bounding box center [791, 628] width 658 height 62
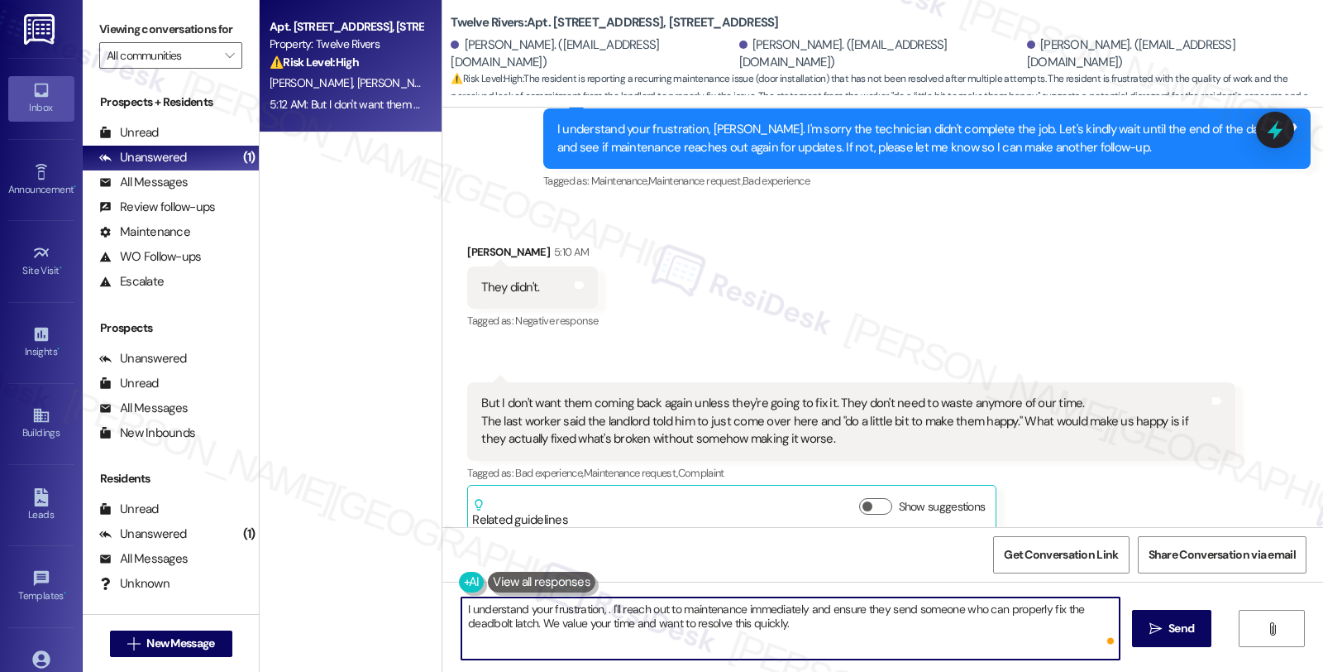
paste textarea "[PERSON_NAME]"
click at [633, 607] on textarea "I understand your frustration, [PERSON_NAME]. I'll reach out to maintenance imm…" at bounding box center [791, 628] width 658 height 62
click at [799, 649] on textarea "I understand your frustration, [PERSON_NAME]. I'll follow up and pass along yuo…" at bounding box center [791, 628] width 658 height 62
drag, startPoint x: 792, startPoint y: 623, endPoint x: 864, endPoint y: 623, distance: 71.1
click at [864, 623] on textarea "I understand your frustration, [PERSON_NAME]. I'll follow up and pass along you…" at bounding box center [791, 628] width 658 height 62
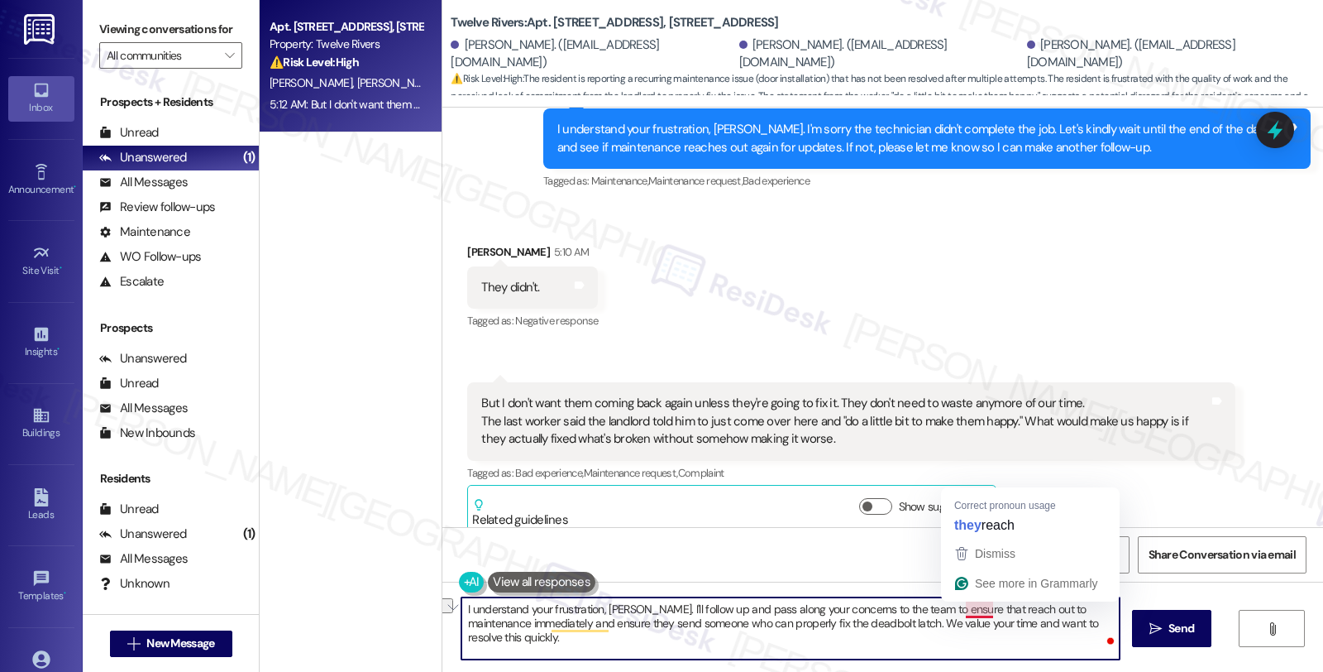
click at [953, 610] on textarea "I understand your frustration, [PERSON_NAME]. I'll follow up and pass along you…" at bounding box center [791, 628] width 658 height 62
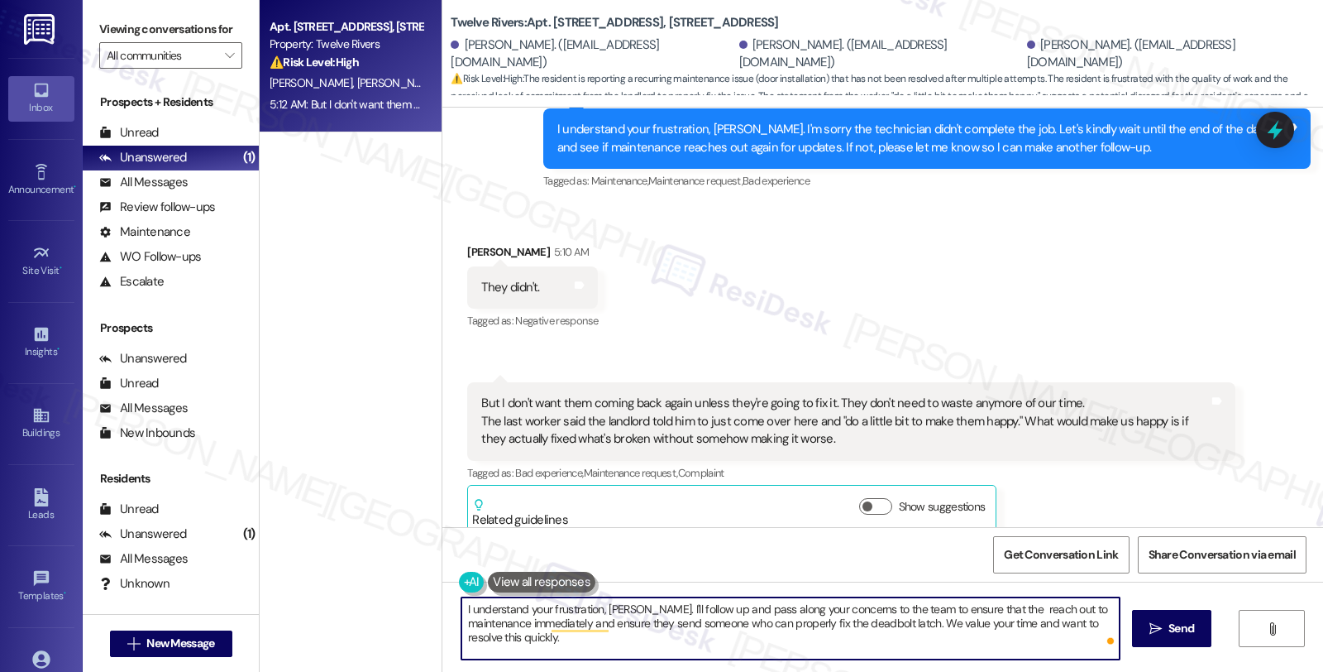
paste textarea "deadbolt latch."
click at [1023, 621] on textarea "I understand your frustration, [PERSON_NAME]. I'll follow up and pass along you…" at bounding box center [791, 628] width 658 height 62
click at [733, 623] on textarea "I understand your frustration, [PERSON_NAME]. I'll follow up and pass along you…" at bounding box center [791, 628] width 658 height 62
click at [705, 621] on textarea "I understand your frustration, [PERSON_NAME]. I'll follow up and pass along you…" at bounding box center [791, 628] width 658 height 62
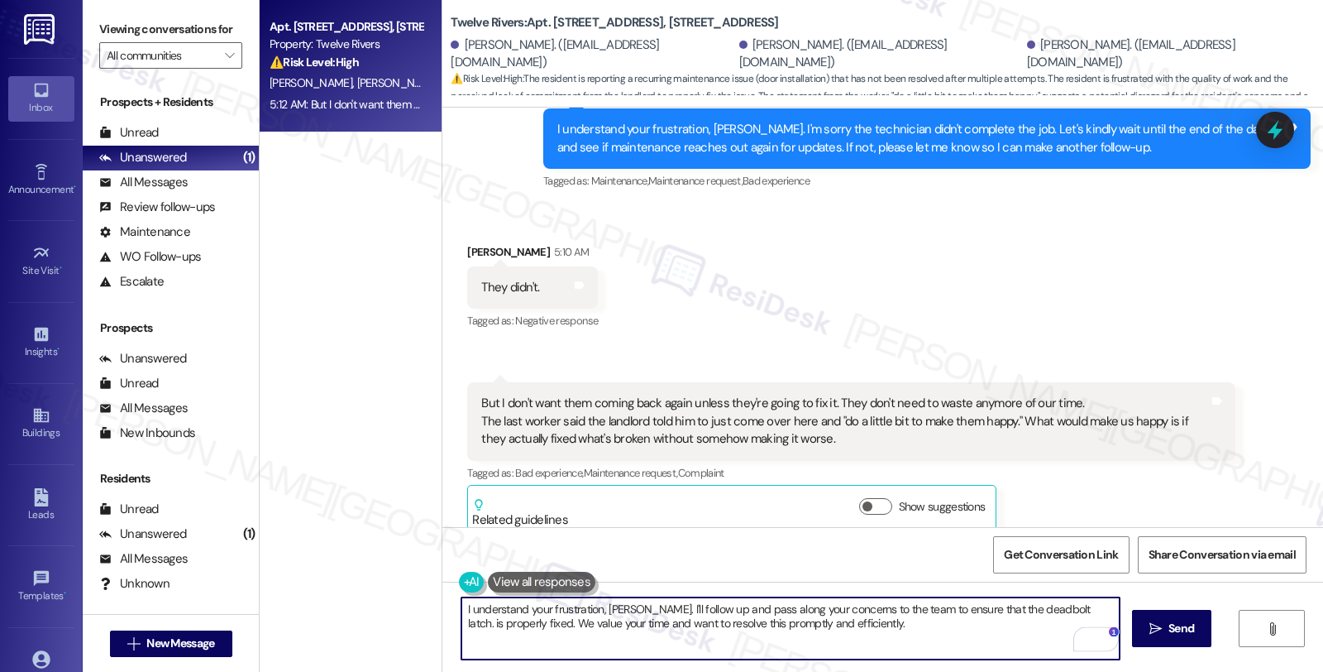
click at [850, 624] on textarea "I understand your frustration, [PERSON_NAME]. I'll follow up and pass along you…" at bounding box center [791, 628] width 658 height 62
click at [974, 631] on textarea "I understand your frustration, [PERSON_NAME]. I'll follow up and pass along you…" at bounding box center [791, 628] width 658 height 62
click at [1063, 627] on textarea "I understand your frustration, [PERSON_NAME]. I'll follow up and pass along you…" at bounding box center [791, 628] width 658 height 62
type textarea "I understand your frustration, [PERSON_NAME]. I'll follow up and pass along you…"
click at [1165, 625] on span "Send" at bounding box center [1181, 628] width 32 height 17
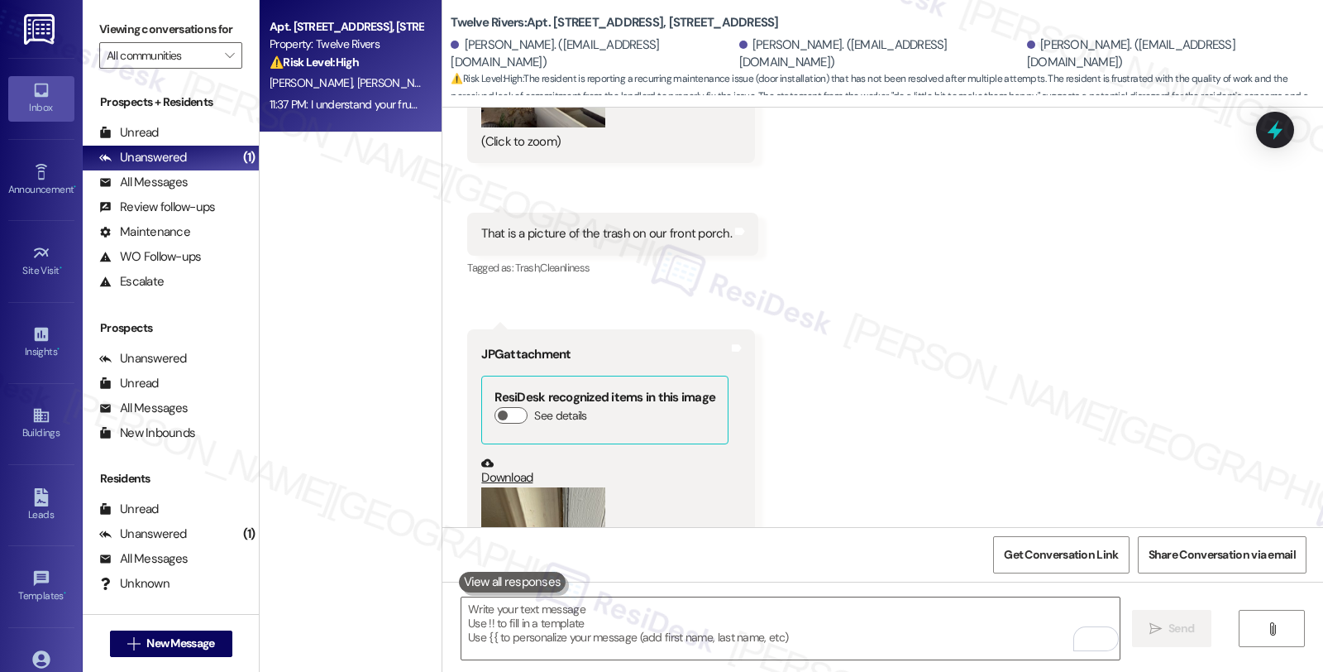
scroll to position [9956, 0]
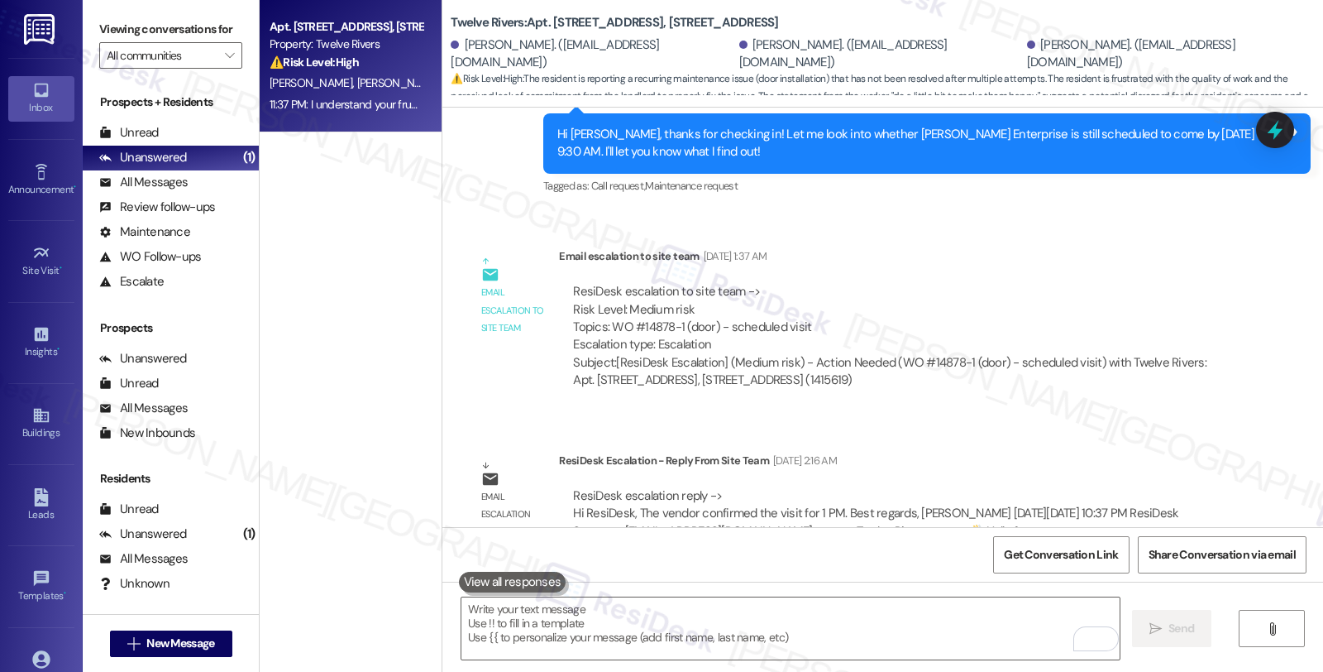
scroll to position [7884, 0]
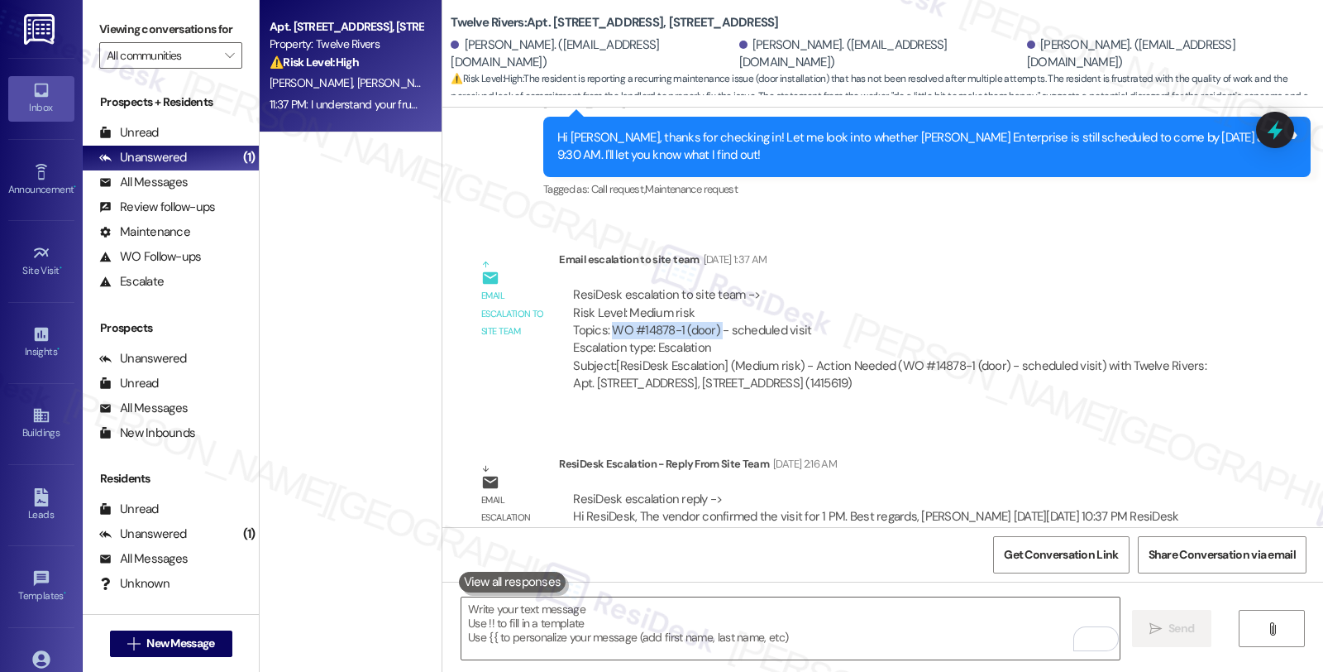
drag, startPoint x: 599, startPoint y: 311, endPoint x: 709, endPoint y: 307, distance: 110.1
click at [709, 307] on div "ResiDesk escalation to site team -> Risk Level: Medium risk Topics: WO #14878-1…" at bounding box center [897, 321] width 648 height 71
copy div "WO #14878-1 (door)"
click at [1277, 129] on icon at bounding box center [1276, 130] width 20 height 26
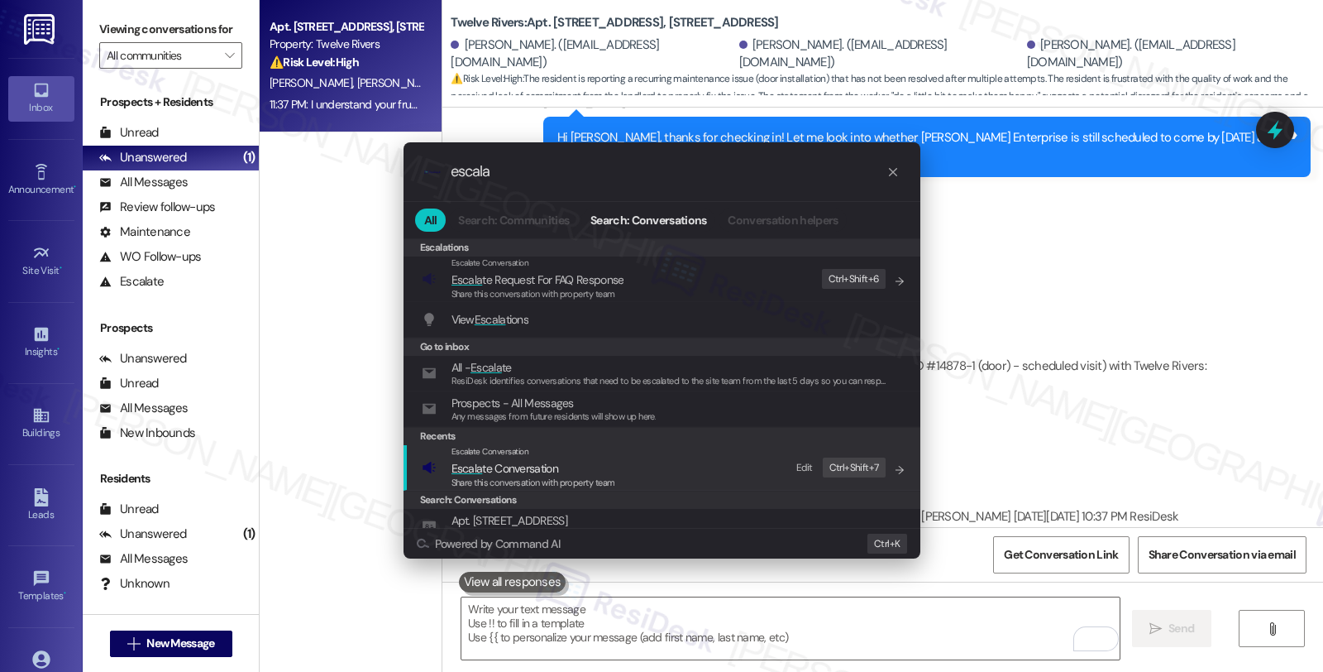
type input "escala"
click at [555, 471] on span "Escala te Conversation" at bounding box center [505, 468] width 107 height 15
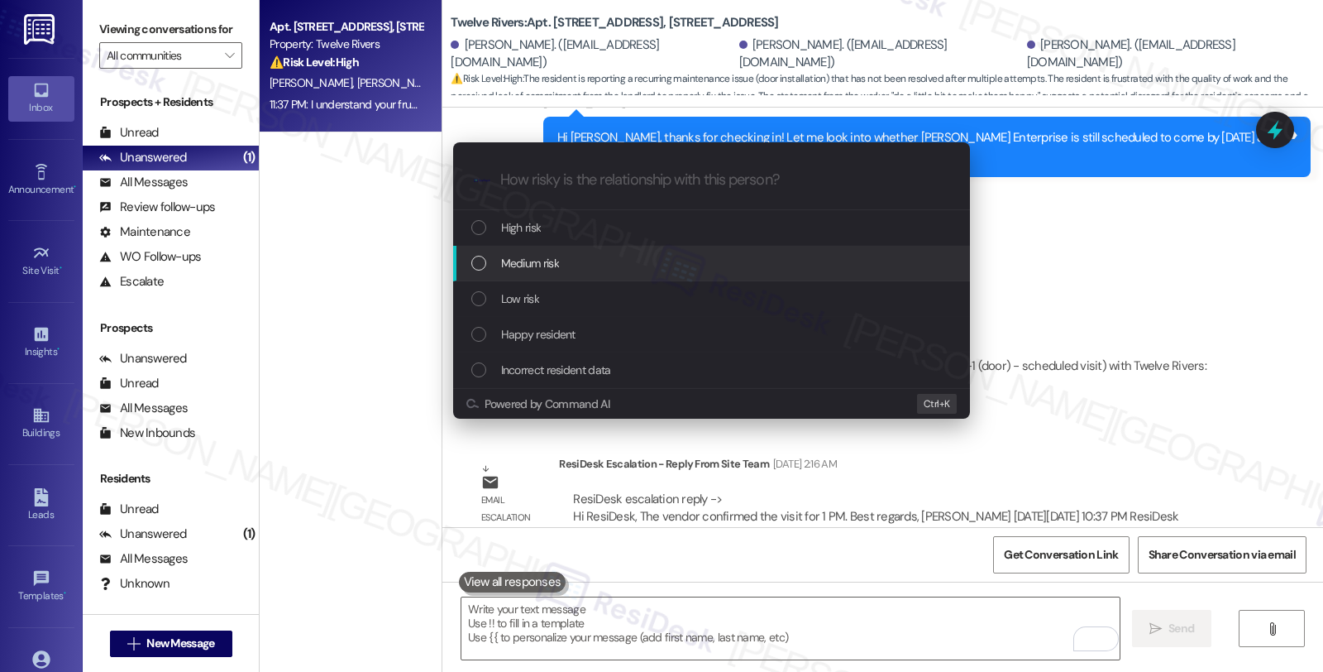
click at [566, 261] on div "Medium risk" at bounding box center [713, 263] width 484 height 18
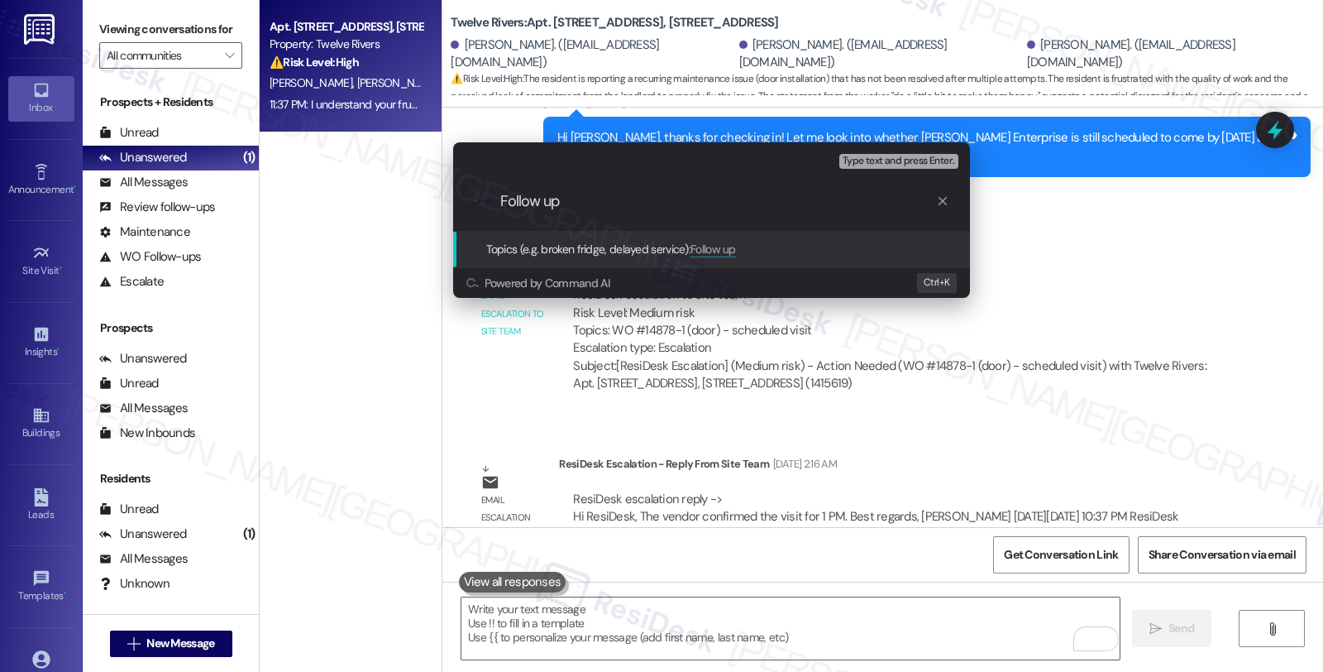
paste input "WO #14878-1 (door)"
type input "Follow up WO #14878-1 (door)"
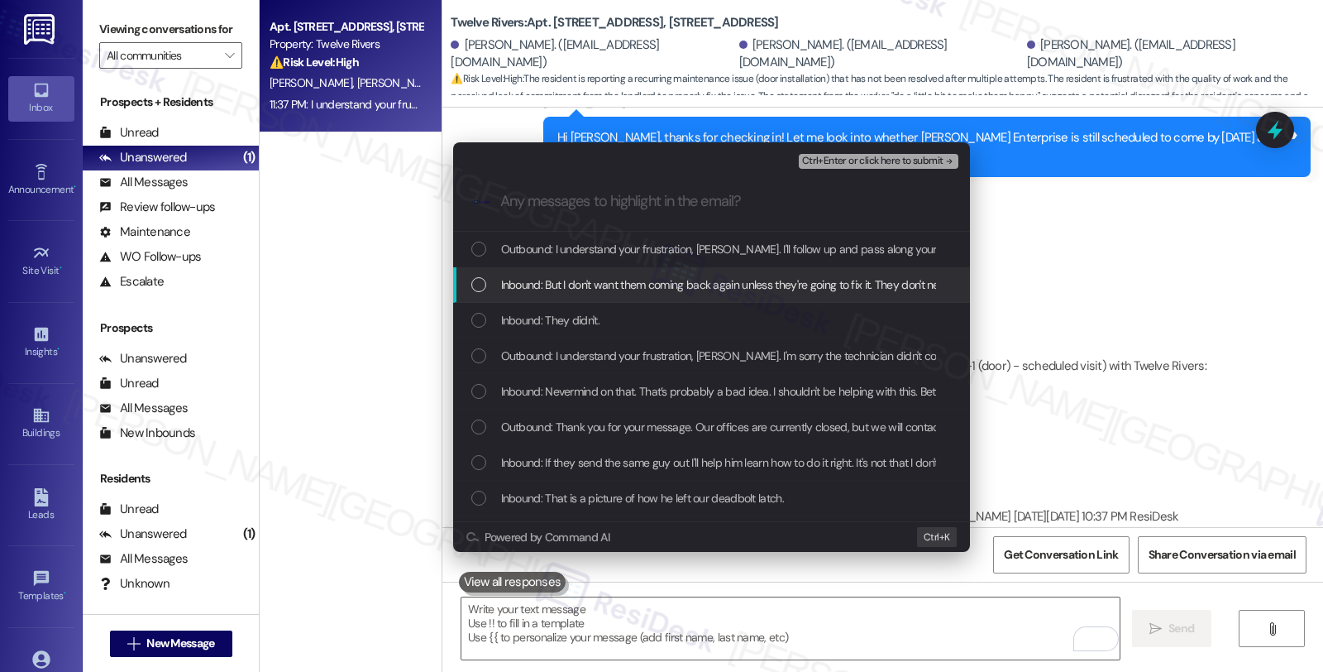
click at [577, 285] on span "Inbound: But I don't want them coming back again unless they're going to fix it…" at bounding box center [1292, 284] width 1582 height 18
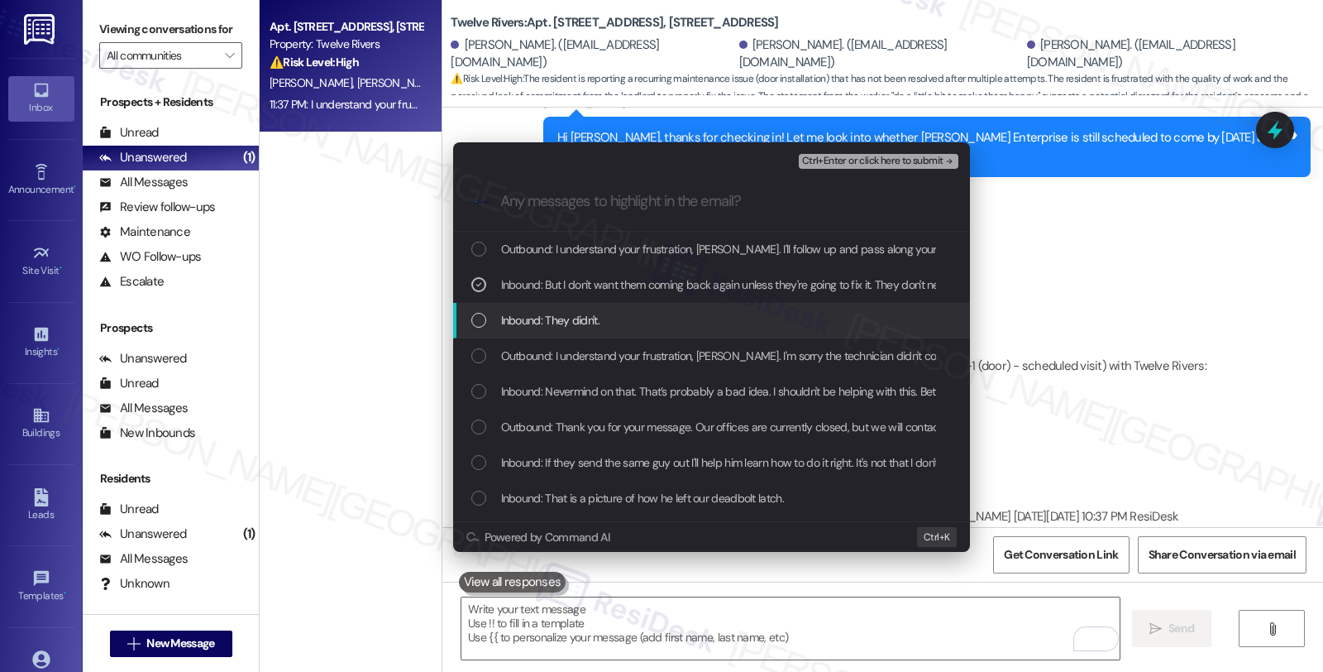
click at [558, 328] on span "Inbound: They didn't." at bounding box center [550, 320] width 98 height 18
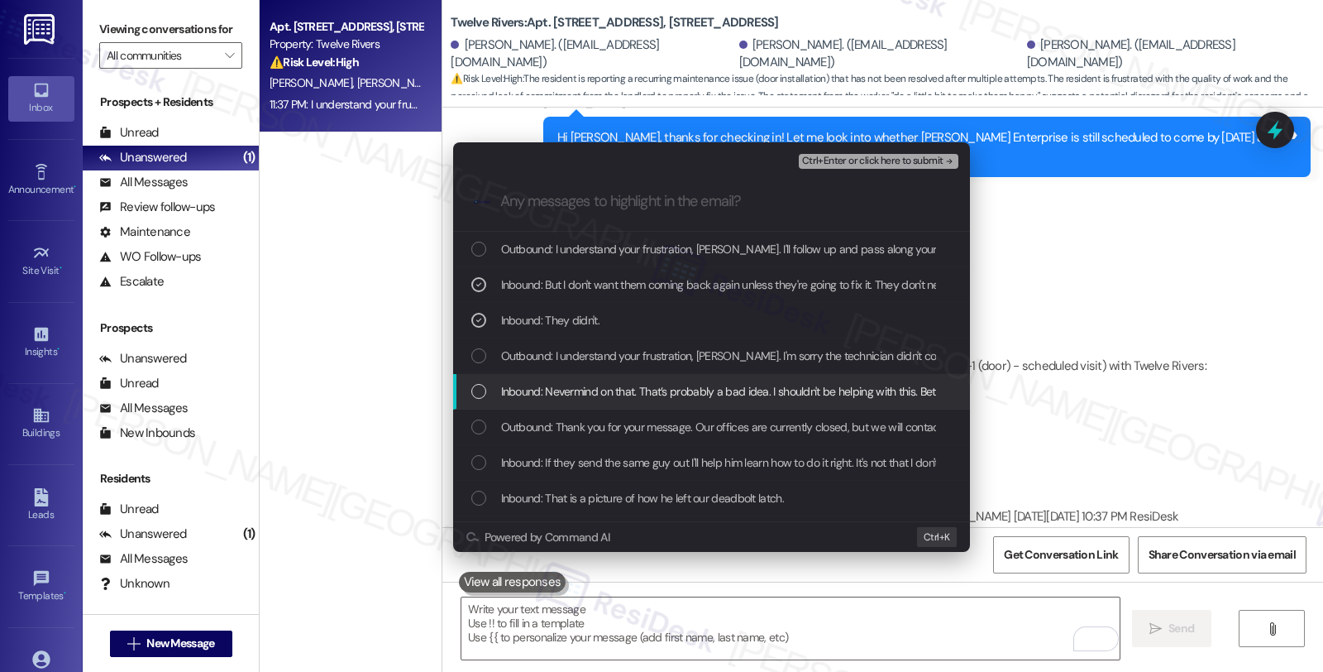
click at [568, 389] on span "Inbound: Nevermind on that. That’s probably a bad idea. I shouldn't be helping …" at bounding box center [1093, 391] width 1185 height 18
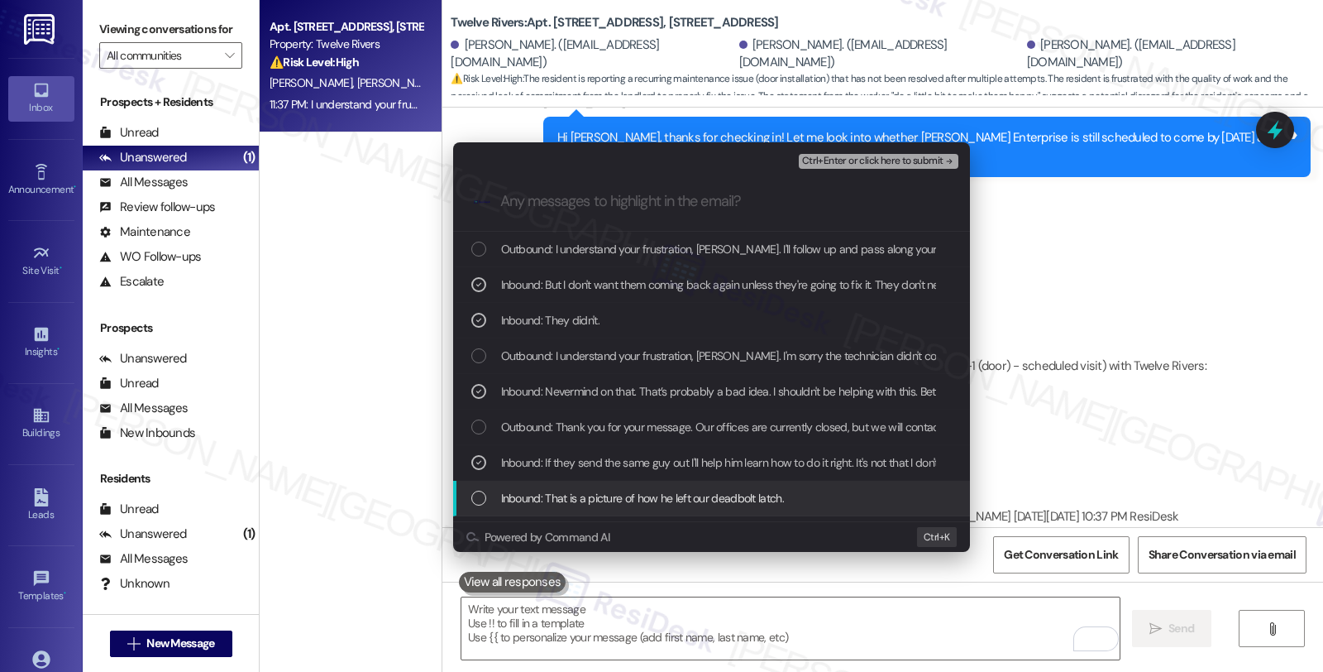
scroll to position [92, 0]
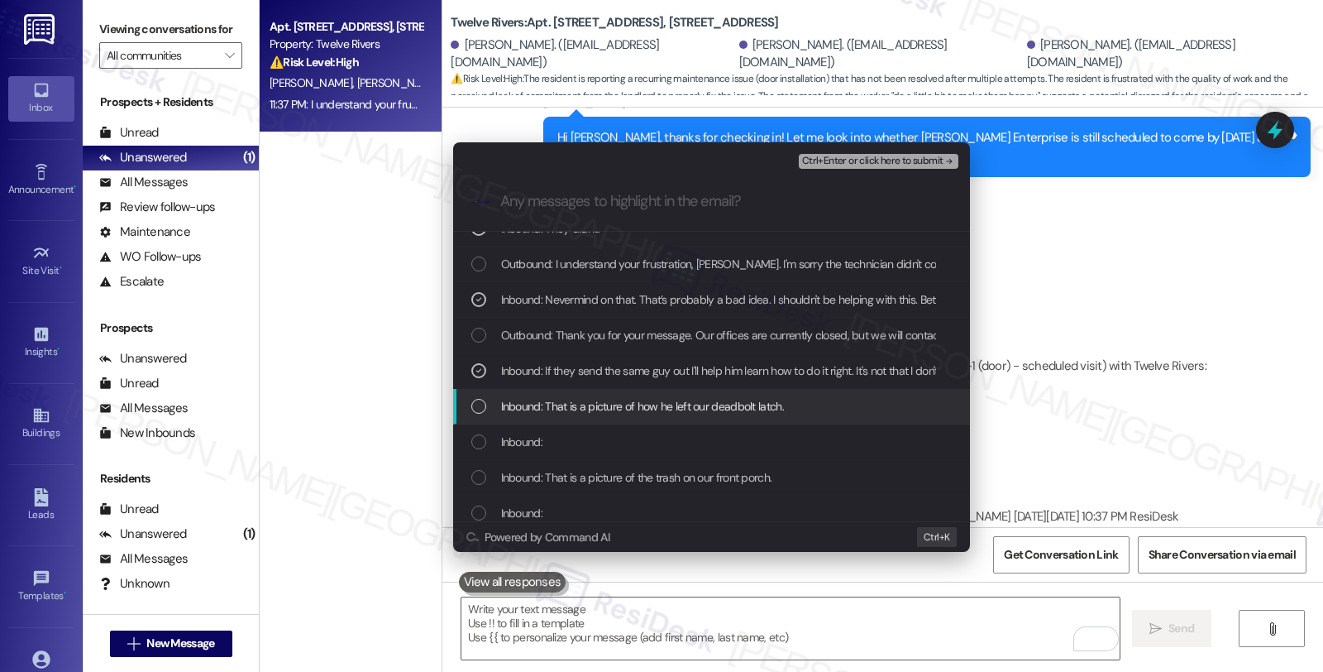
click at [631, 406] on span "Inbound: That is a picture of how he left our deadbolt latch." at bounding box center [642, 406] width 283 height 18
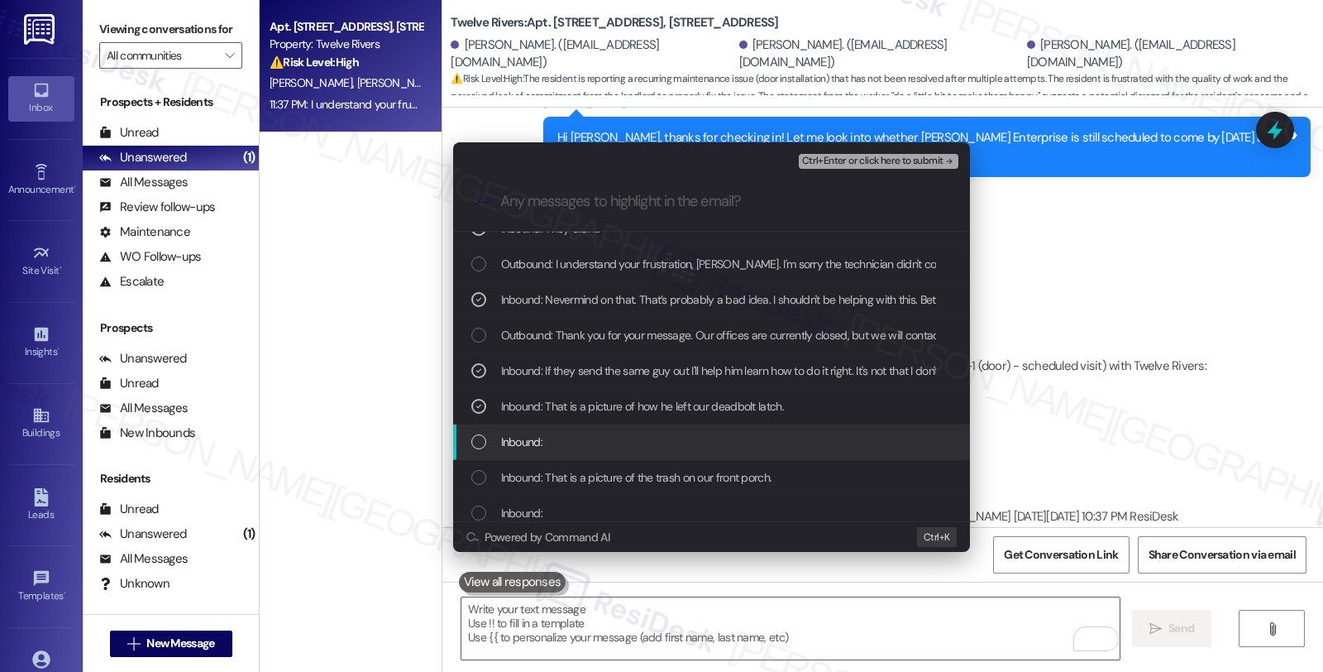
click at [631, 437] on div "Inbound:" at bounding box center [713, 442] width 484 height 18
click at [631, 433] on div "Inbound:" at bounding box center [713, 442] width 484 height 18
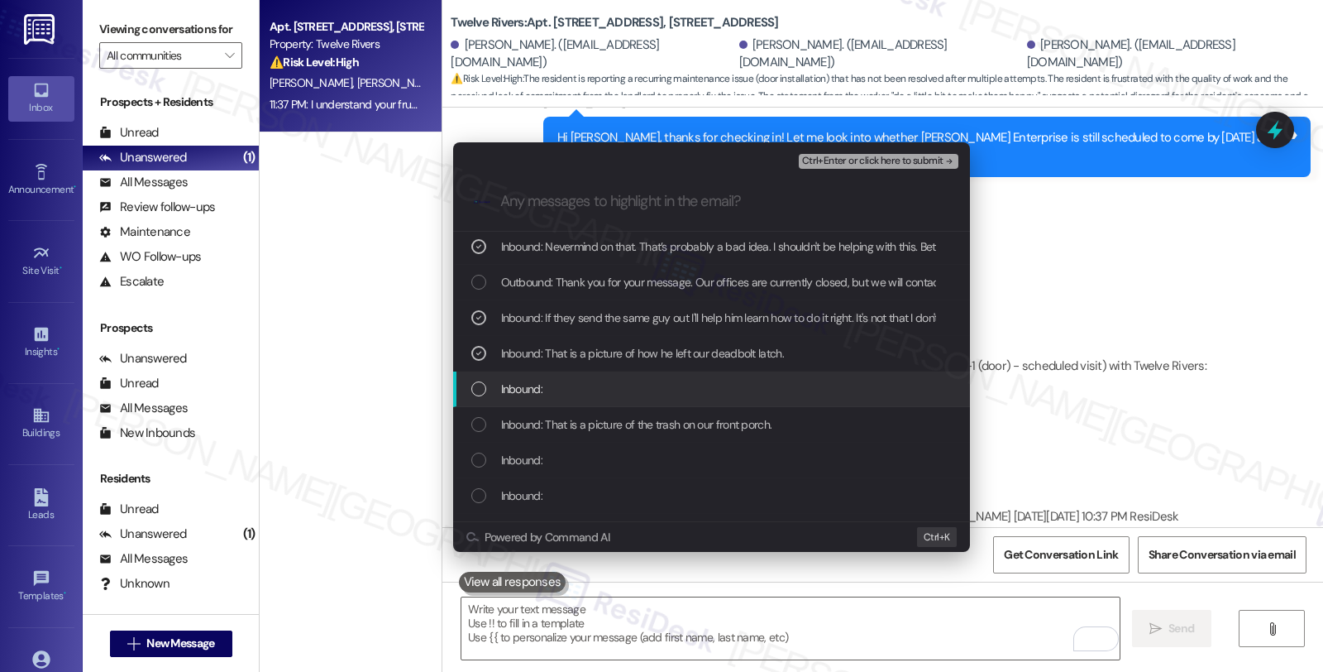
scroll to position [184, 0]
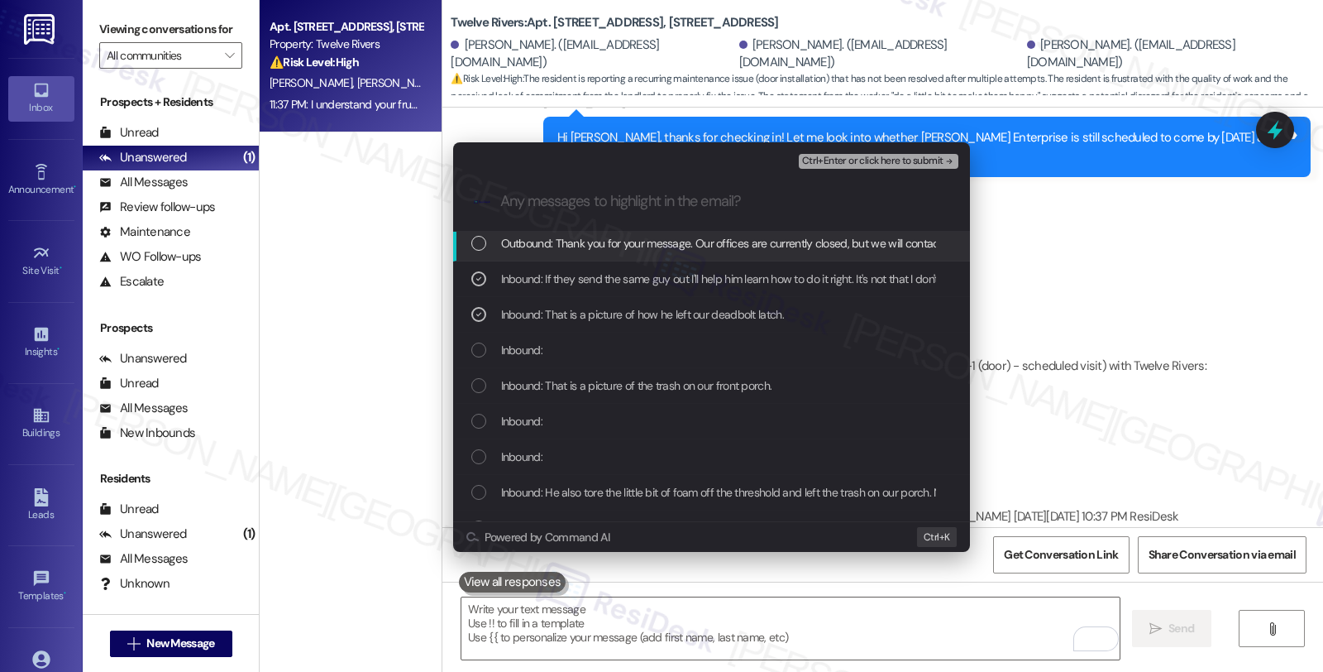
click at [859, 157] on span "Ctrl+Enter or click here to submit" at bounding box center [872, 162] width 141 height 12
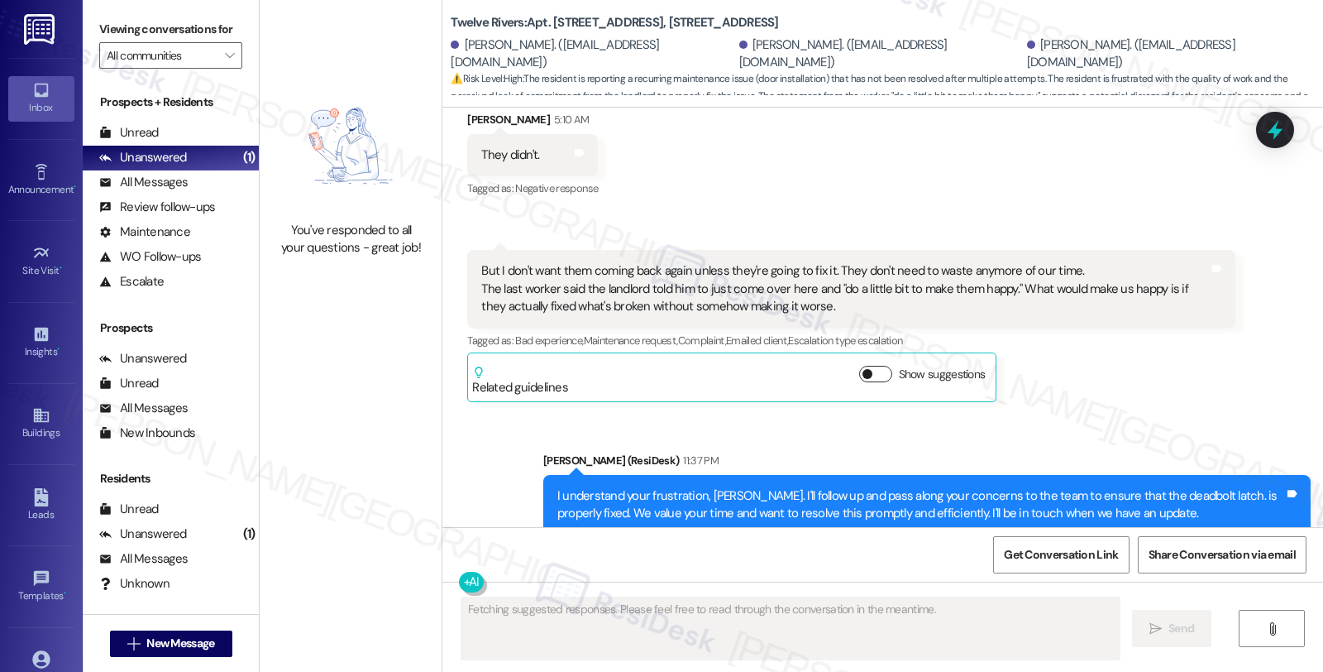
scroll to position [11492, 0]
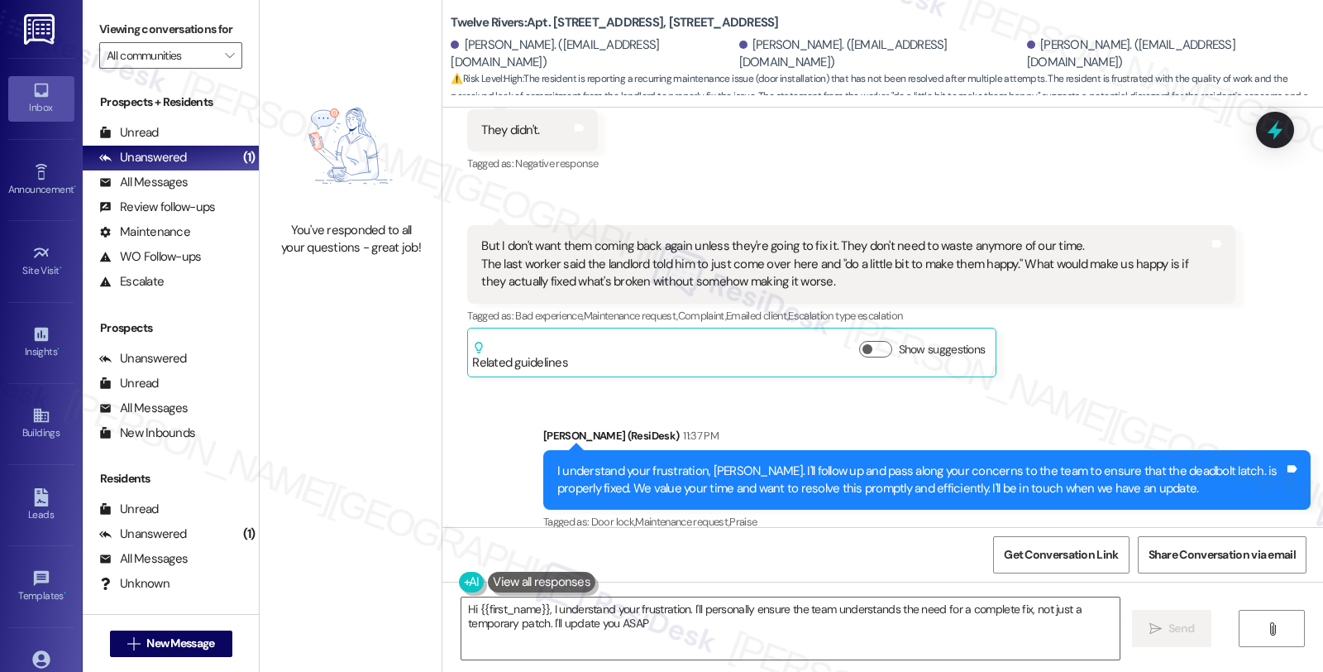
type textarea "Hi {{first_name}}, I understand your frustration. I'll personally ensure the te…"
